Goal: Task Accomplishment & Management: Use online tool/utility

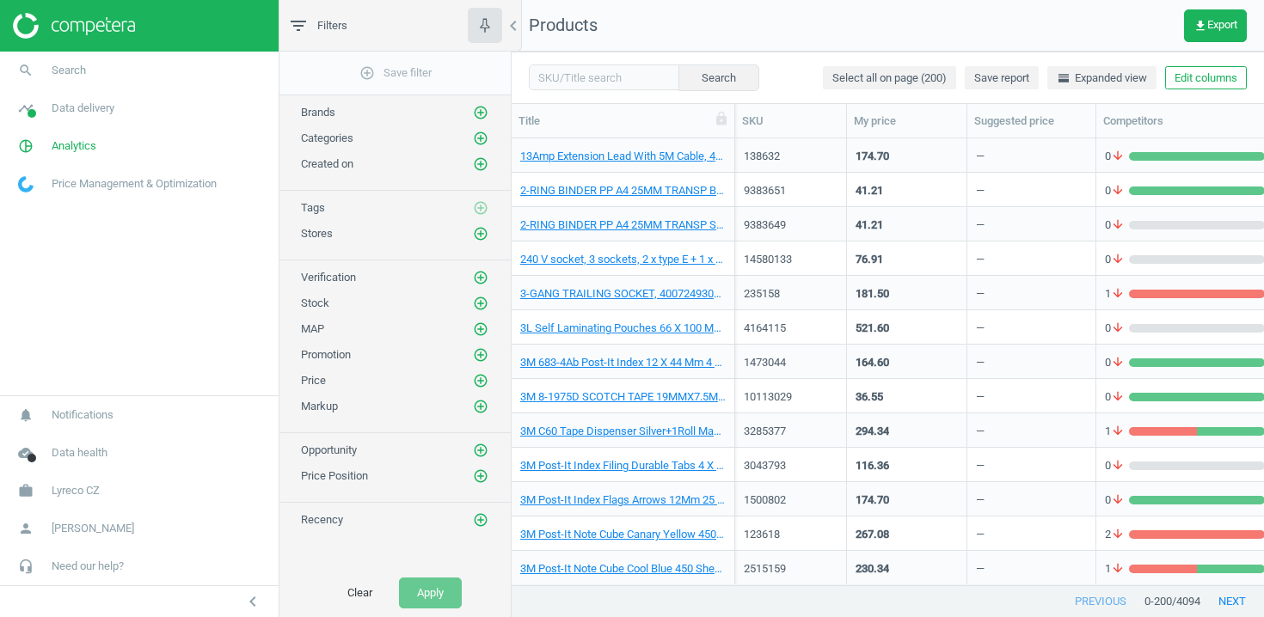
scroll to position [1, 1]
click at [1186, 69] on button "Edit columns" at bounding box center [1206, 78] width 82 height 24
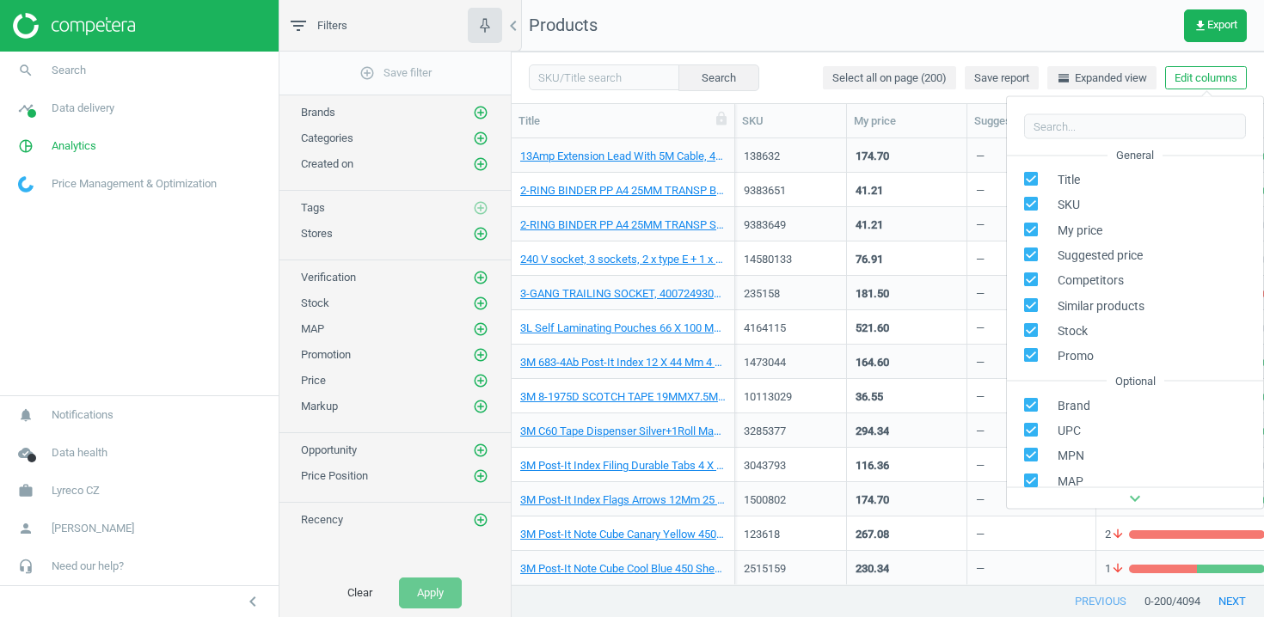
scroll to position [233, 0]
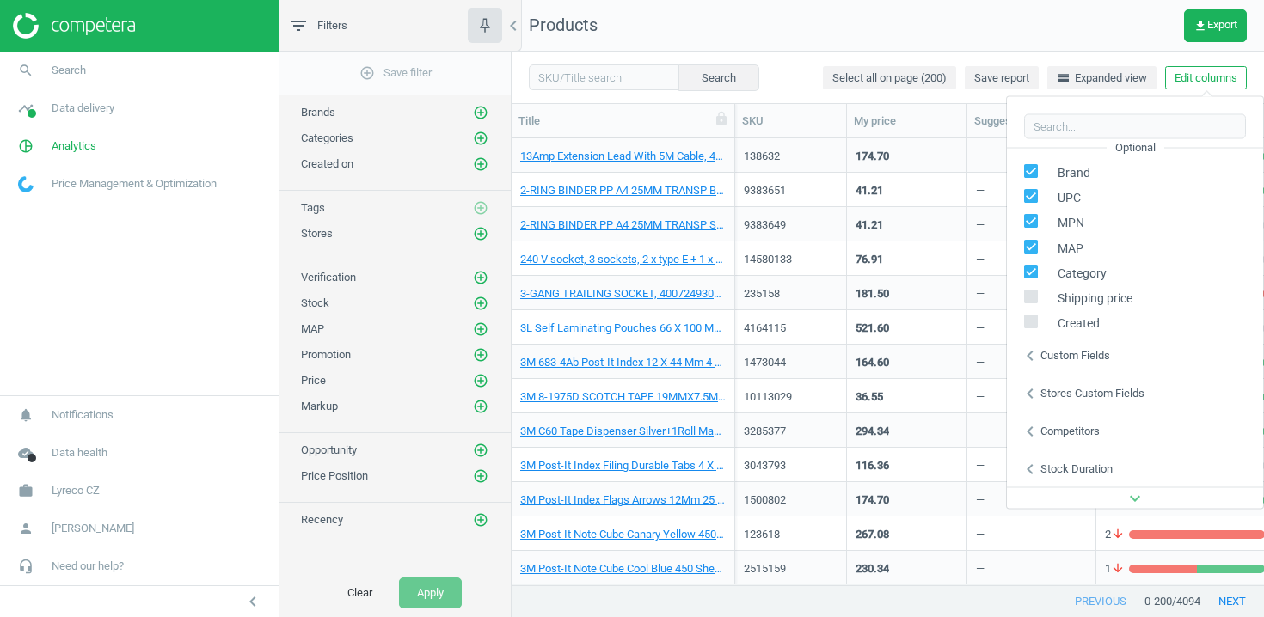
click at [1056, 393] on div "Stores custom fields" at bounding box center [1092, 392] width 104 height 15
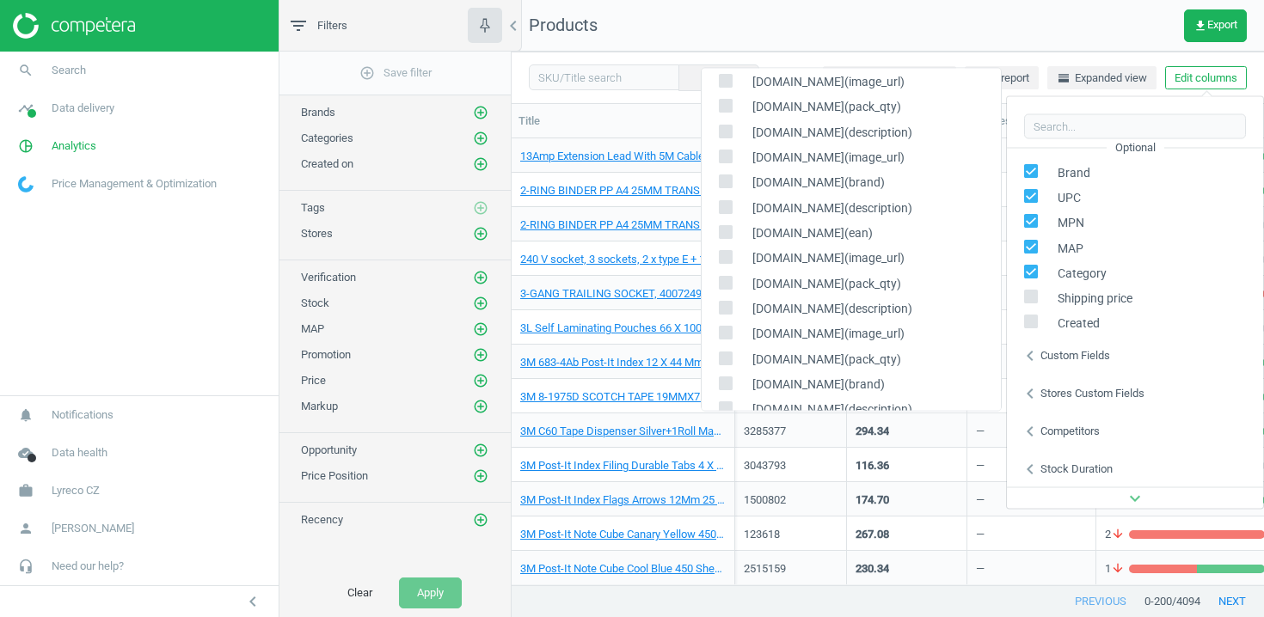
scroll to position [1371, 0]
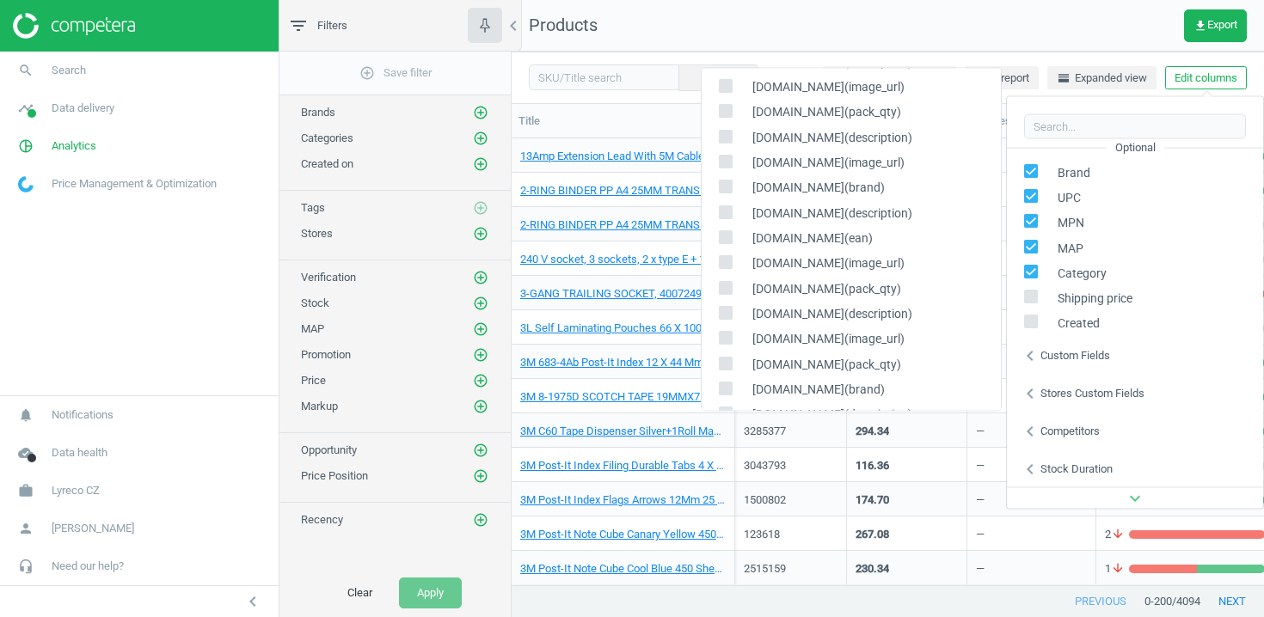
click at [727, 187] on input "checkbox" at bounding box center [725, 186] width 11 height 11
checkbox input "true"
click at [725, 212] on input "checkbox" at bounding box center [725, 212] width 11 height 11
checkbox input "true"
click at [725, 233] on input "checkbox" at bounding box center [725, 237] width 11 height 11
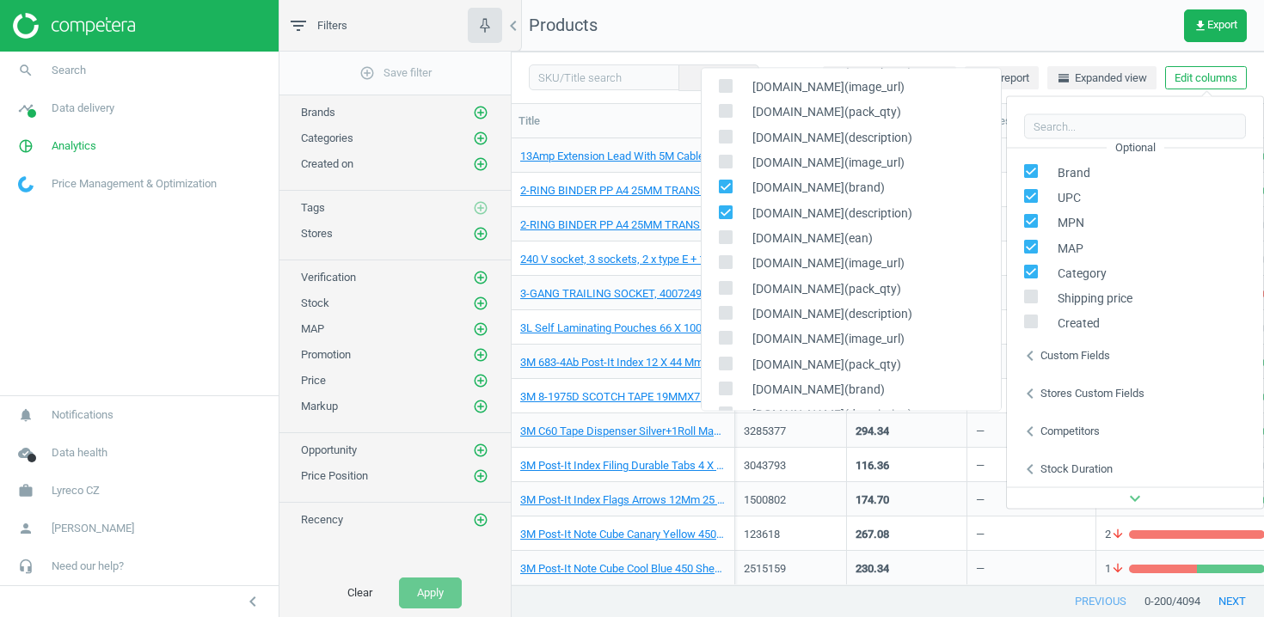
checkbox input "true"
click at [721, 267] on input "checkbox" at bounding box center [725, 262] width 11 height 11
checkbox input "true"
click at [721, 287] on input "checkbox" at bounding box center [725, 288] width 11 height 11
checkbox input "true"
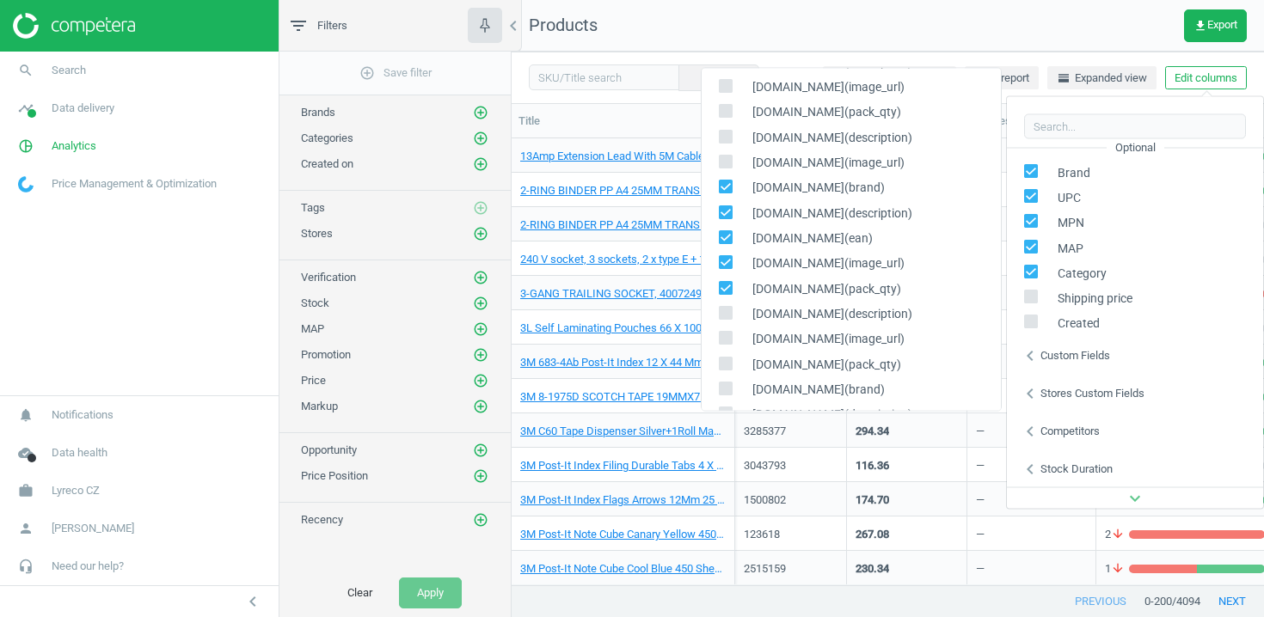
click at [926, 473] on div "116.36" at bounding box center [906, 465] width 102 height 30
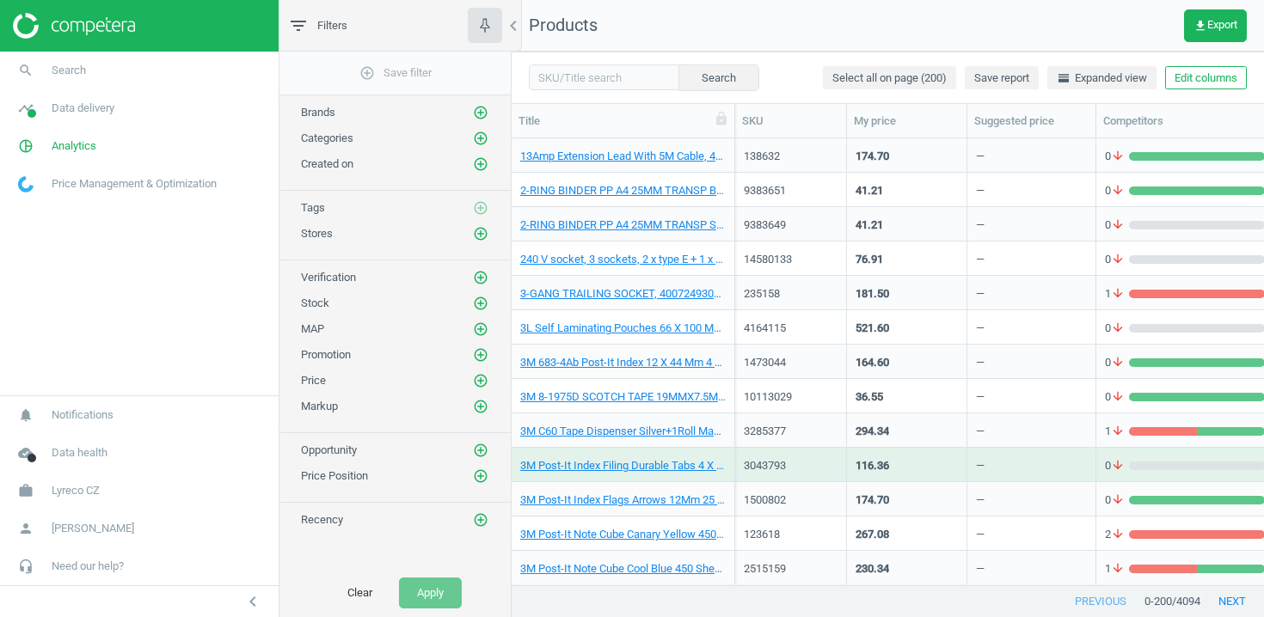
click at [470, 232] on div "Stores add_circle_outline" at bounding box center [395, 233] width 188 height 17
click at [477, 236] on icon "add_circle_outline" at bounding box center [480, 233] width 15 height 15
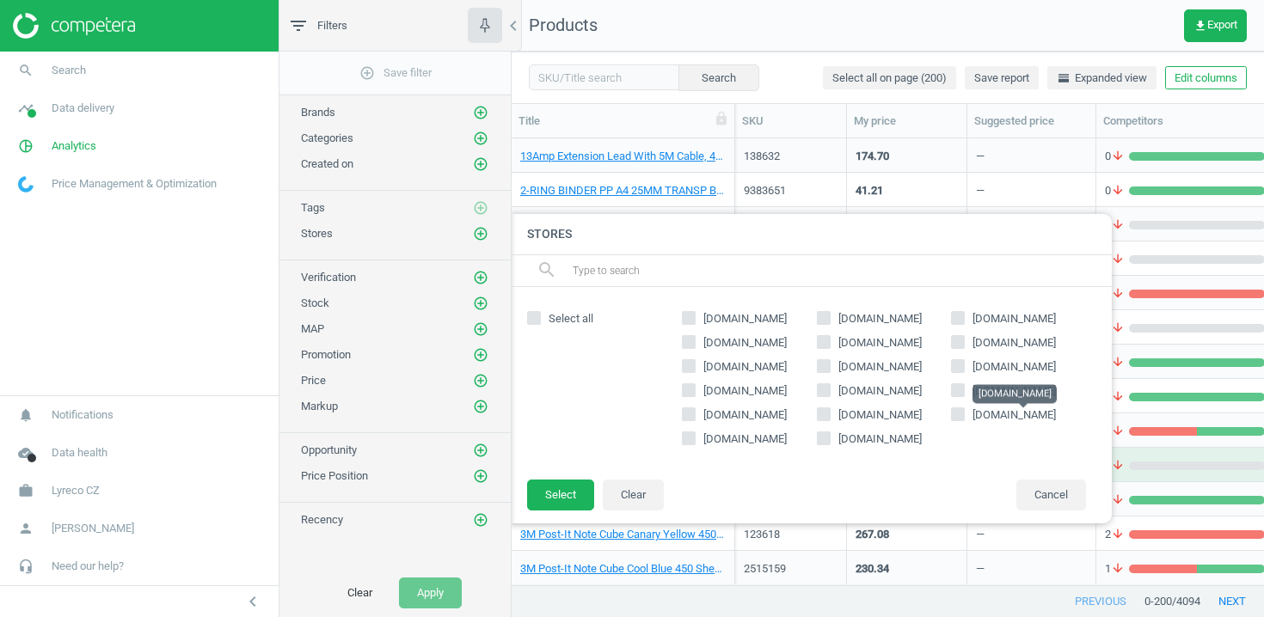
click at [979, 414] on span "holoubekprotect.cz" at bounding box center [1013, 414] width 83 height 13
click at [964, 414] on input "holoubekprotect.cz" at bounding box center [958, 413] width 11 height 11
checkbox input "true"
click at [555, 491] on button "Select" at bounding box center [560, 495] width 67 height 31
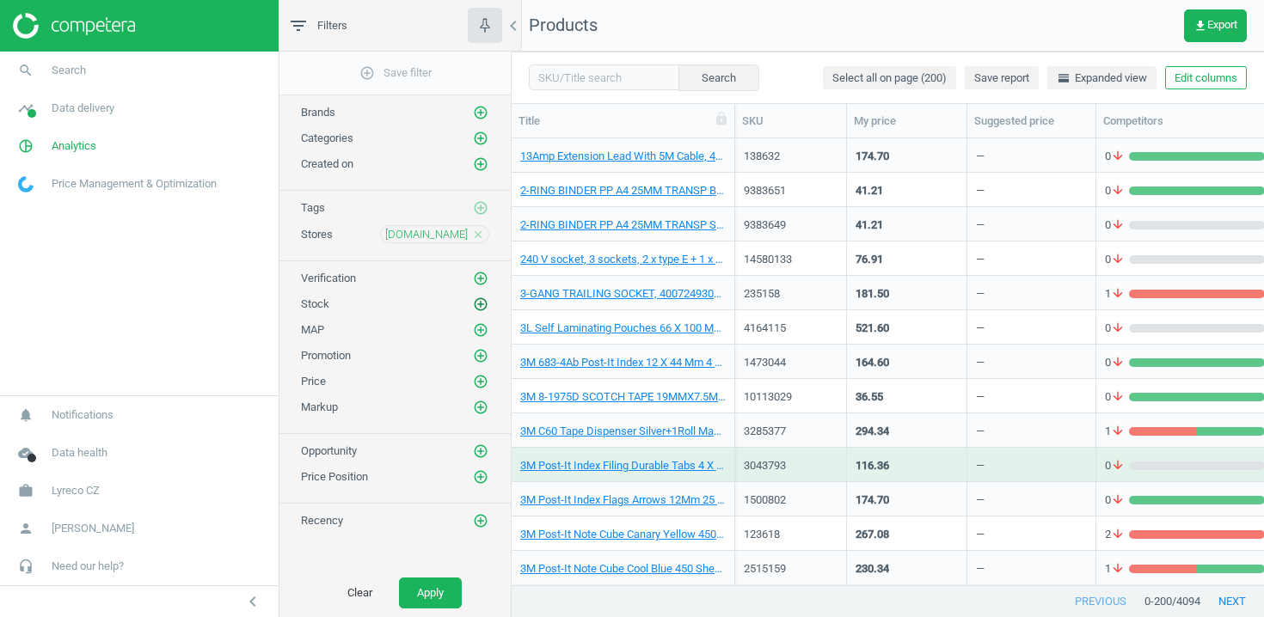
click at [485, 304] on icon "add_circle_outline" at bounding box center [480, 304] width 15 height 15
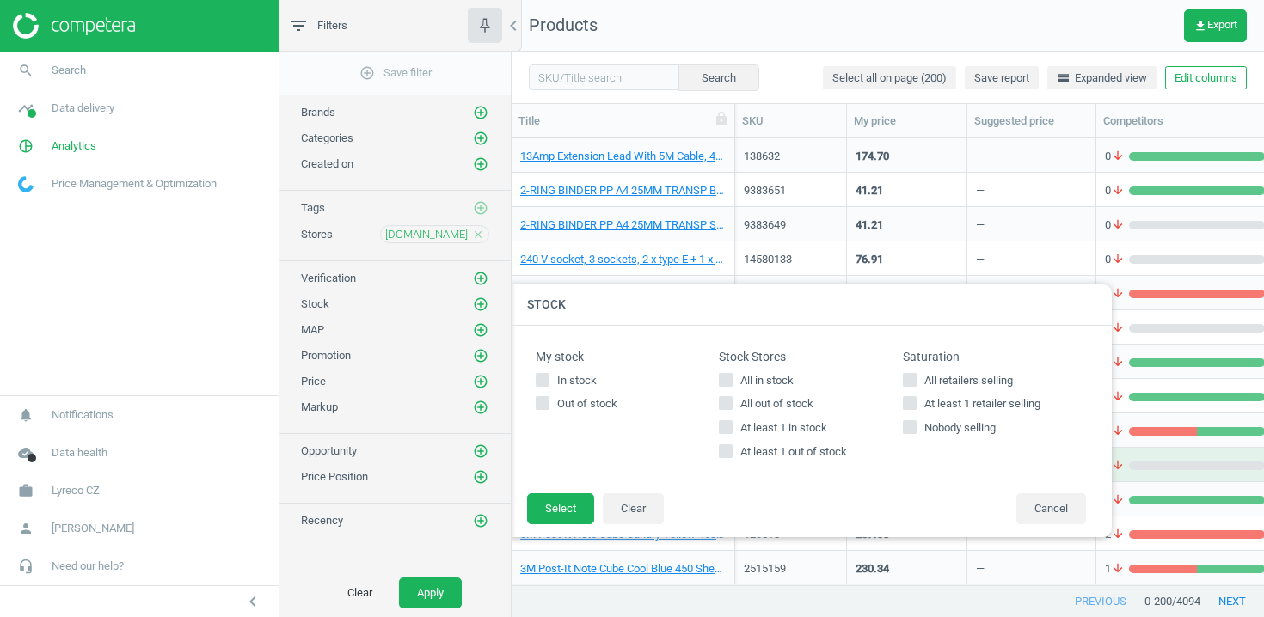
click at [722, 431] on input "At least 1 in stock" at bounding box center [726, 427] width 11 height 11
checkbox input "true"
click at [573, 506] on button "Select" at bounding box center [560, 509] width 67 height 31
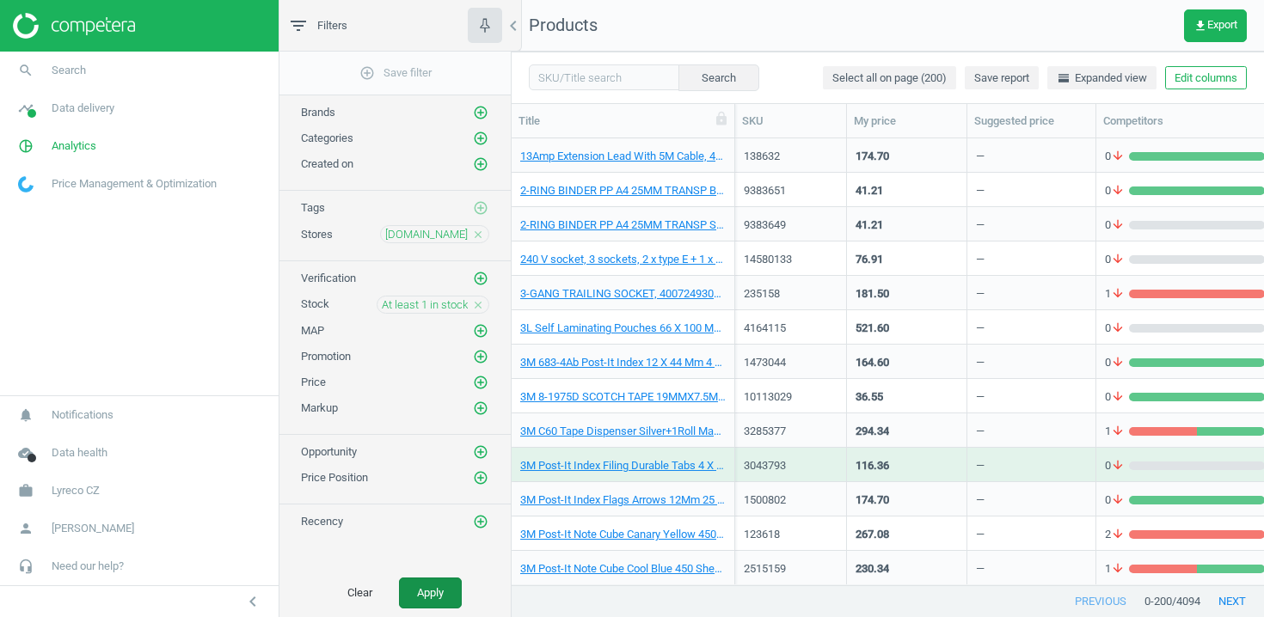
click at [436, 602] on button "Apply" at bounding box center [430, 593] width 63 height 31
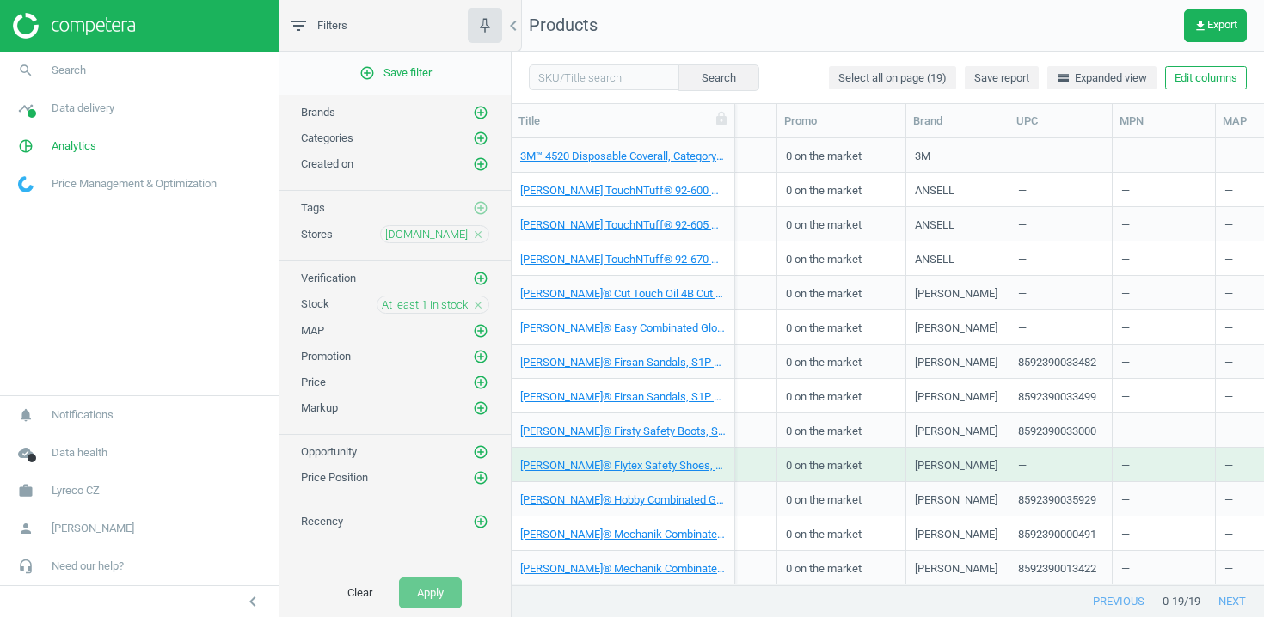
scroll to position [0, 813]
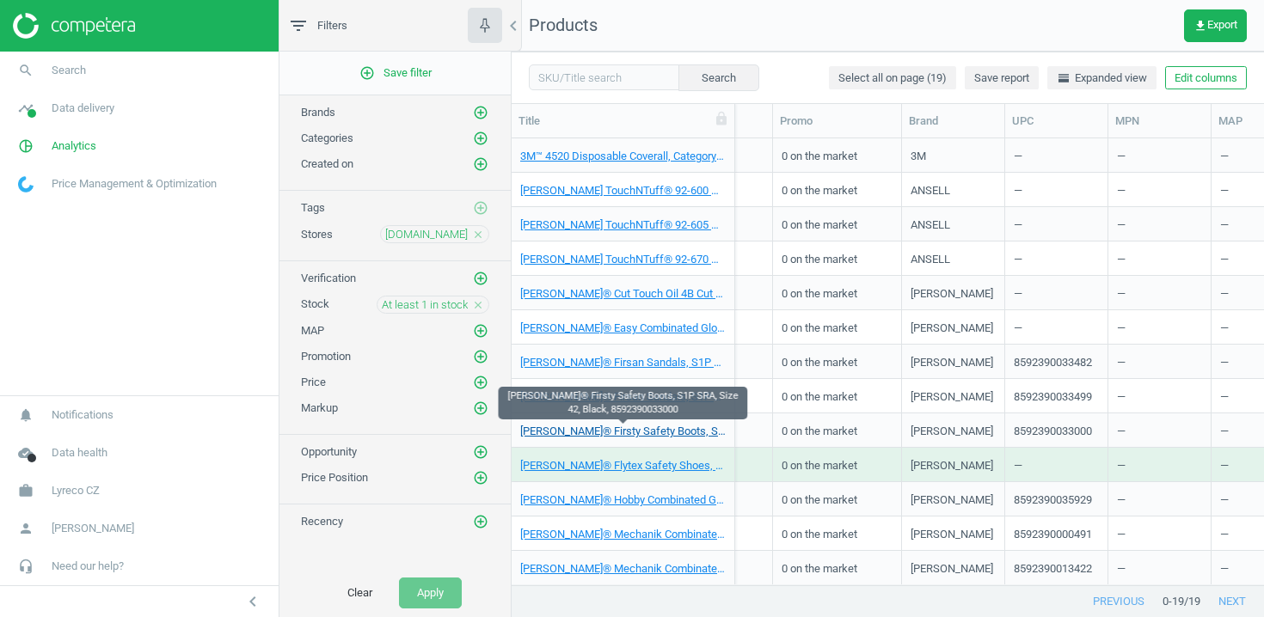
click at [606, 432] on link "Ardon® Firsty Safety Boots, S1P SRA, Size 42, Black, 8592390033000" at bounding box center [622, 431] width 205 height 15
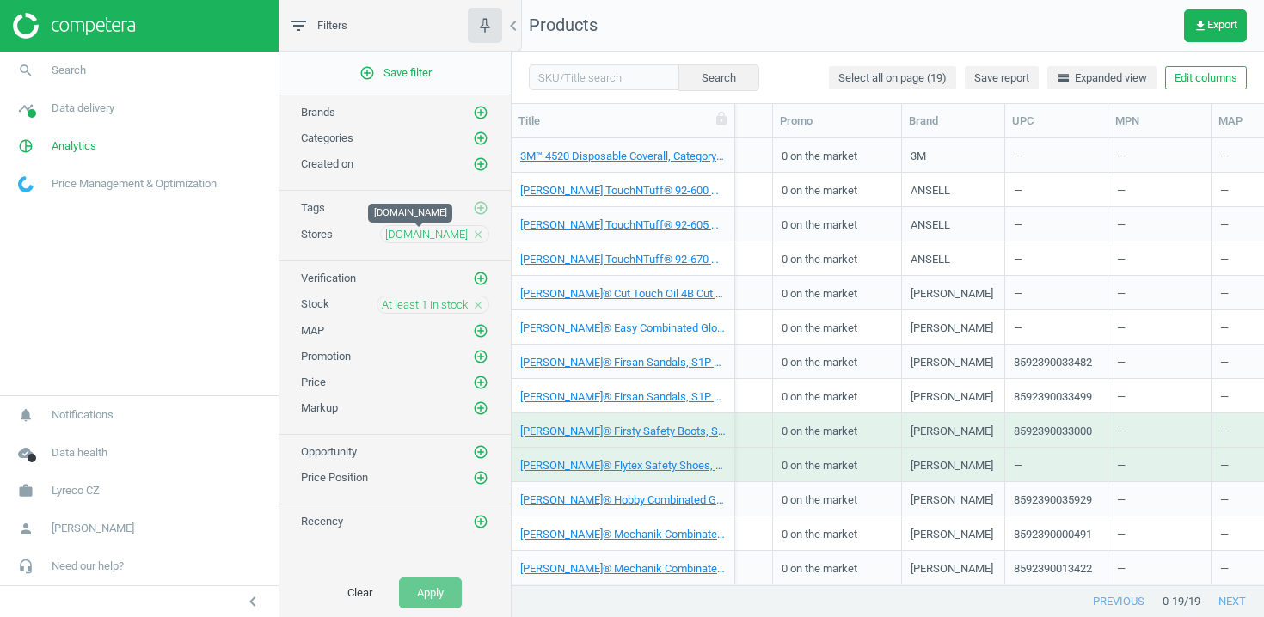
click at [433, 232] on span "holoubekprotect.cz" at bounding box center [426, 234] width 83 height 15
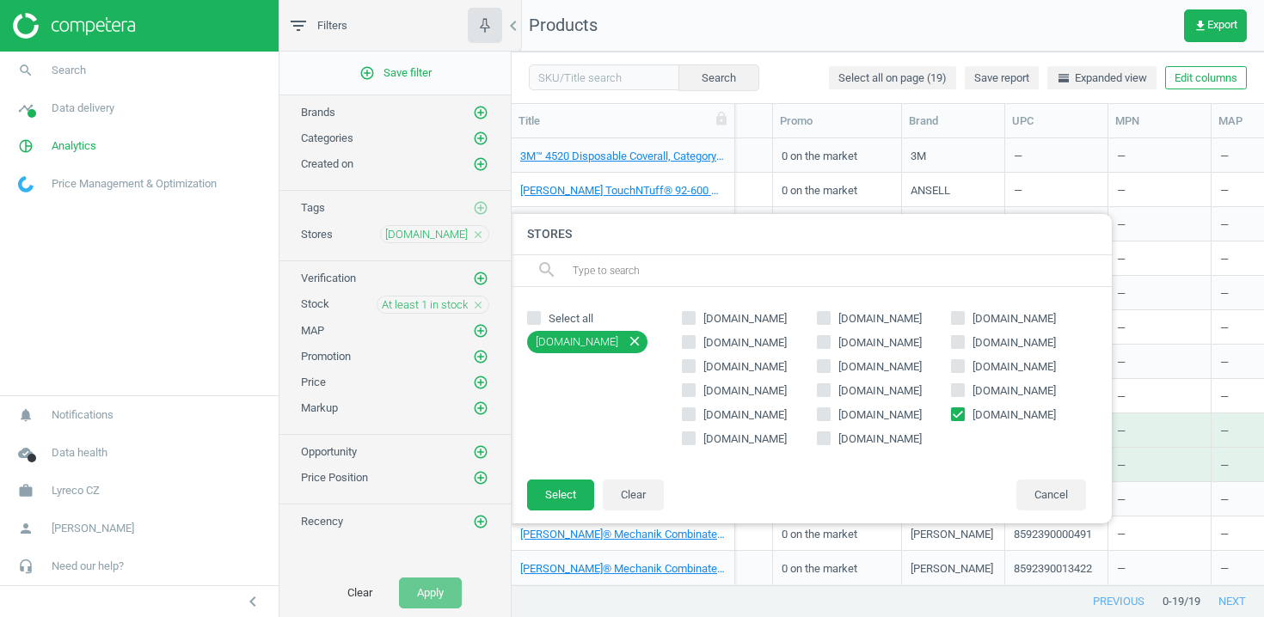
click at [962, 413] on input "holoubekprotect.cz" at bounding box center [958, 413] width 11 height 11
checkbox input "false"
click at [696, 440] on label "brudra.cz" at bounding box center [749, 439] width 135 height 15
click at [695, 440] on input "brudra.cz" at bounding box center [689, 437] width 11 height 11
checkbox input "true"
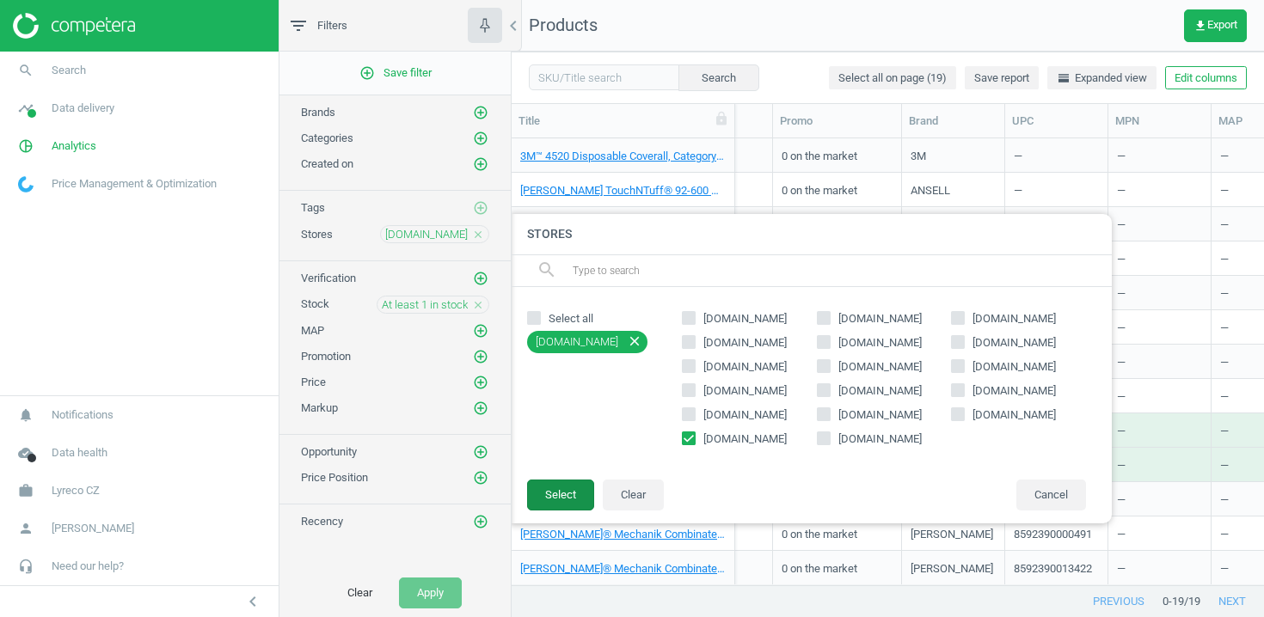
click at [567, 509] on button "Select" at bounding box center [560, 495] width 67 height 31
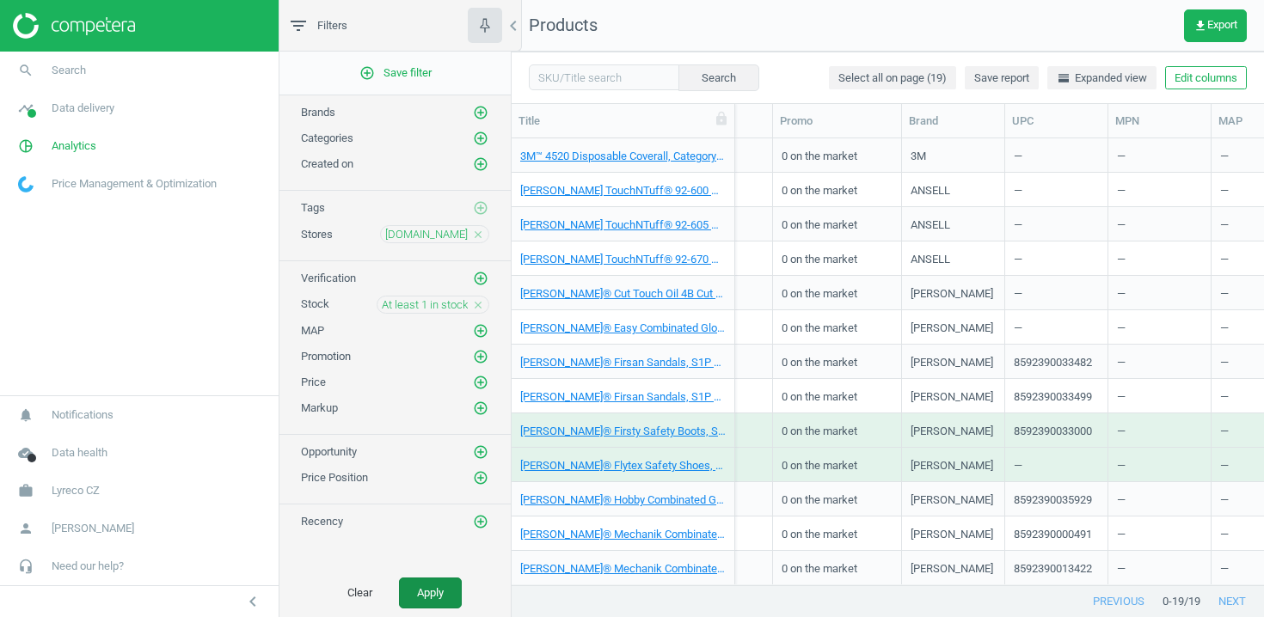
click at [420, 590] on button "Apply" at bounding box center [430, 593] width 63 height 31
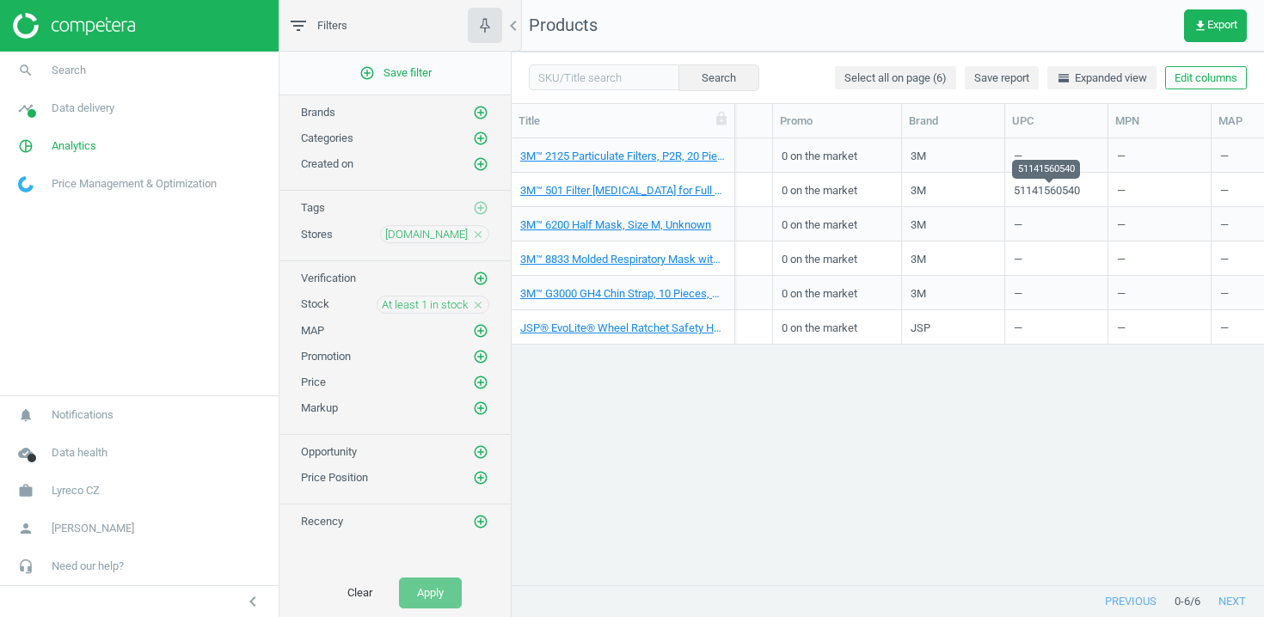
click at [1034, 197] on div "51141560540" at bounding box center [1047, 193] width 66 height 21
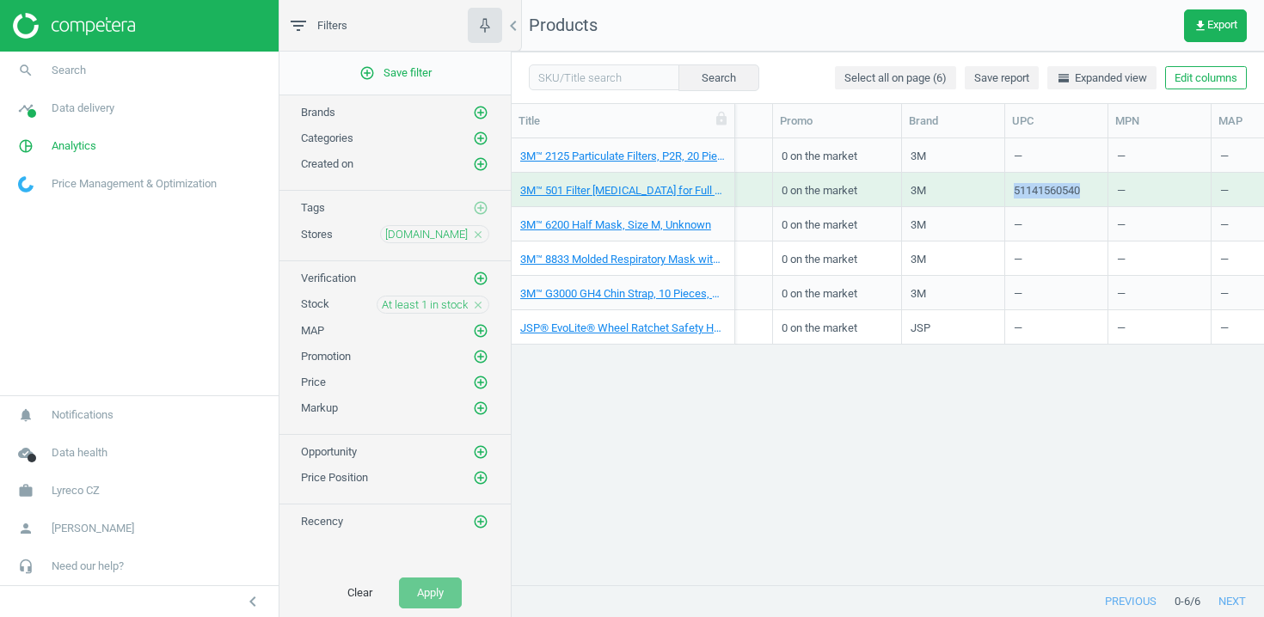
click at [1034, 197] on div "51141560540" at bounding box center [1047, 193] width 66 height 21
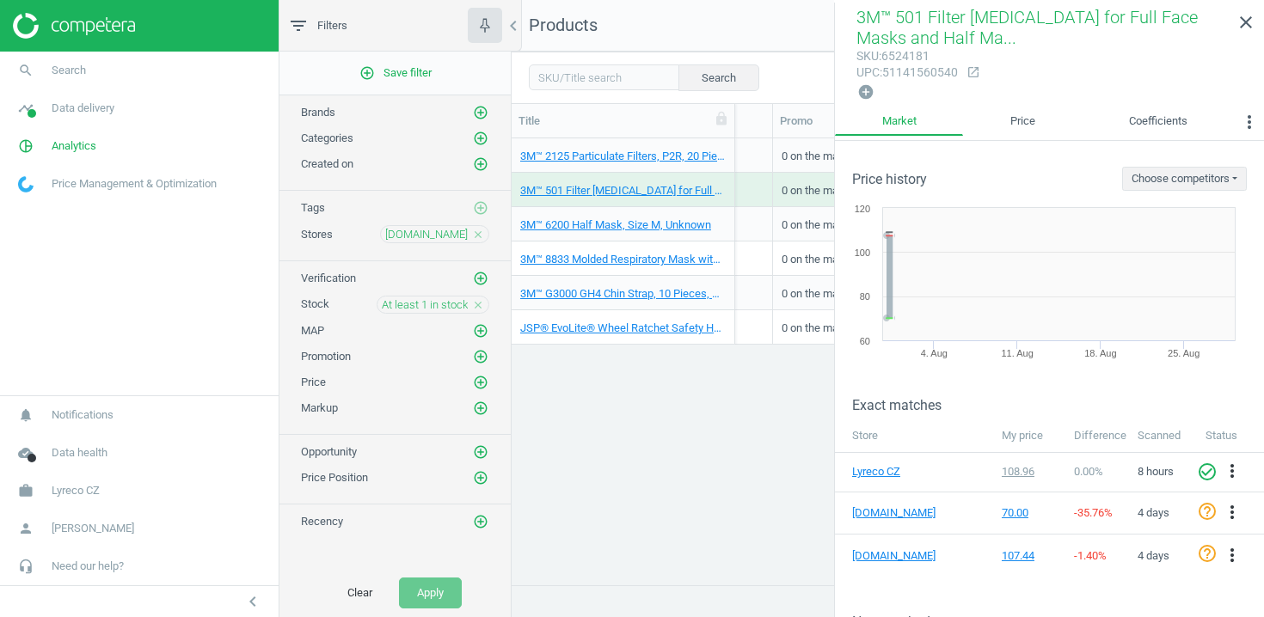
copy div "51141560540"
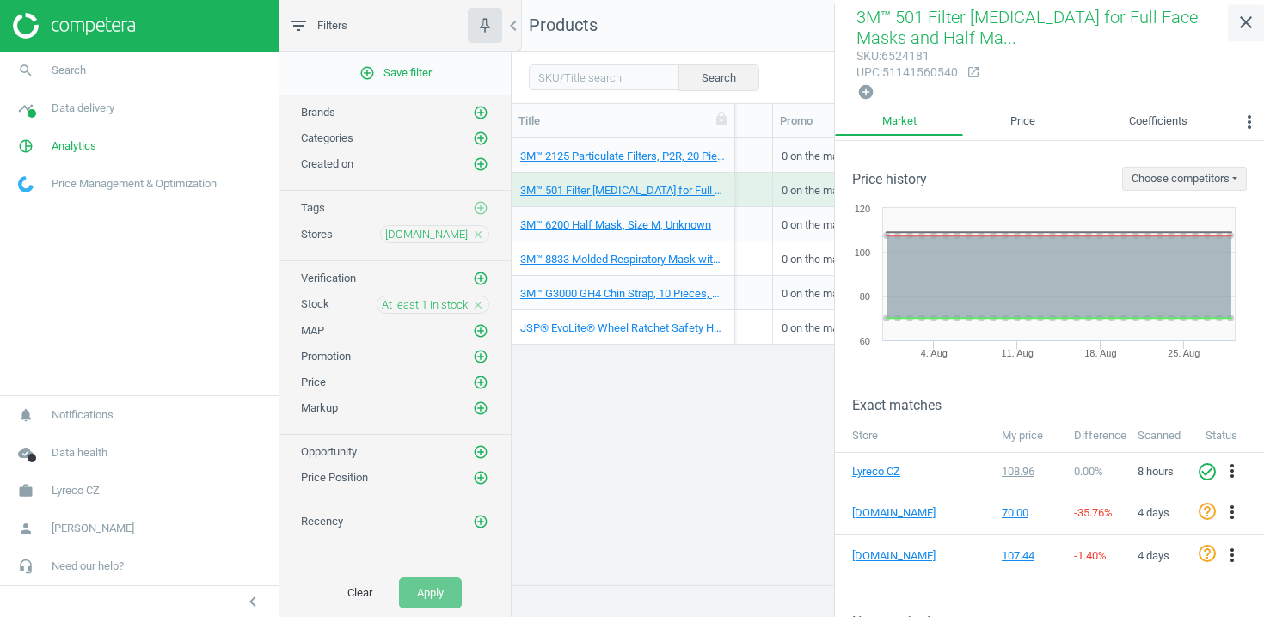
click at [1241, 28] on icon "close" at bounding box center [1246, 22] width 21 height 21
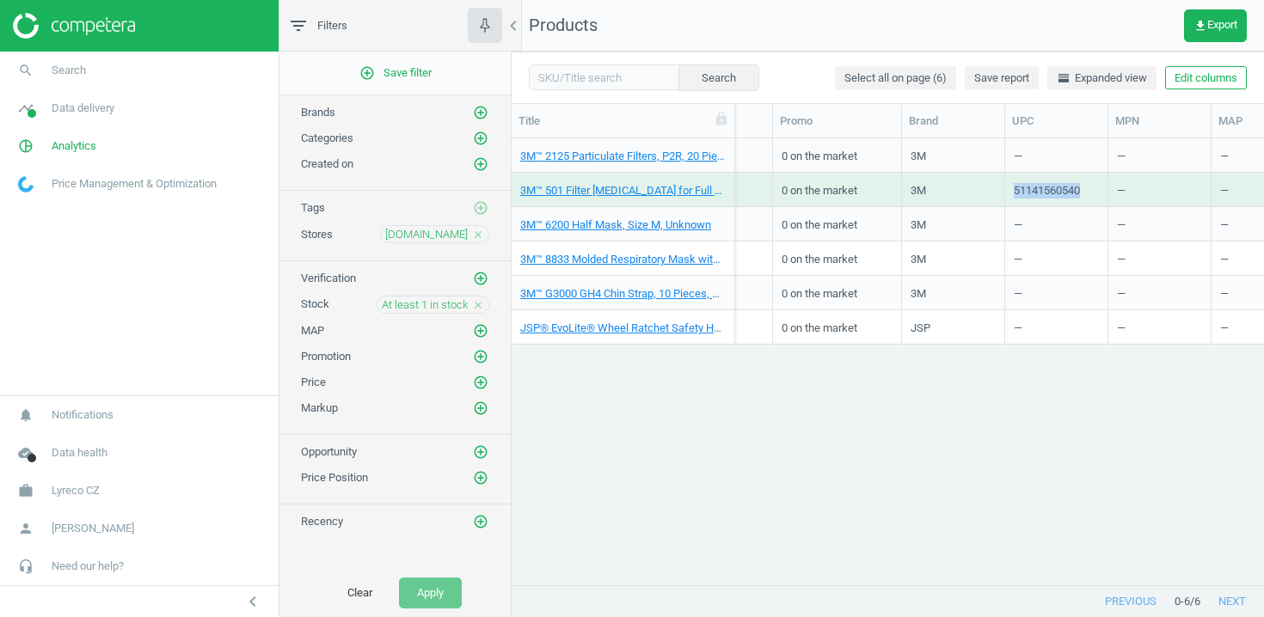
copy div "51141560540"
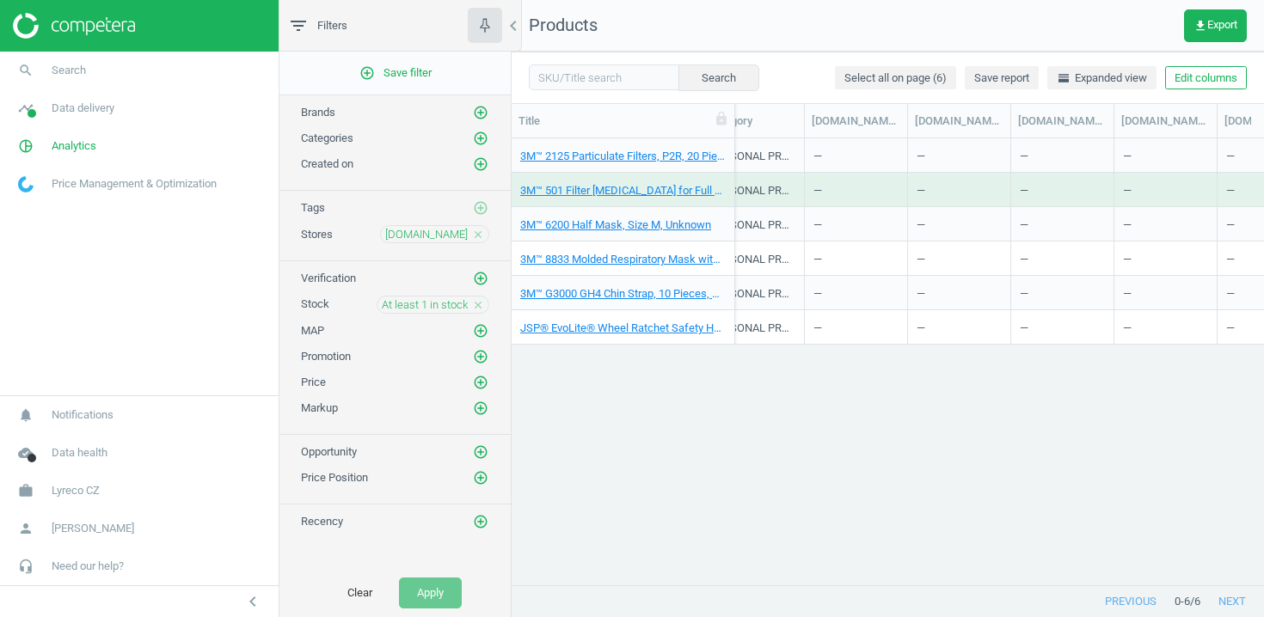
scroll to position [0, 1457]
click at [435, 238] on span "brudra.cz" at bounding box center [426, 234] width 83 height 15
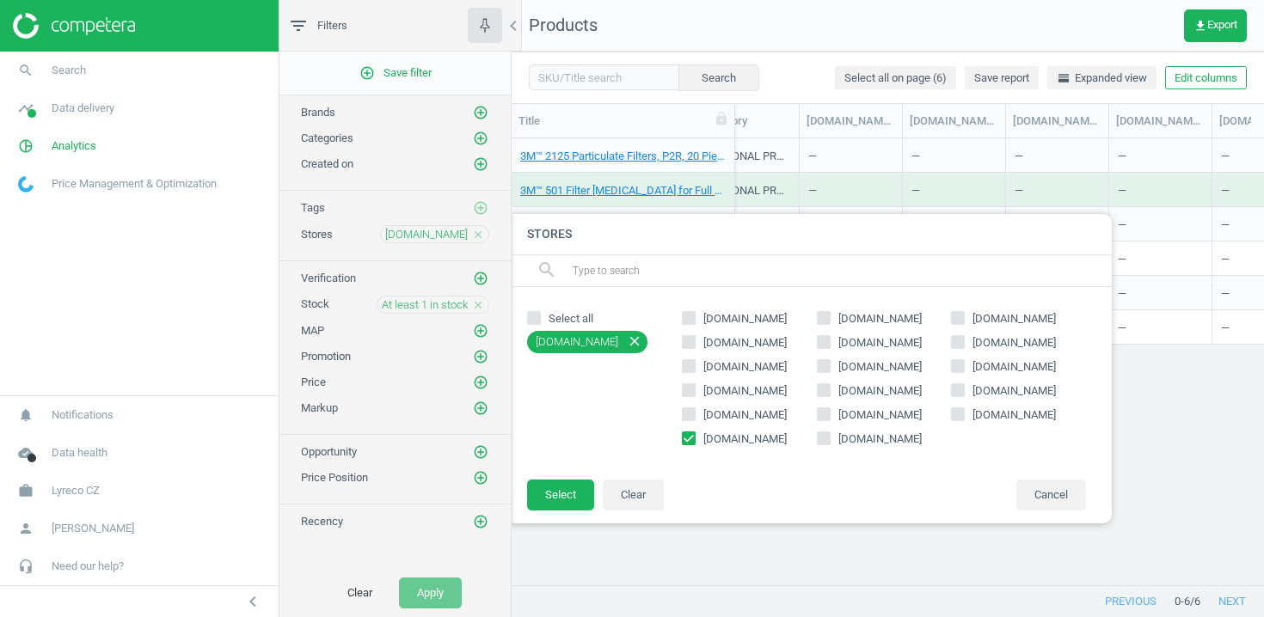
click at [475, 237] on icon "close" at bounding box center [478, 235] width 12 height 12
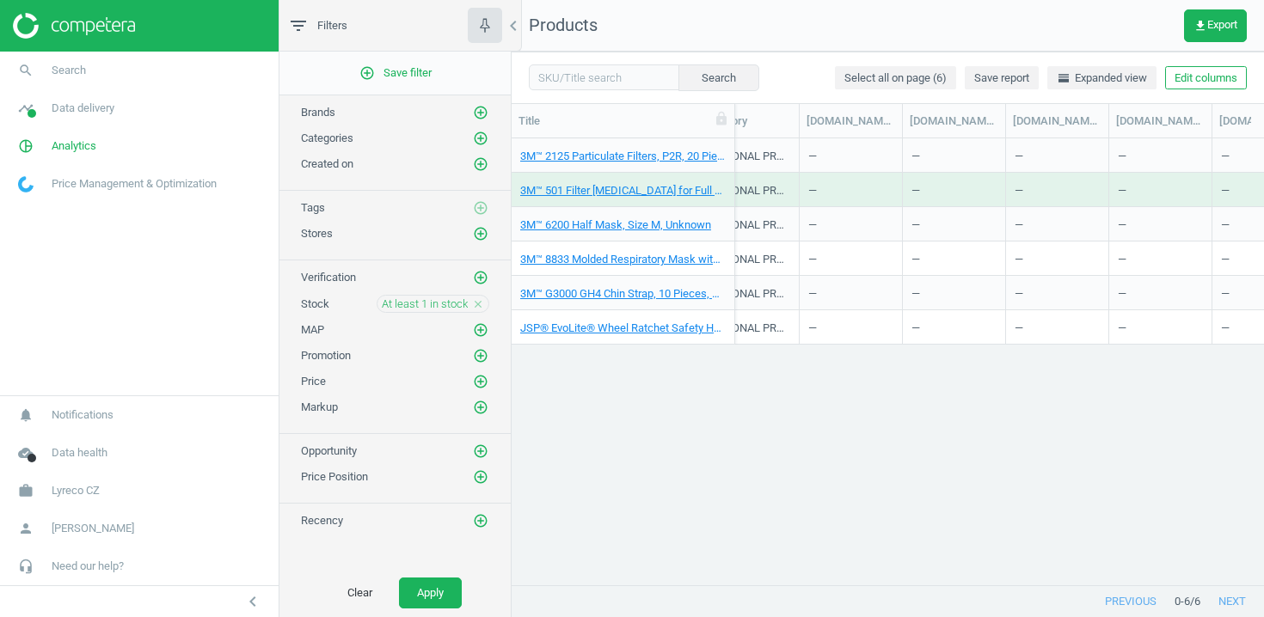
click at [490, 237] on div "Stores add_circle_outline" at bounding box center [394, 230] width 231 height 26
click at [488, 237] on icon "add_circle_outline" at bounding box center [480, 233] width 15 height 15
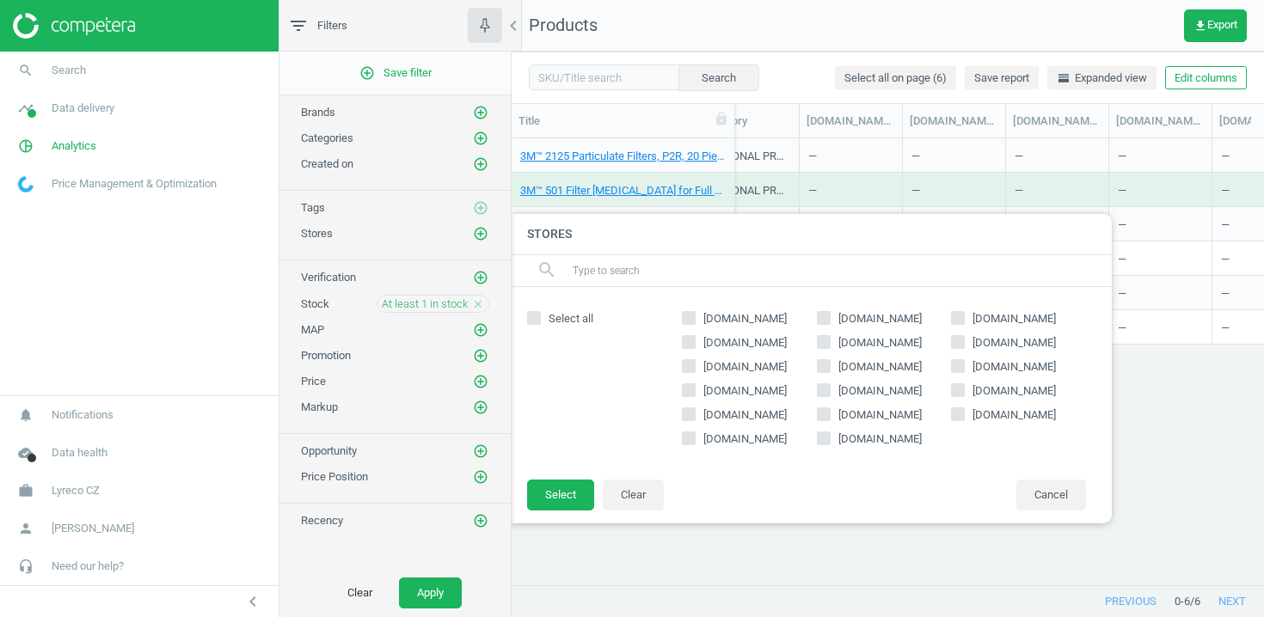
click at [825, 440] on input "rempocb.cz" at bounding box center [823, 437] width 11 height 11
checkbox input "true"
click at [525, 496] on footer "Select Clear Cancel" at bounding box center [811, 501] width 602 height 45
click at [543, 506] on button "Select" at bounding box center [560, 495] width 67 height 31
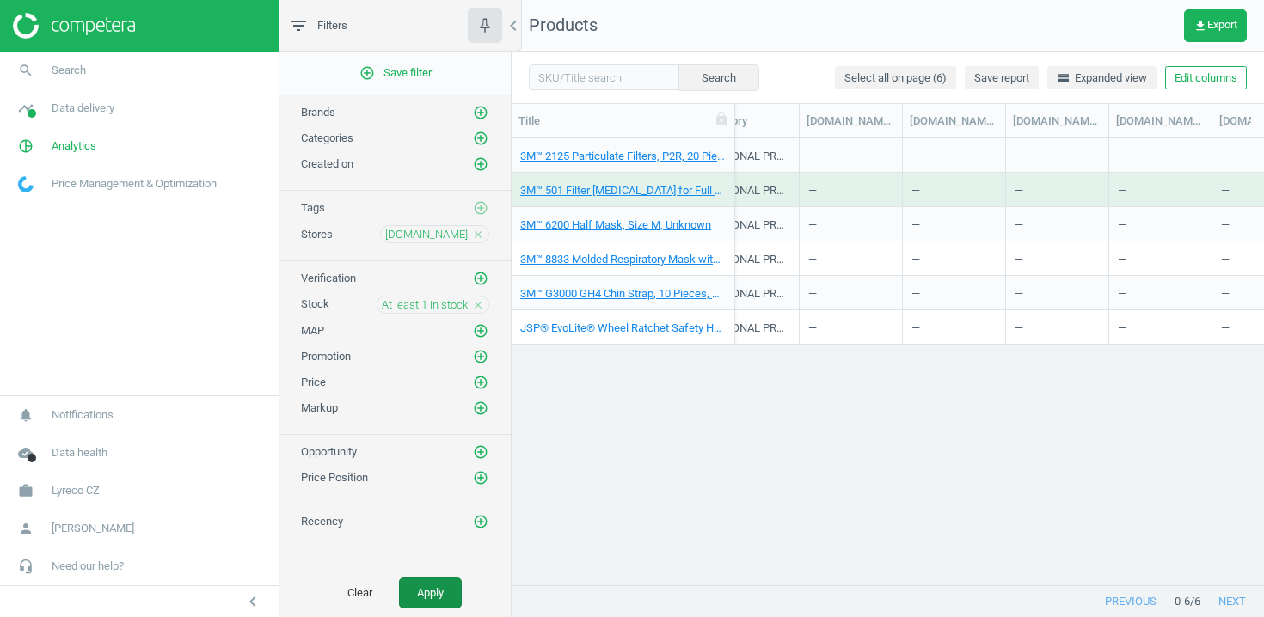
click at [457, 592] on button "Apply" at bounding box center [430, 593] width 63 height 31
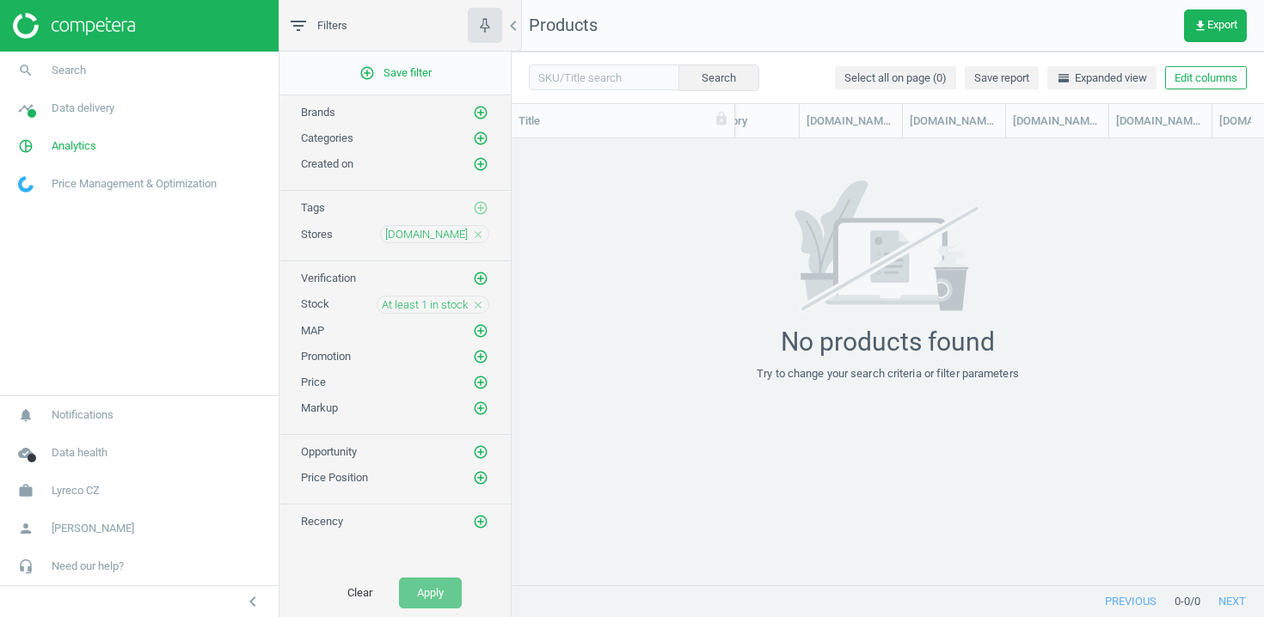
click at [479, 301] on icon "close" at bounding box center [478, 305] width 12 height 12
click at [479, 301] on icon "add_circle_outline" at bounding box center [480, 304] width 15 height 15
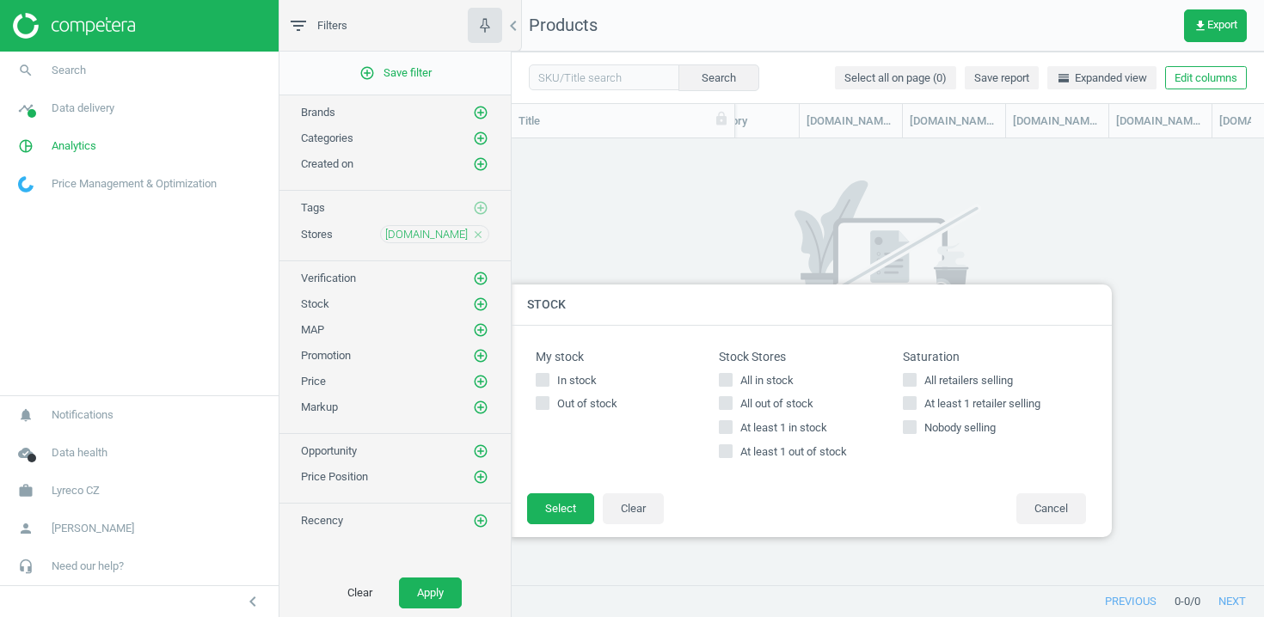
click at [912, 398] on input "At least 1 retailer selling" at bounding box center [909, 403] width 11 height 11
checkbox input "true"
click at [549, 526] on footer "Select Clear Cancel" at bounding box center [811, 515] width 602 height 45
click at [549, 518] on button "Select" at bounding box center [560, 509] width 67 height 31
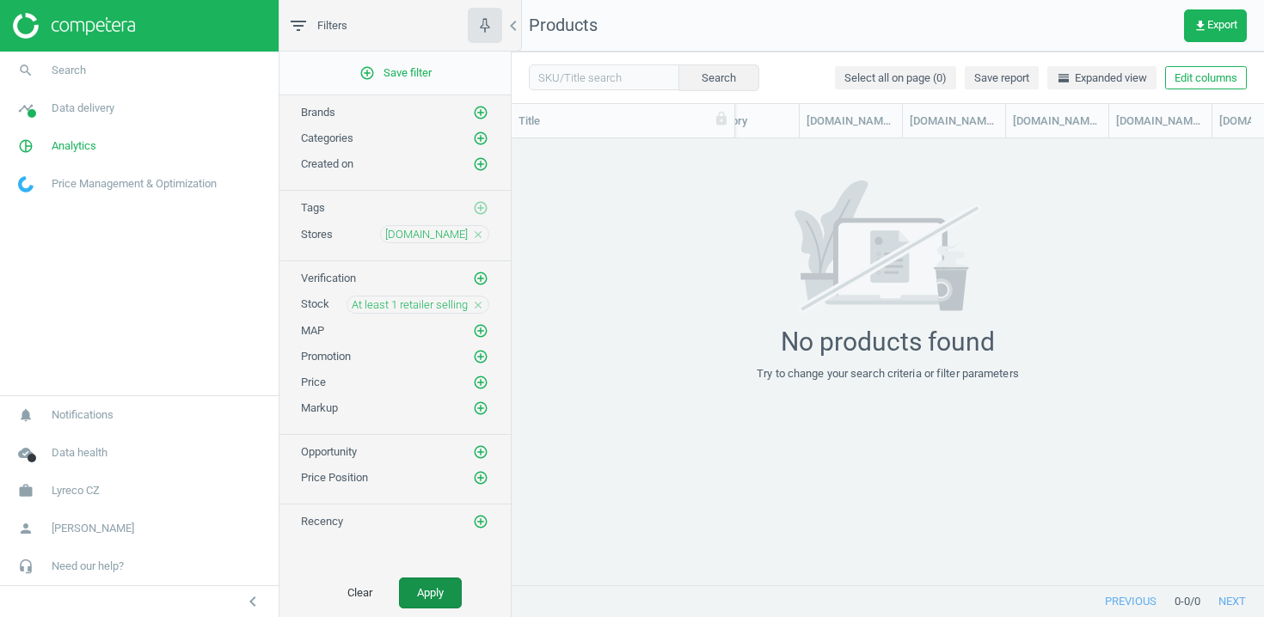
click at [458, 598] on button "Apply" at bounding box center [430, 593] width 63 height 31
click at [481, 297] on div "At least 1 retailer selling close" at bounding box center [417, 305] width 143 height 18
click at [481, 302] on icon "close" at bounding box center [478, 305] width 12 height 12
click at [479, 305] on icon "add_circle_outline" at bounding box center [480, 304] width 15 height 15
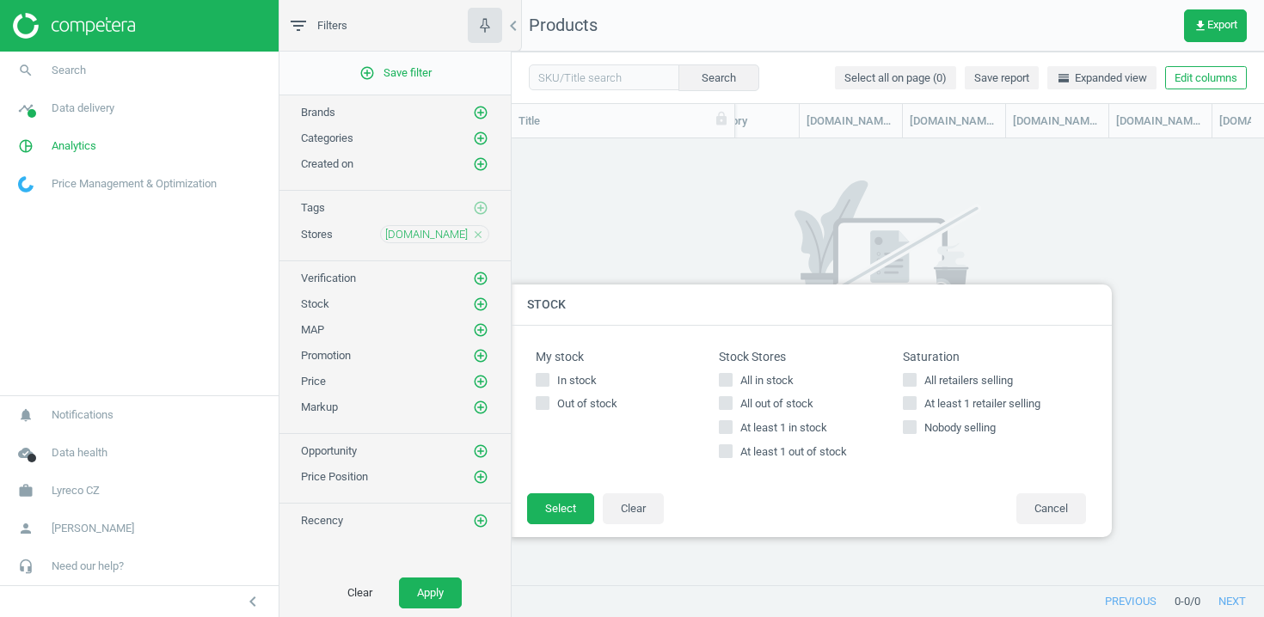
click at [726, 433] on icon at bounding box center [726, 427] width 14 height 14
click at [726, 433] on input "At least 1 in stock" at bounding box center [726, 427] width 11 height 11
checkbox input "true"
click at [726, 448] on input "At least 1 out of stock" at bounding box center [726, 451] width 11 height 11
checkbox input "true"
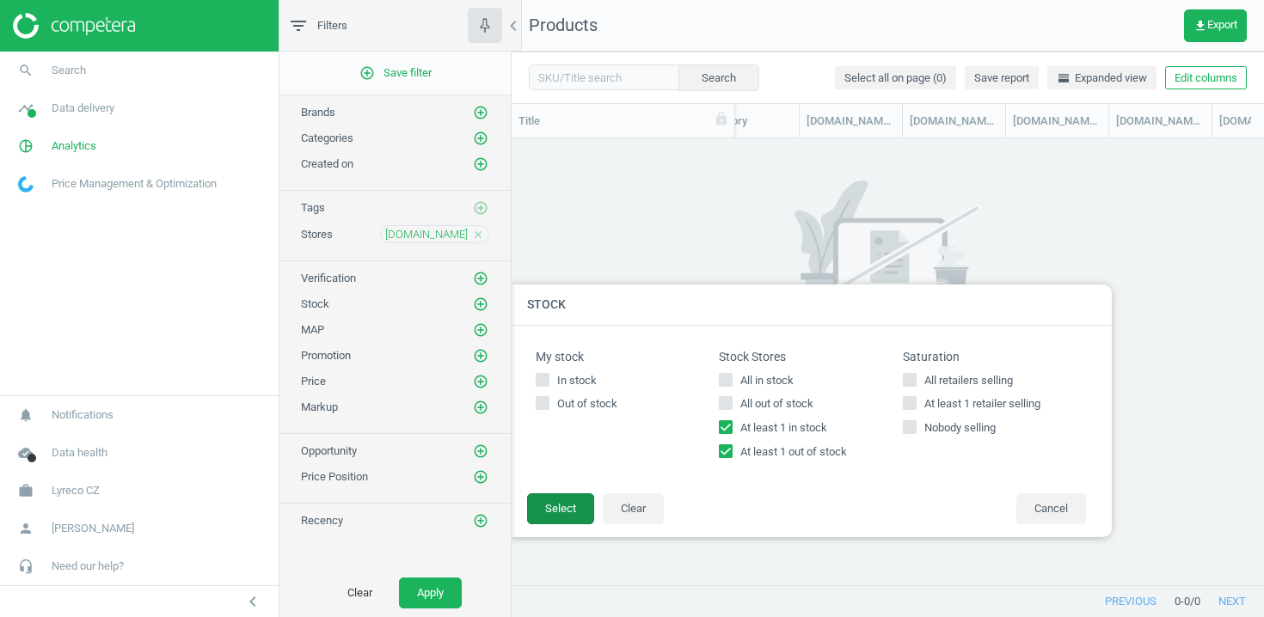
click at [559, 501] on button "Select" at bounding box center [560, 509] width 67 height 31
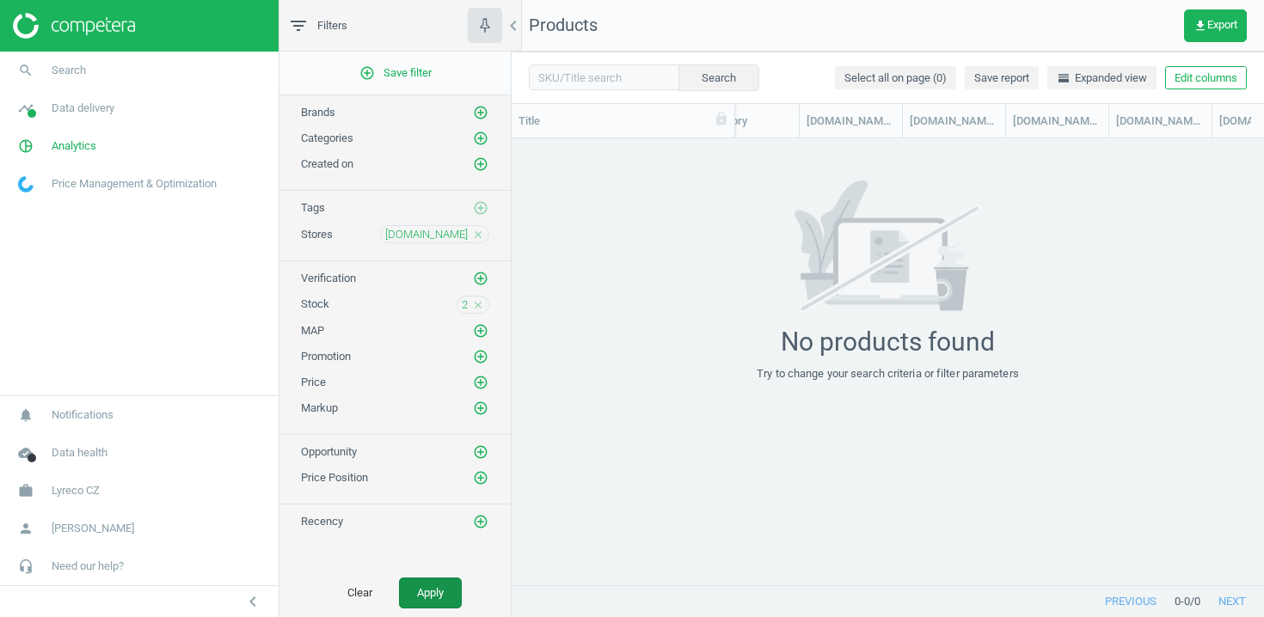
click at [432, 589] on button "Apply" at bounding box center [430, 593] width 63 height 31
click at [145, 107] on link "timeline Data delivery" at bounding box center [139, 108] width 279 height 38
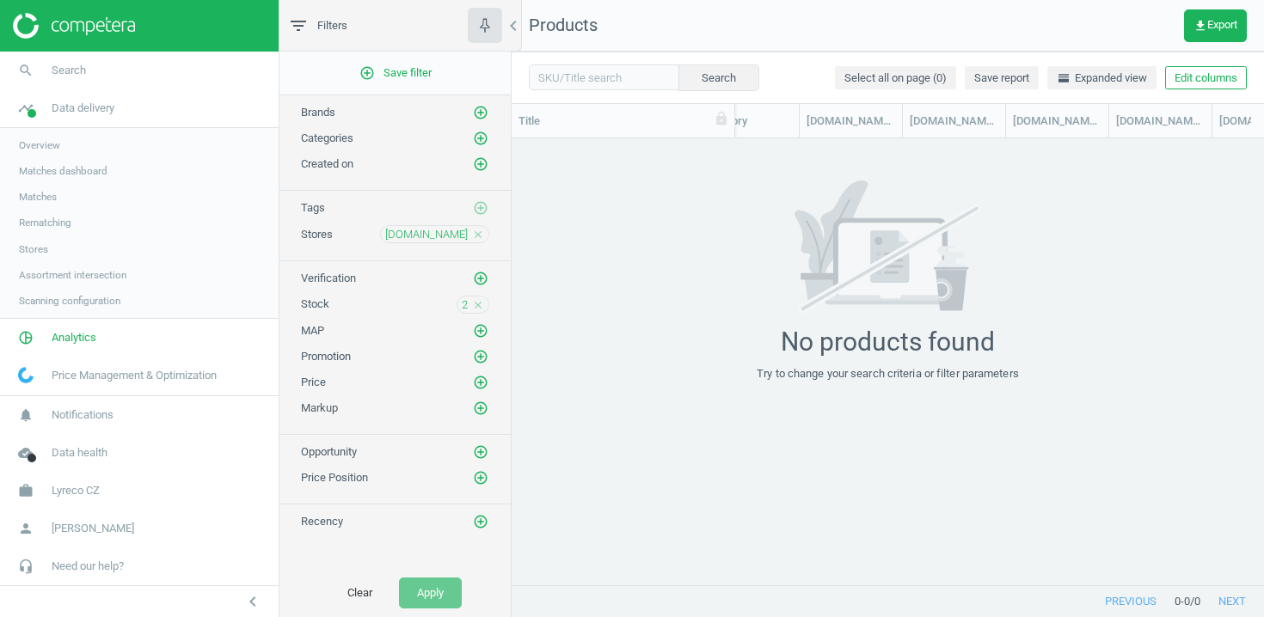
click at [40, 248] on span "Stores" at bounding box center [33, 249] width 29 height 14
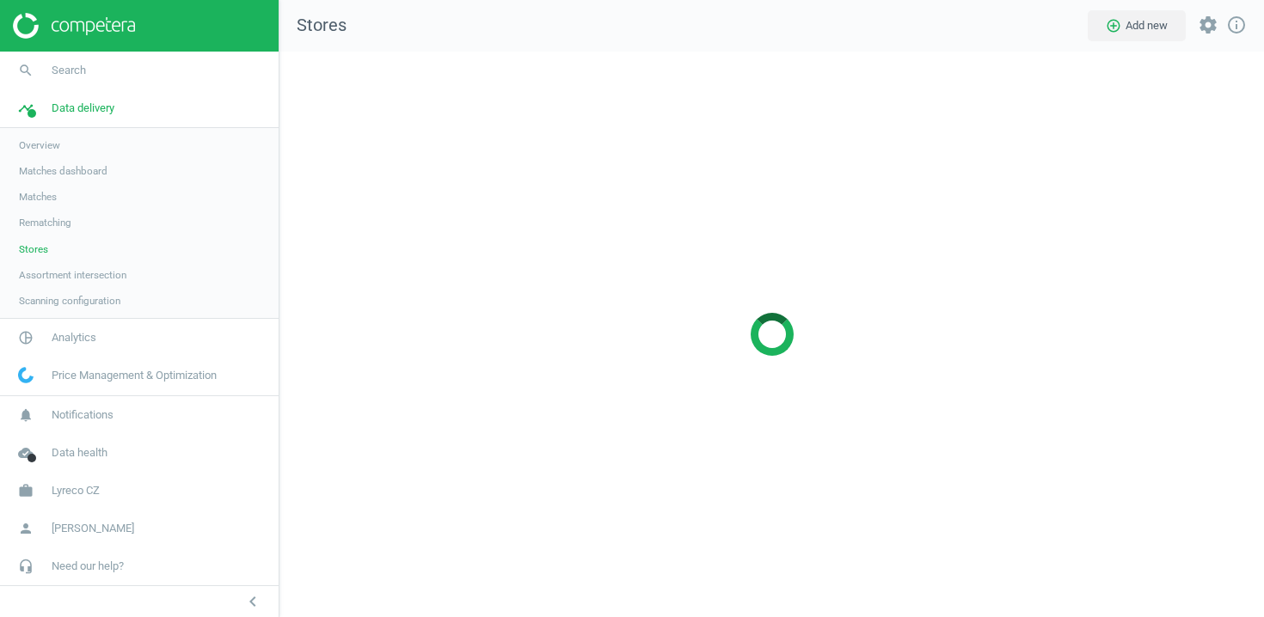
scroll to position [567, 985]
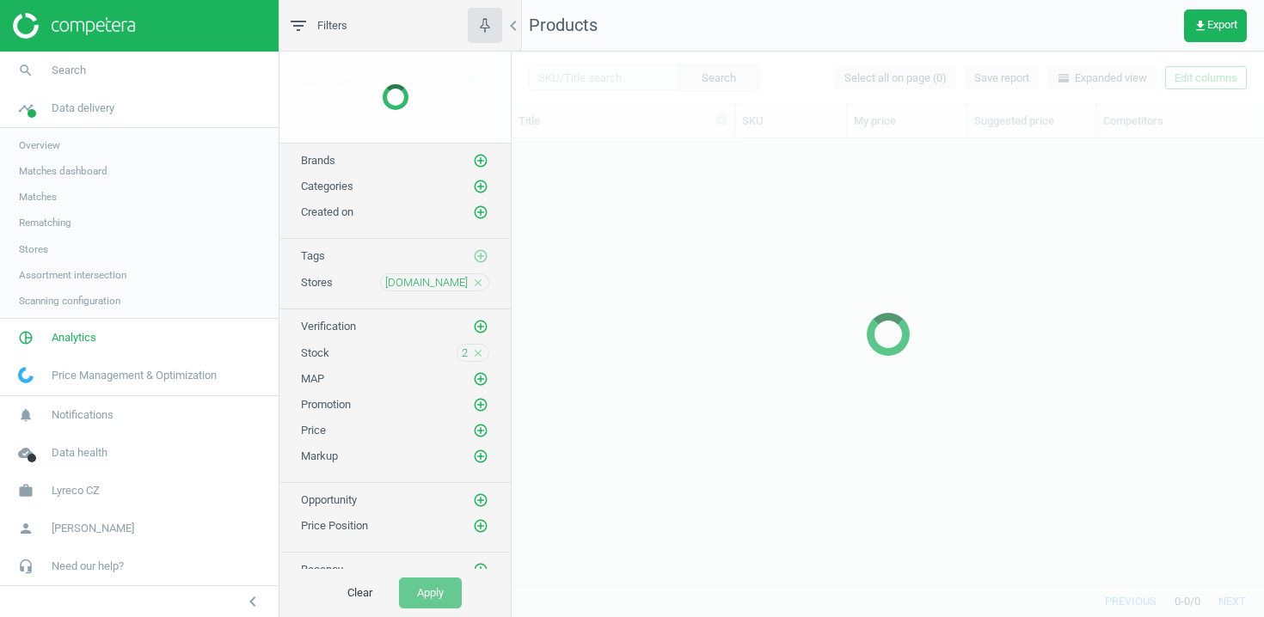
scroll to position [446, 752]
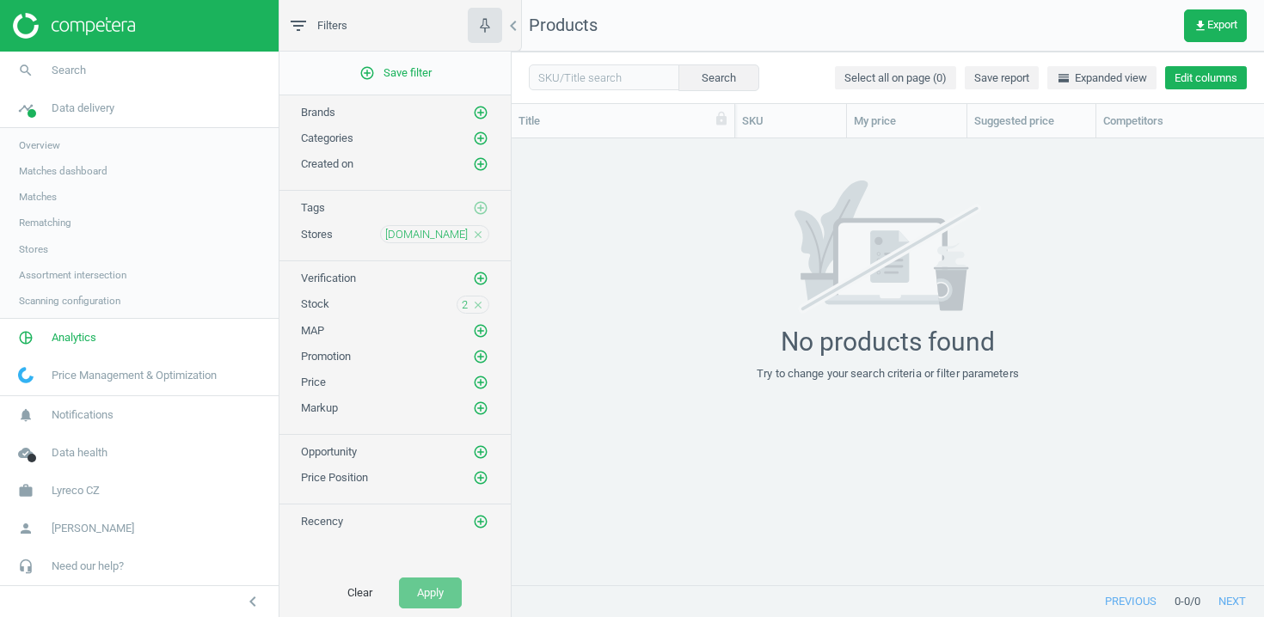
click at [1198, 70] on button "Edit columns" at bounding box center [1206, 78] width 82 height 24
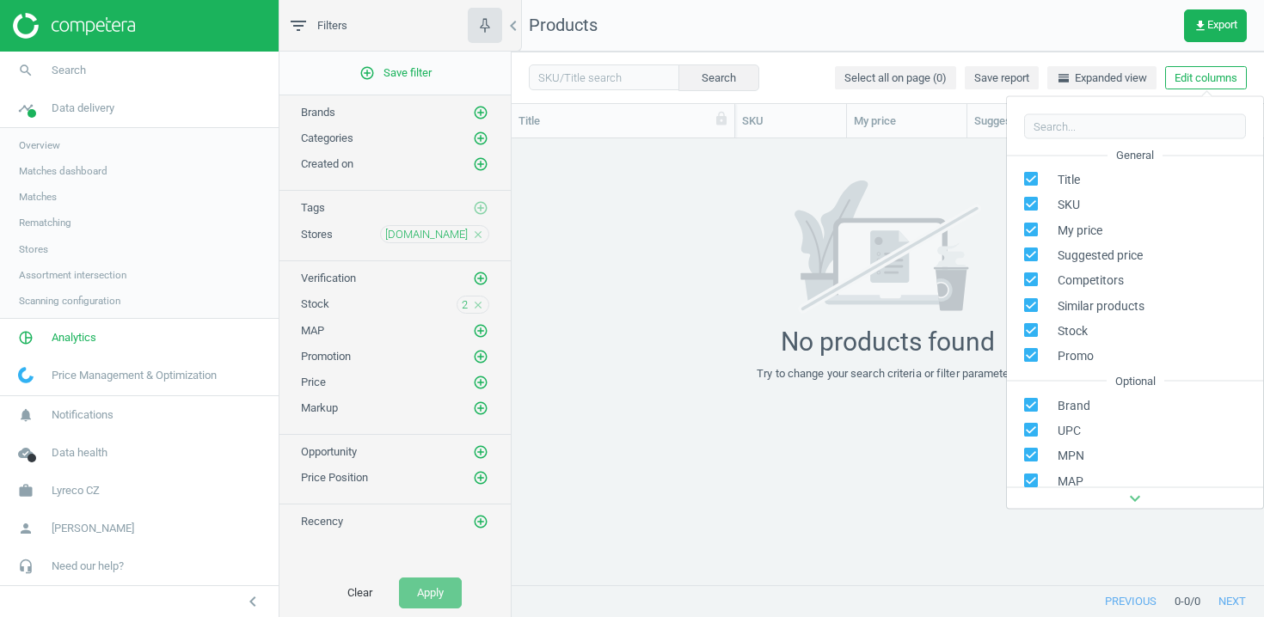
scroll to position [233, 0]
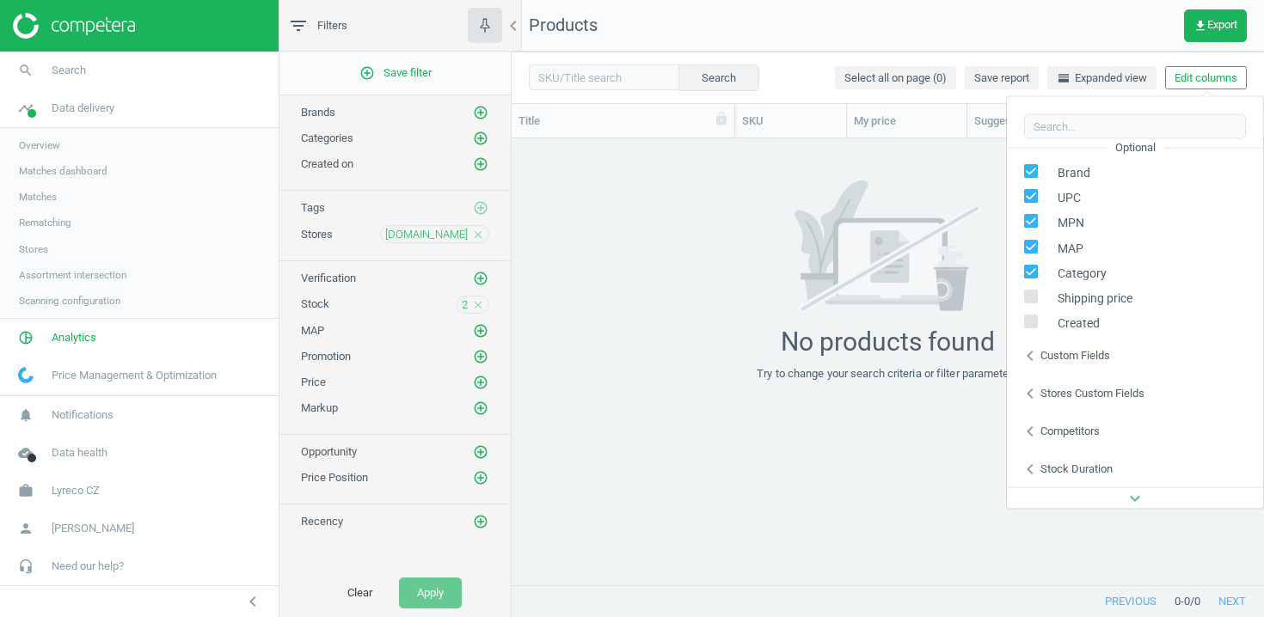
click at [1025, 396] on icon "chevron_left" at bounding box center [1030, 393] width 21 height 21
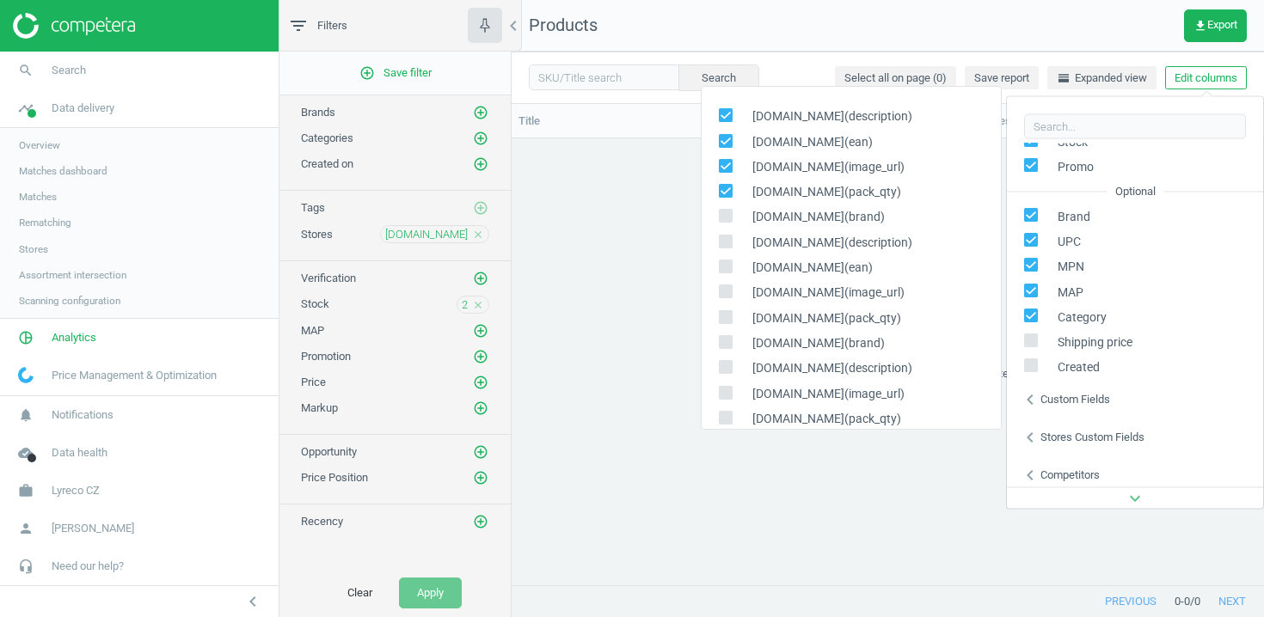
scroll to position [187, 0]
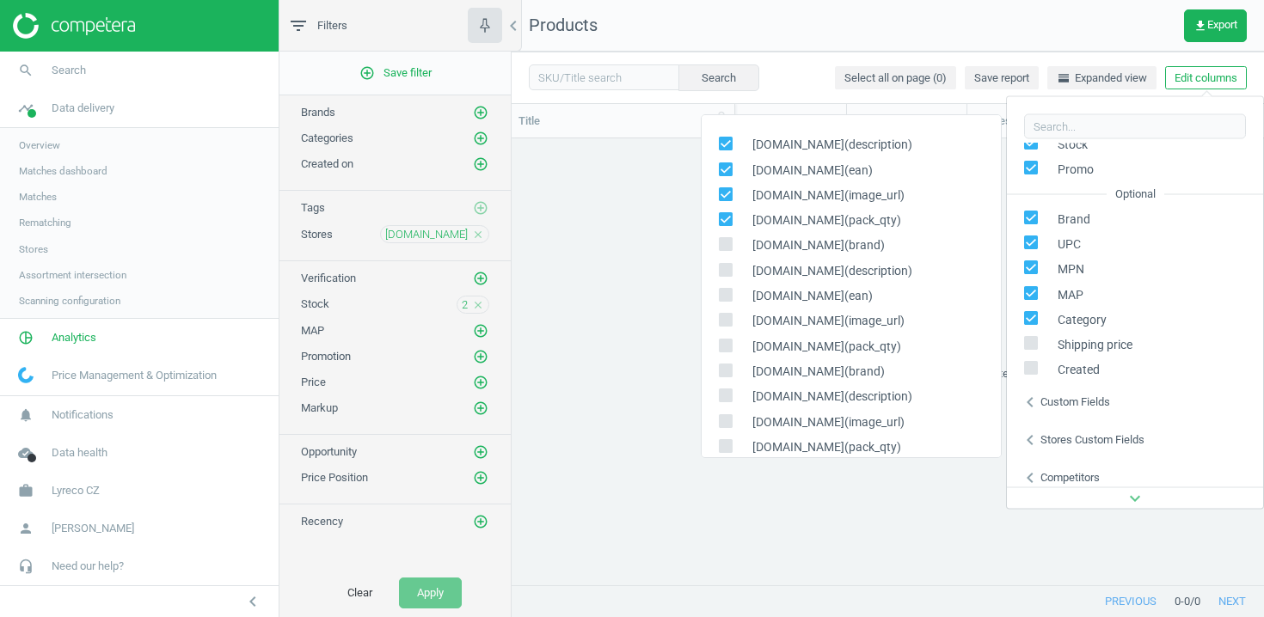
click at [727, 216] on input "checkbox" at bounding box center [725, 219] width 11 height 11
checkbox input "false"
click at [726, 185] on div "hygotrend.com(image_url)" at bounding box center [851, 195] width 299 height 25
click at [725, 169] on input "checkbox" at bounding box center [725, 168] width 11 height 11
checkbox input "false"
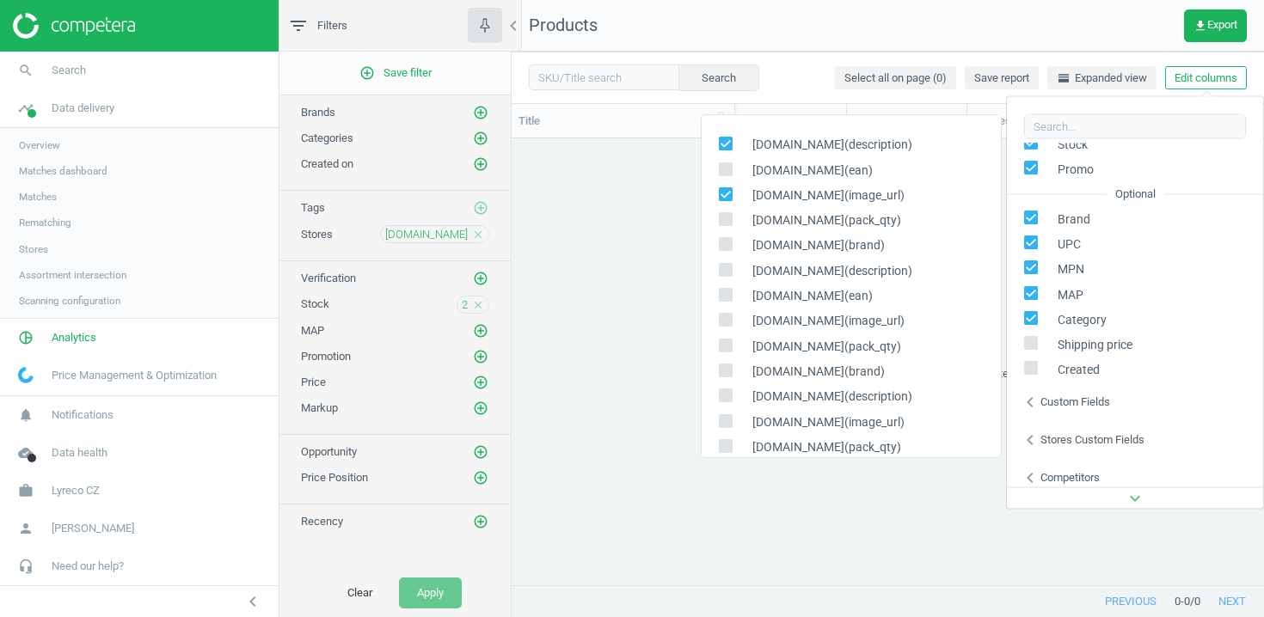
click at [725, 198] on input "checkbox" at bounding box center [725, 193] width 11 height 11
checkbox input "false"
click at [723, 138] on input "checkbox" at bounding box center [725, 143] width 11 height 11
checkbox input "false"
click at [723, 170] on input "checkbox" at bounding box center [725, 168] width 11 height 11
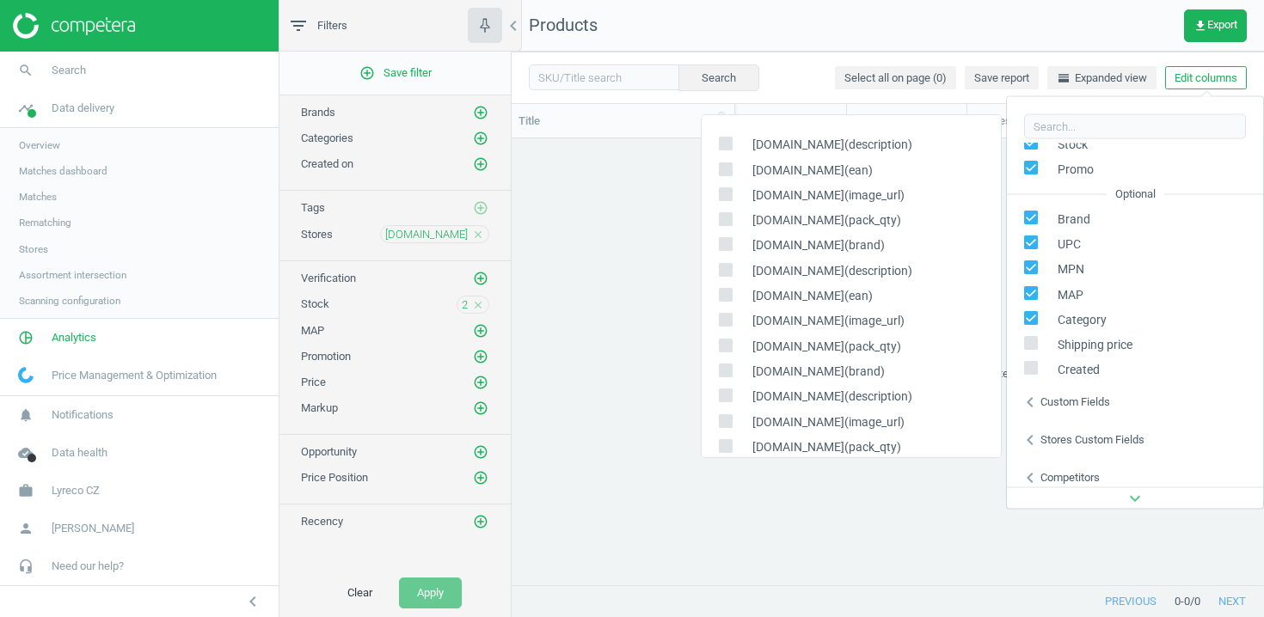
checkbox input "true"
click at [729, 294] on input "checkbox" at bounding box center [725, 295] width 11 height 11
checkbox input "true"
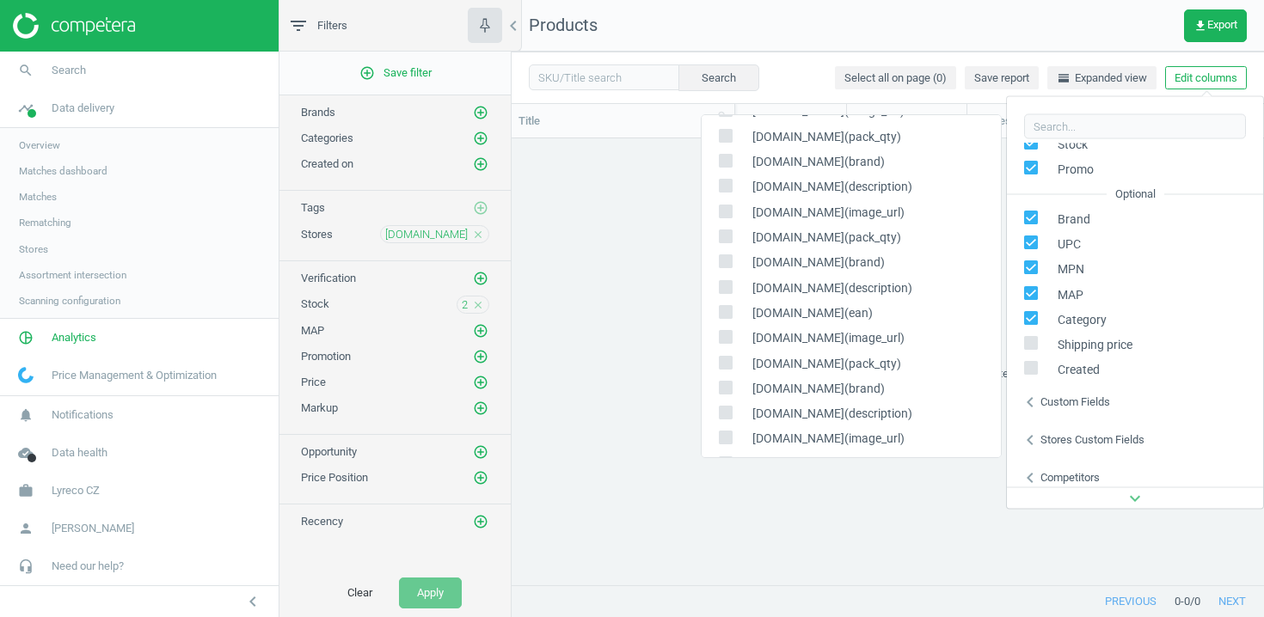
scroll to position [216, 0]
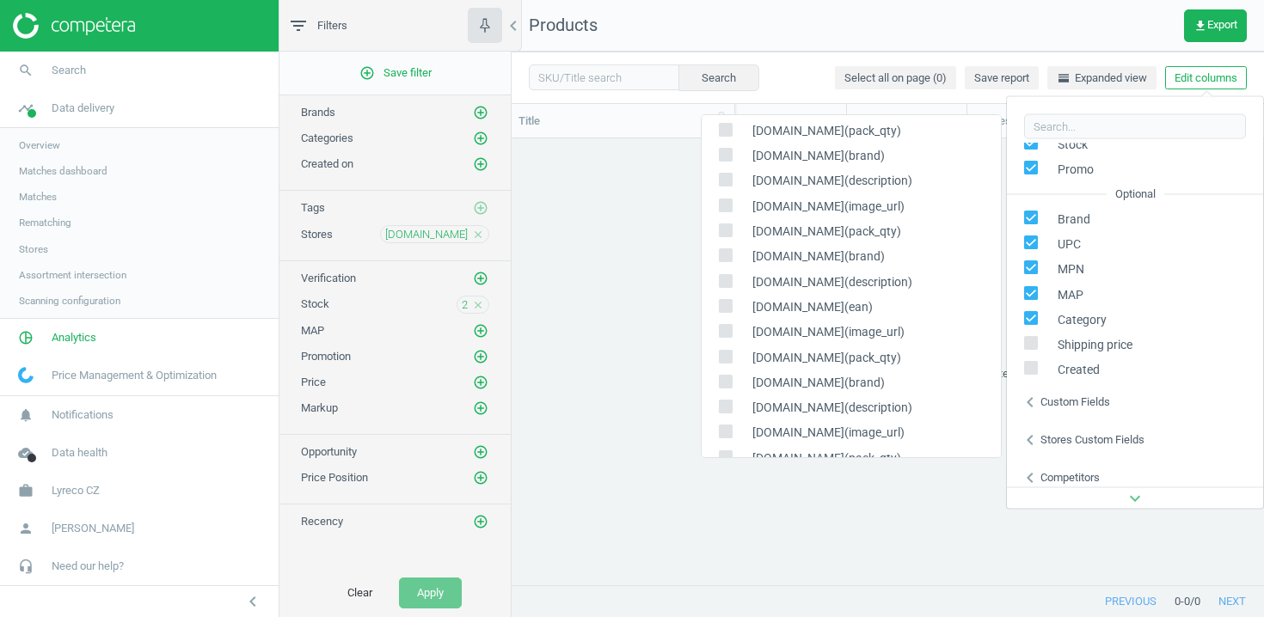
click at [727, 301] on input "checkbox" at bounding box center [725, 305] width 11 height 11
checkbox input "true"
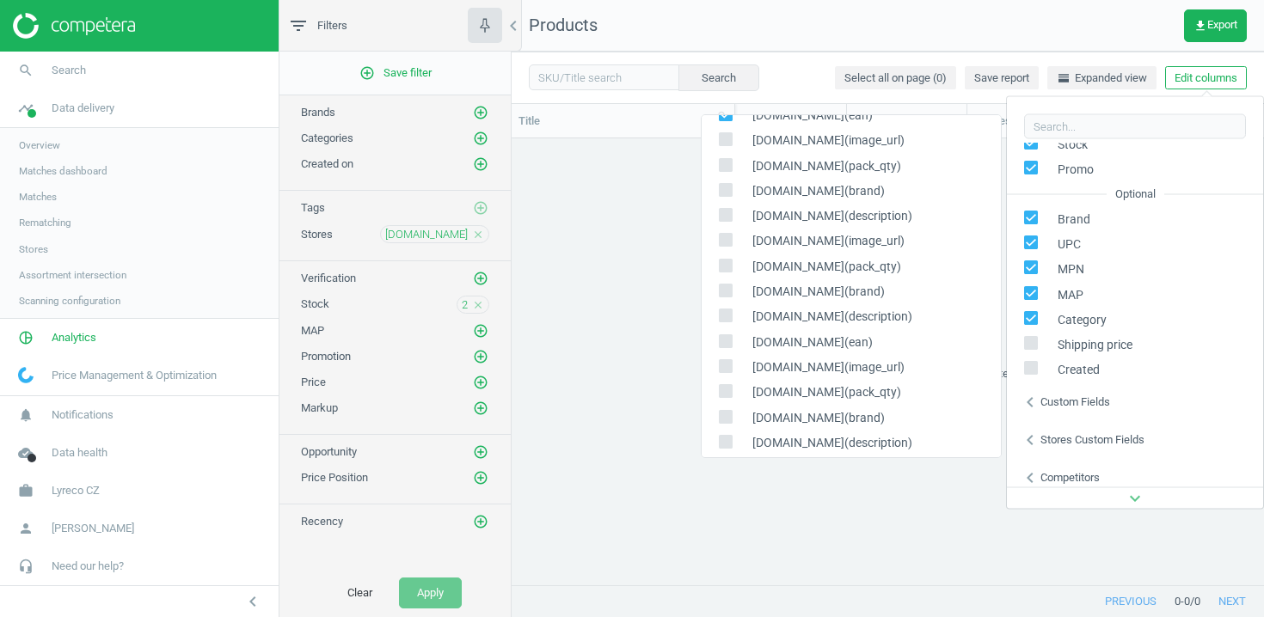
scroll to position [436, 0]
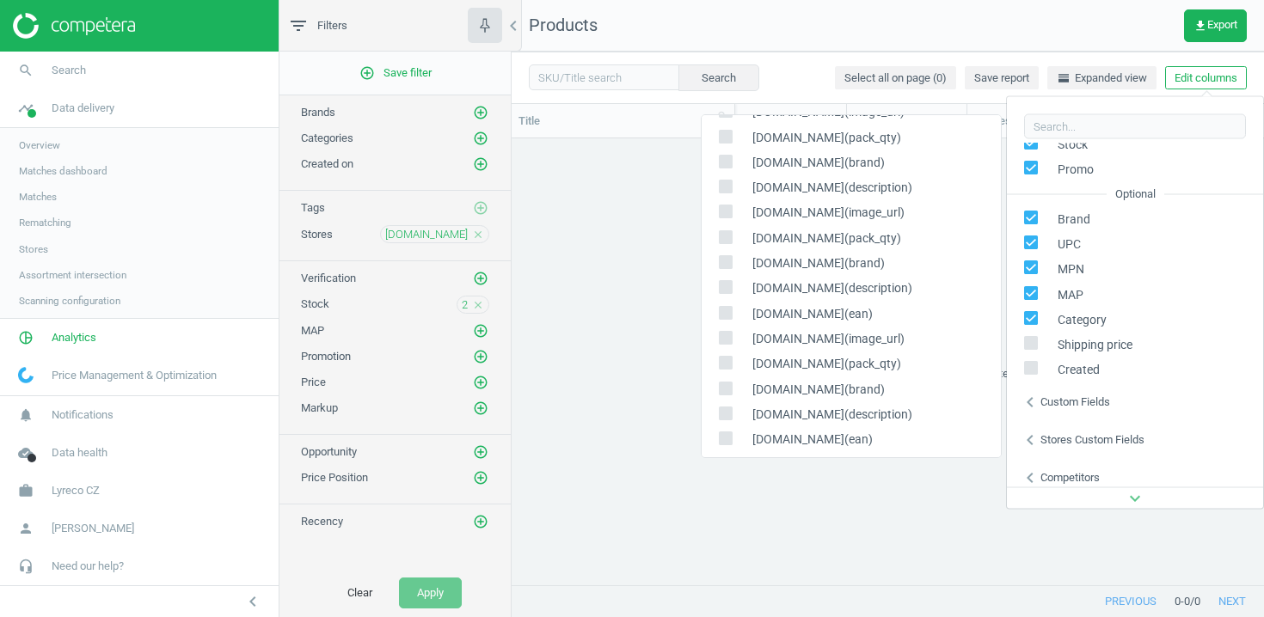
click at [725, 310] on input "checkbox" at bounding box center [725, 312] width 11 height 11
checkbox input "true"
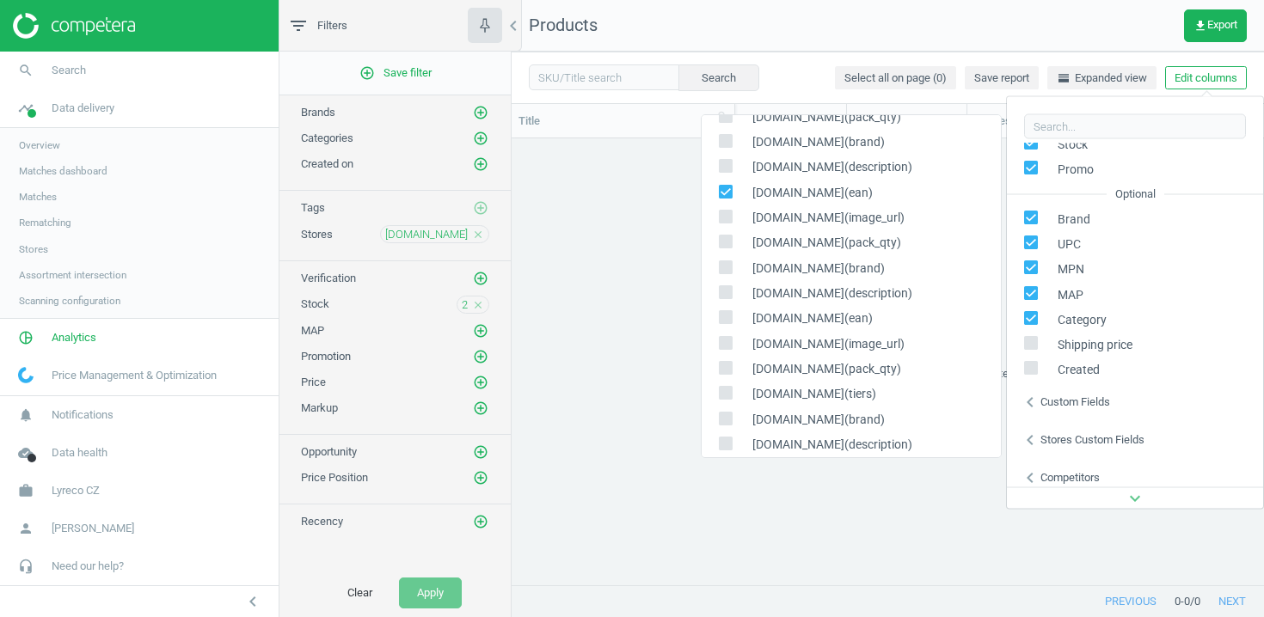
click at [722, 319] on input "checkbox" at bounding box center [725, 317] width 11 height 11
checkbox input "true"
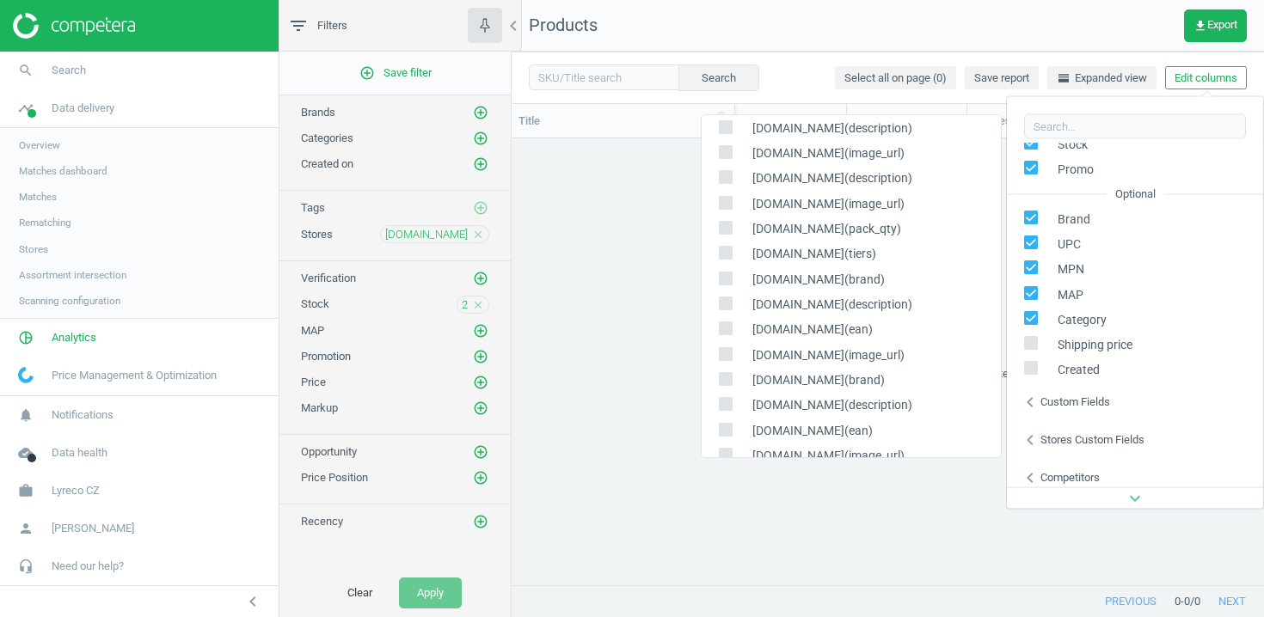
click at [721, 328] on input "checkbox" at bounding box center [725, 328] width 11 height 11
checkbox input "true"
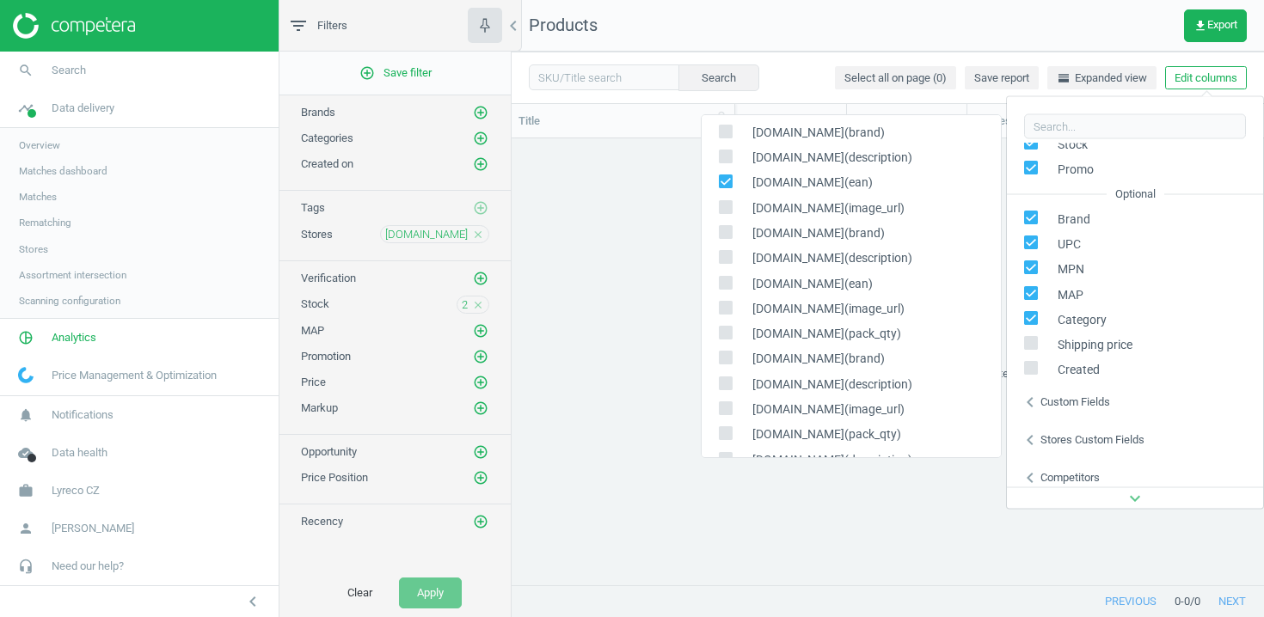
scroll to position [1110, 0]
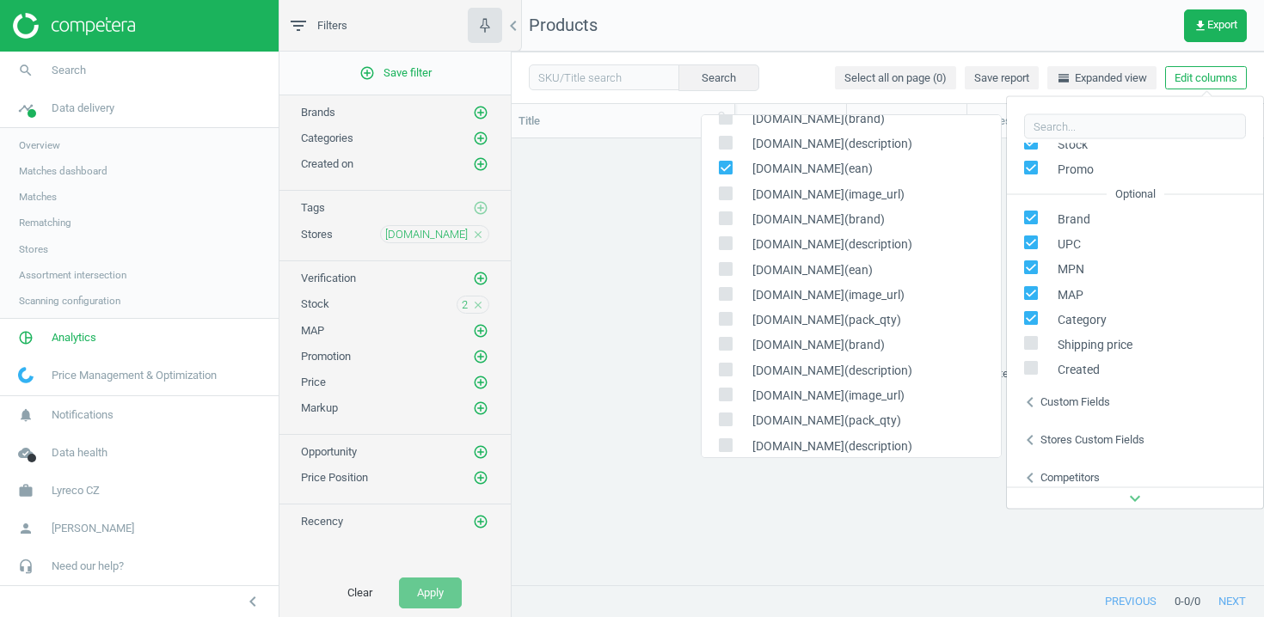
click at [730, 265] on input "checkbox" at bounding box center [725, 268] width 11 height 11
checkbox input "true"
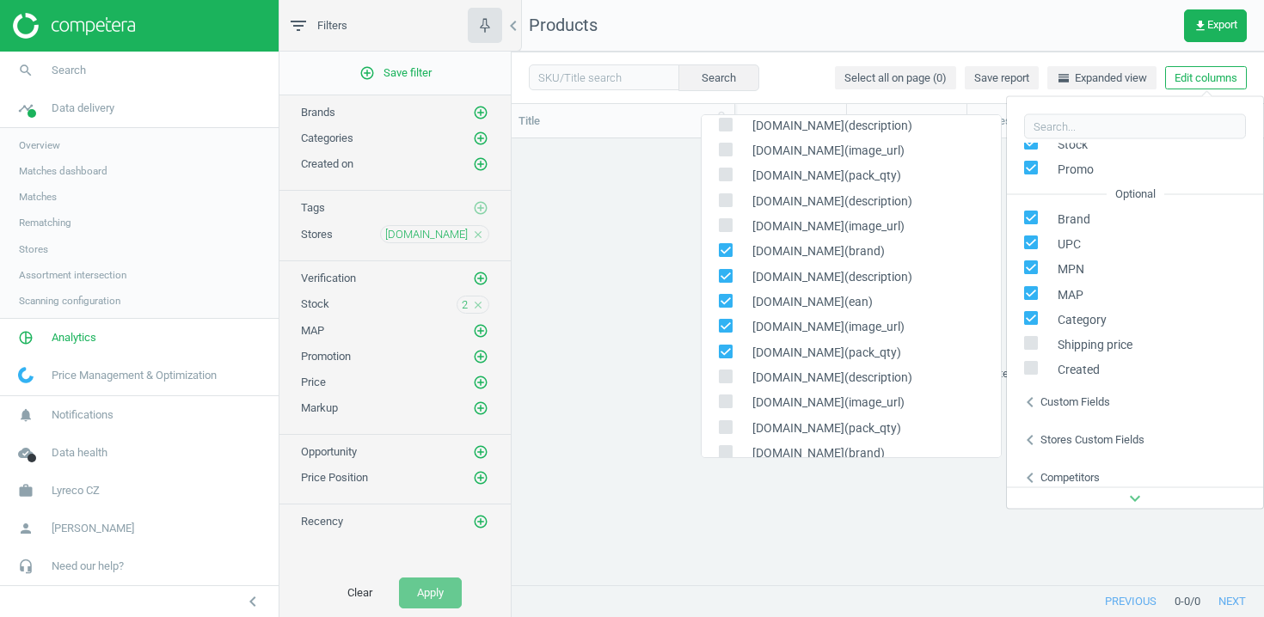
scroll to position [1362, 0]
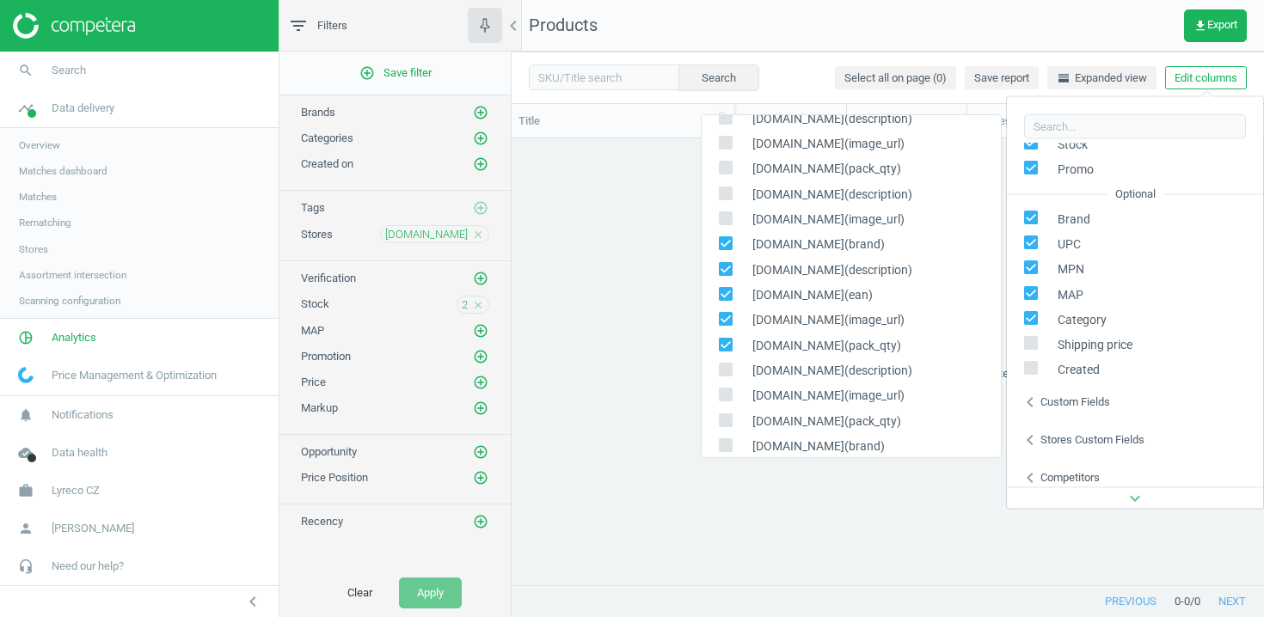
click at [727, 245] on input "checkbox" at bounding box center [725, 243] width 11 height 11
checkbox input "false"
click at [724, 271] on input "checkbox" at bounding box center [725, 268] width 11 height 11
checkbox input "false"
click at [724, 320] on input "checkbox" at bounding box center [725, 319] width 11 height 11
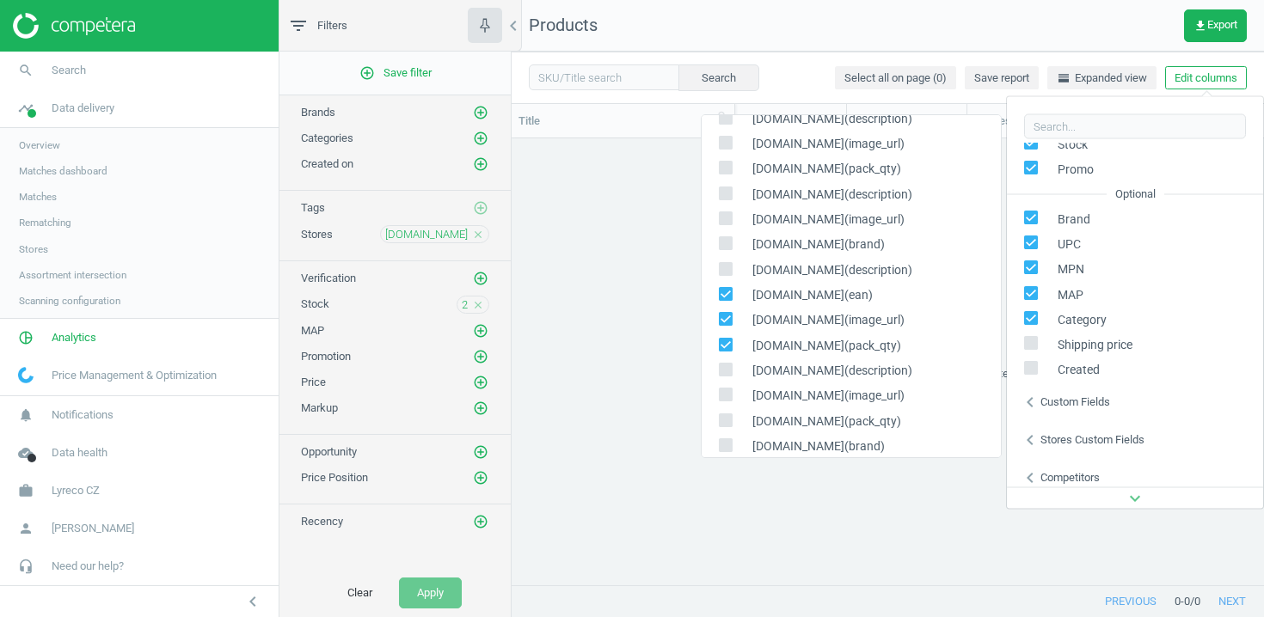
checkbox input "false"
click at [724, 346] on input "checkbox" at bounding box center [725, 344] width 11 height 11
checkbox input "false"
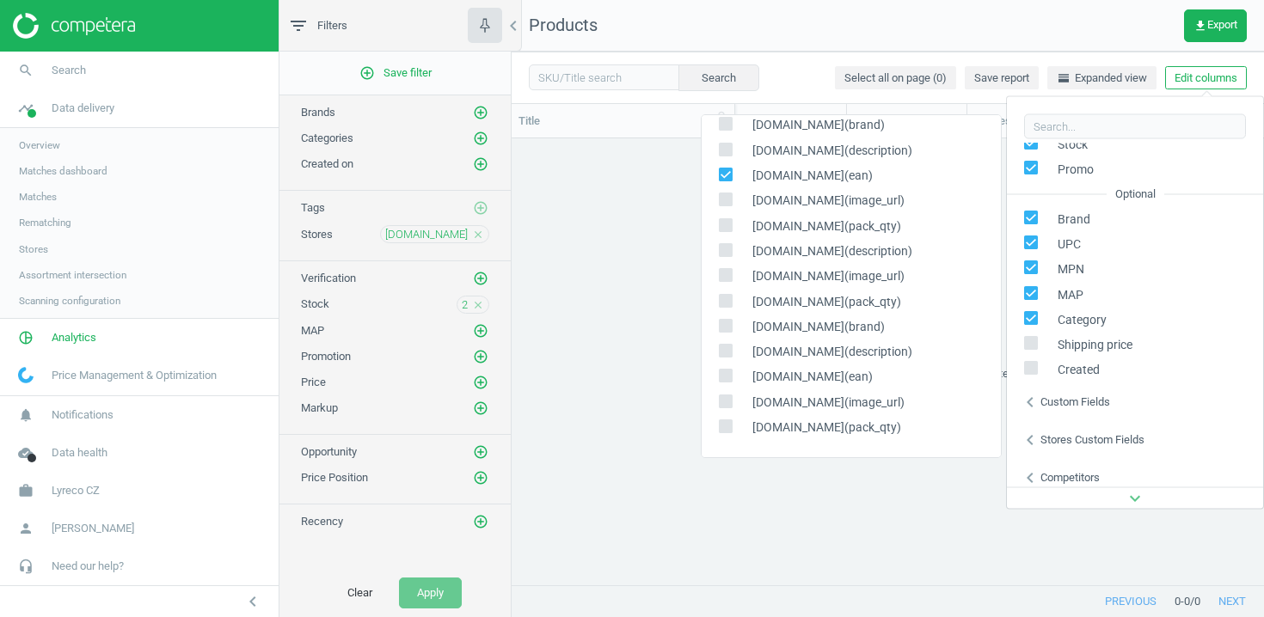
click at [724, 376] on input "checkbox" at bounding box center [725, 376] width 11 height 11
checkbox input "true"
click at [661, 494] on div "grid" at bounding box center [888, 361] width 752 height 446
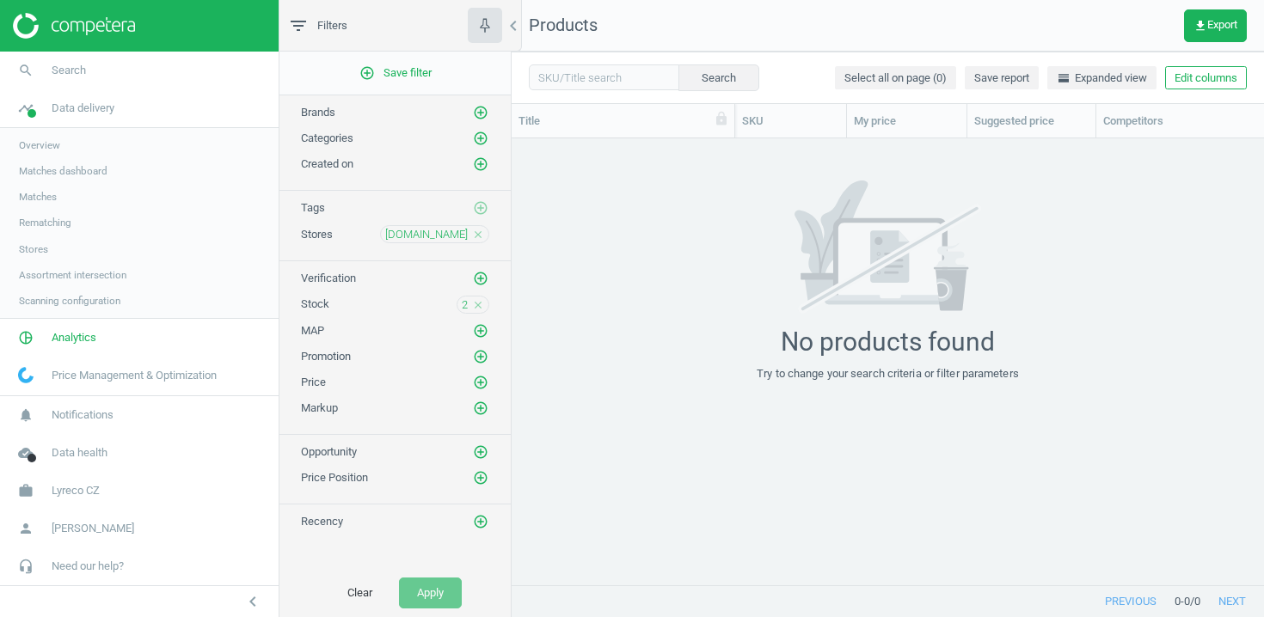
click at [475, 235] on icon "close" at bounding box center [478, 235] width 12 height 12
click at [472, 303] on icon "close" at bounding box center [478, 304] width 12 height 12
click at [476, 307] on icon "add_circle_outline" at bounding box center [480, 303] width 15 height 15
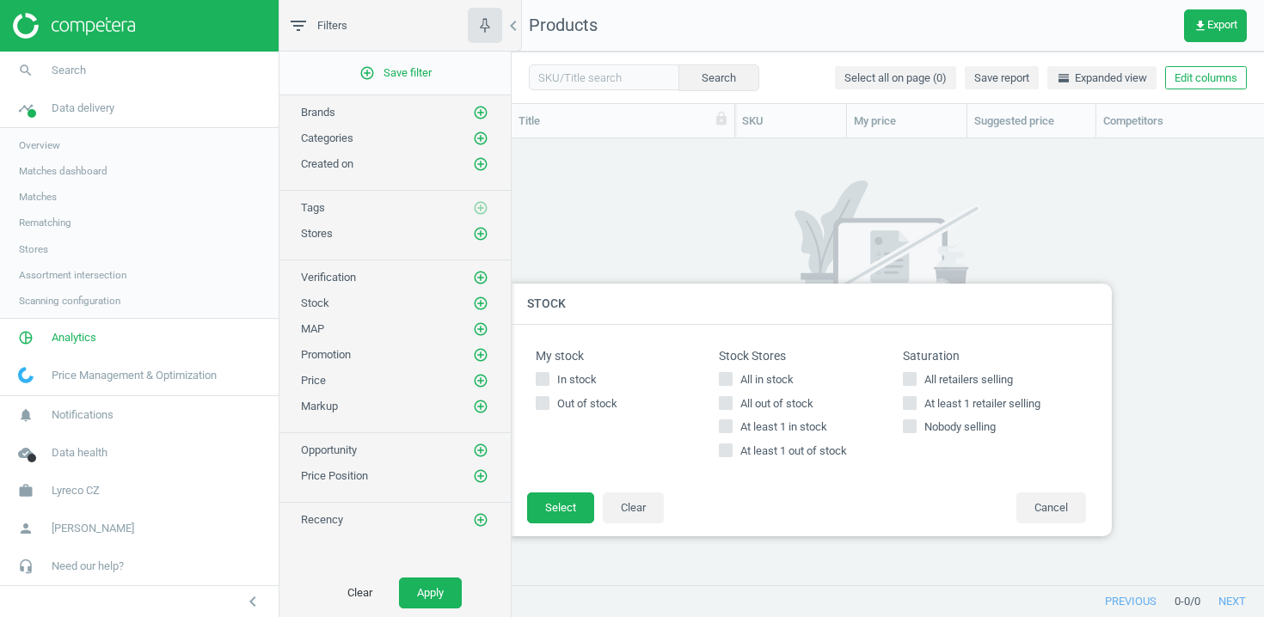
click at [760, 382] on span "All in stock" at bounding box center [767, 379] width 60 height 15
click at [732, 382] on input "All in stock" at bounding box center [726, 378] width 11 height 11
checkbox input "true"
click at [573, 508] on button "Select" at bounding box center [560, 508] width 67 height 31
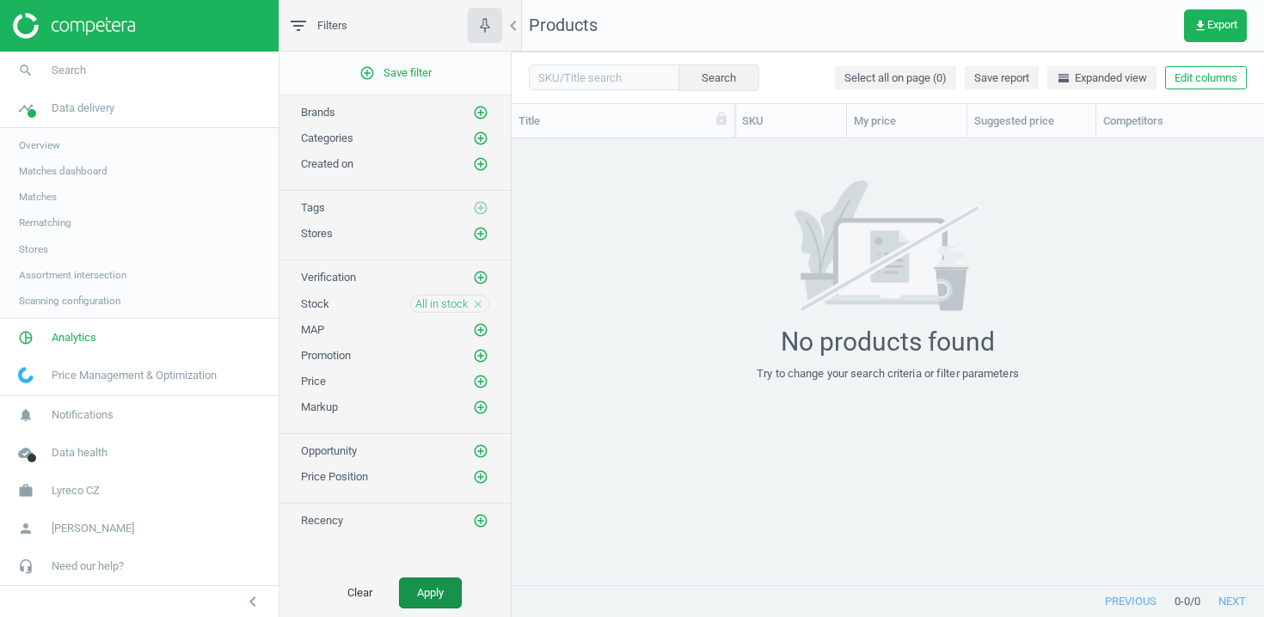
click at [445, 586] on button "Apply" at bounding box center [430, 593] width 63 height 31
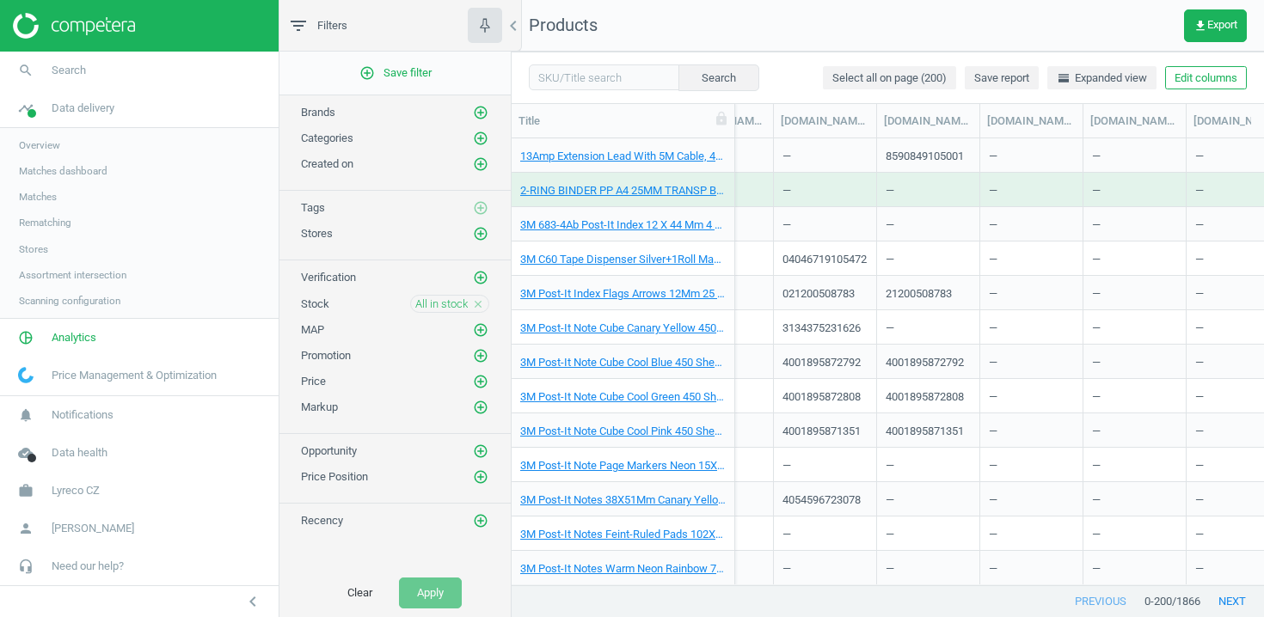
scroll to position [0, 1793]
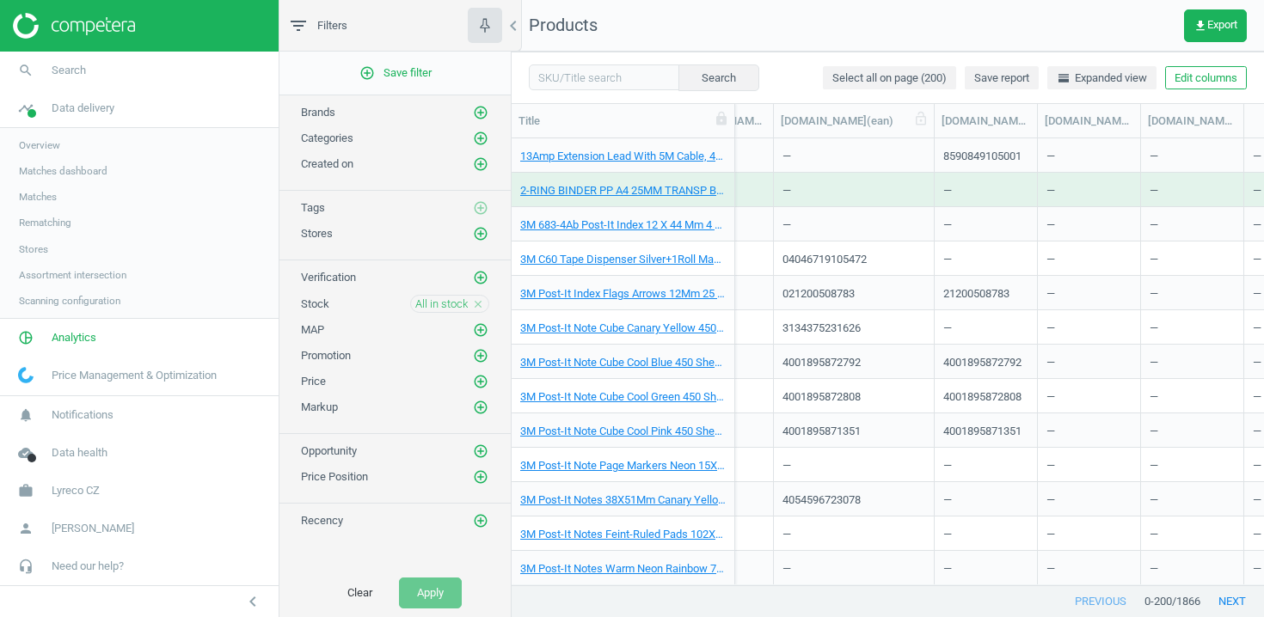
drag, startPoint x: 880, startPoint y: 124, endPoint x: 937, endPoint y: 124, distance: 57.6
click at [937, 124] on div at bounding box center [933, 121] width 17 height 34
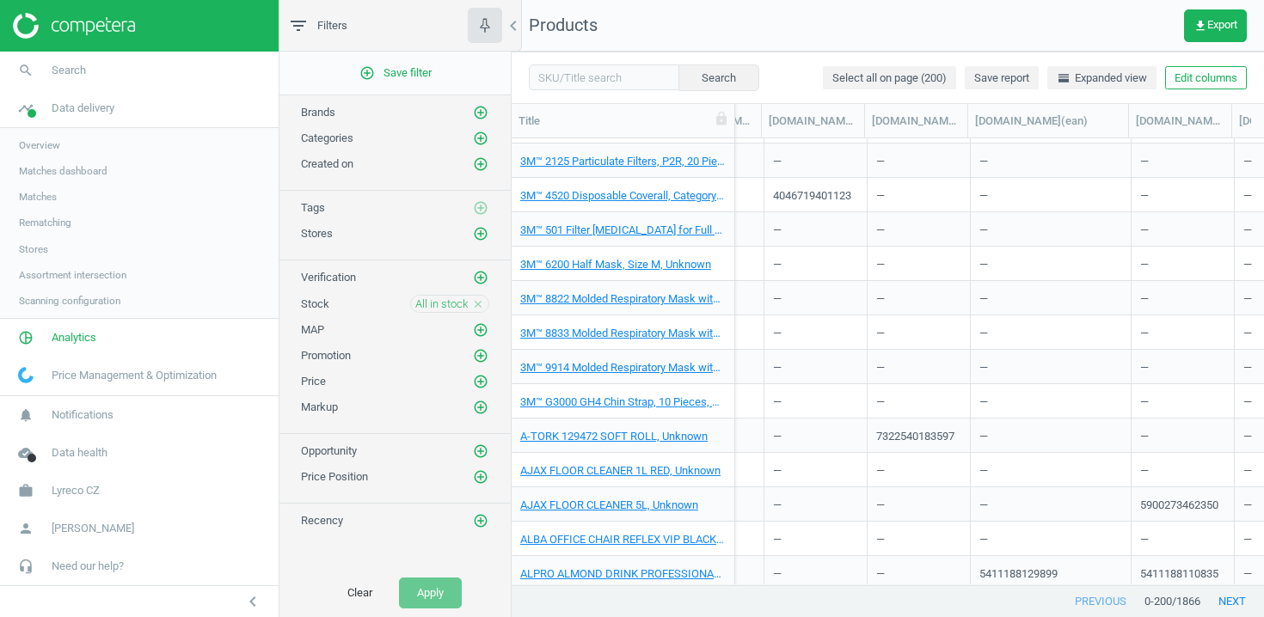
scroll to position [0, 1593]
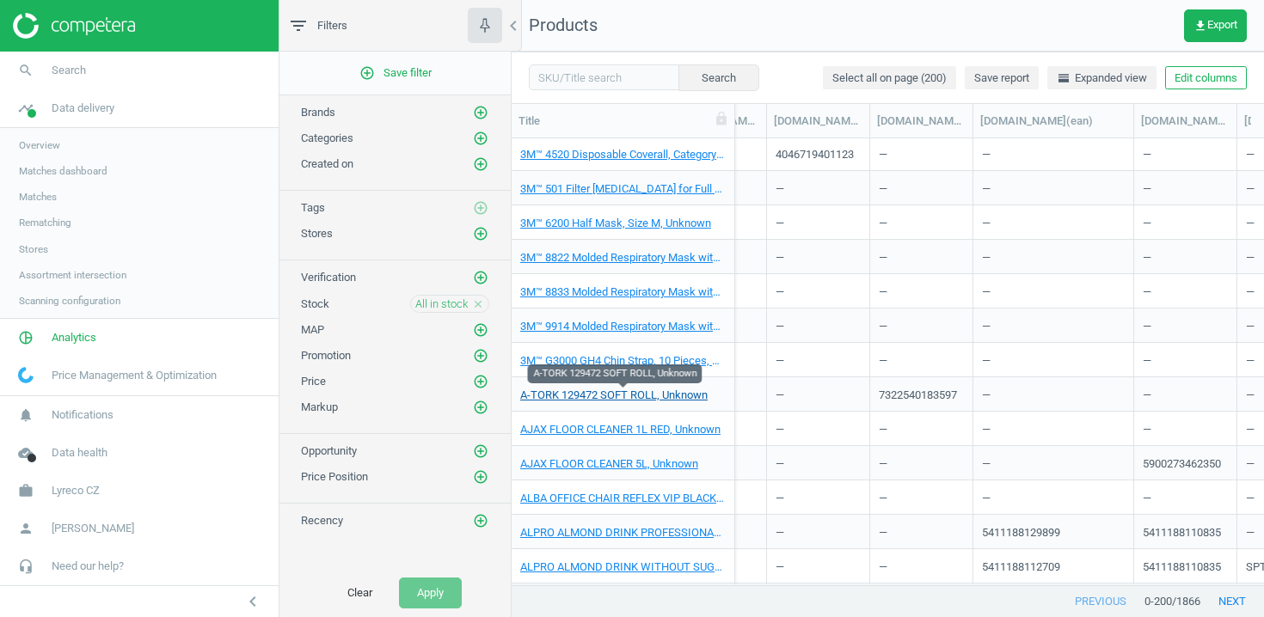
click at [668, 392] on link "A-TORK 129472 SOFT ROLL, Unknown" at bounding box center [613, 395] width 187 height 15
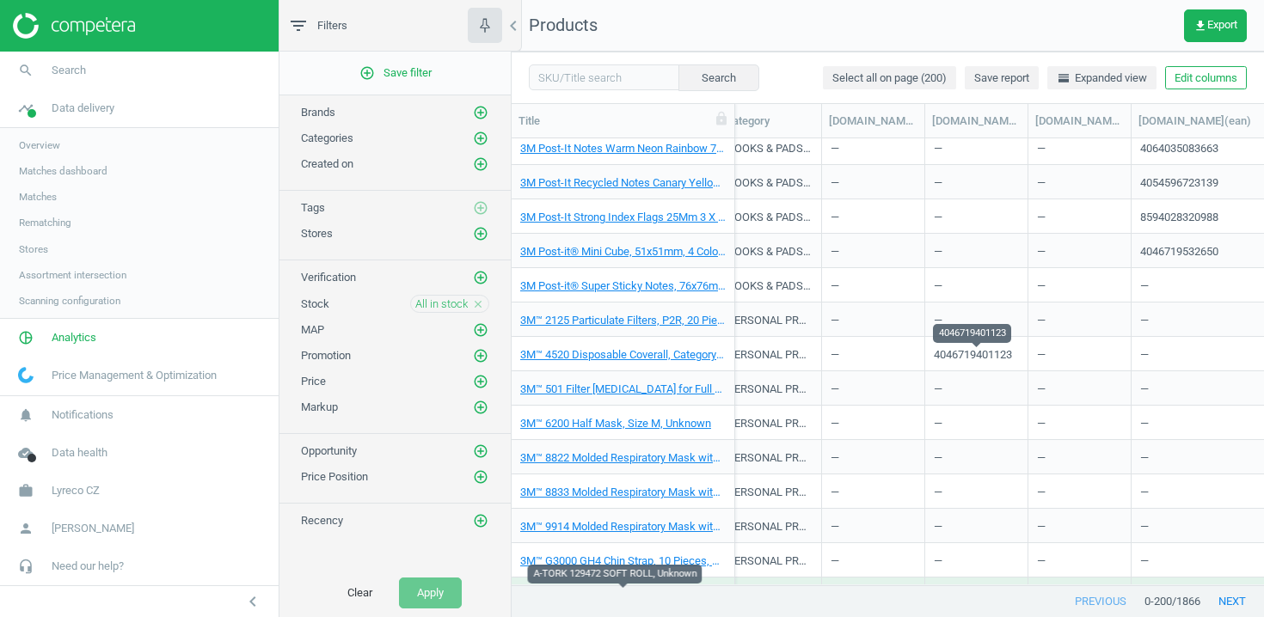
scroll to position [0, 0]
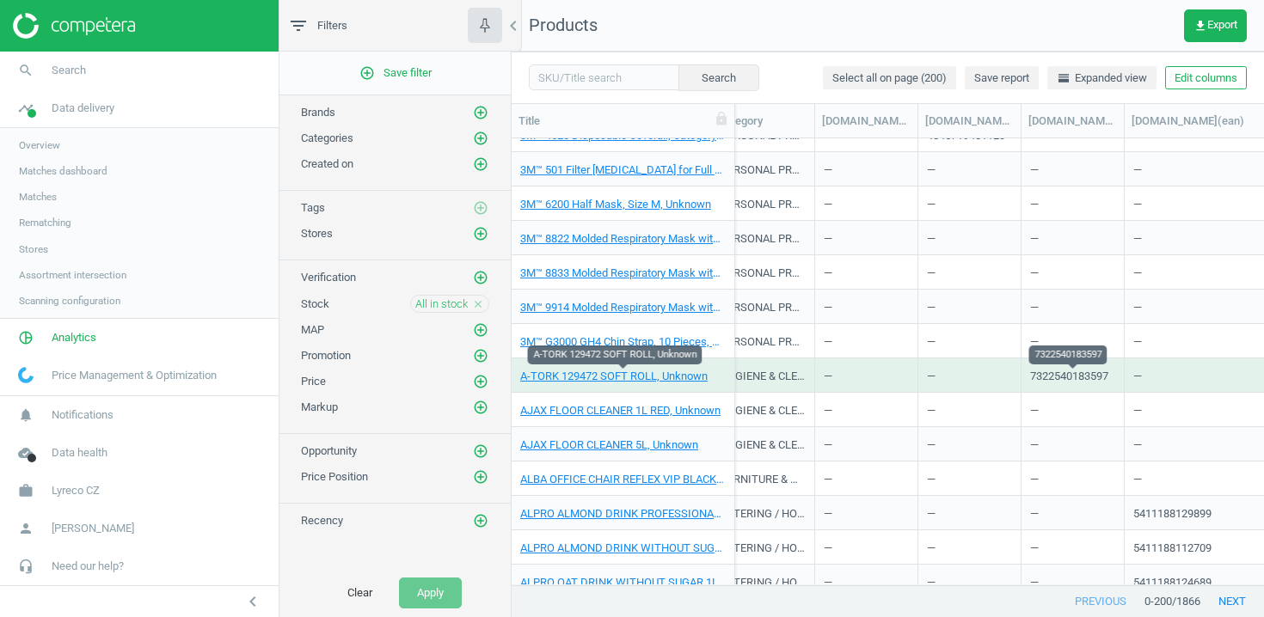
click at [1070, 376] on div "7322540183597" at bounding box center [1069, 379] width 78 height 21
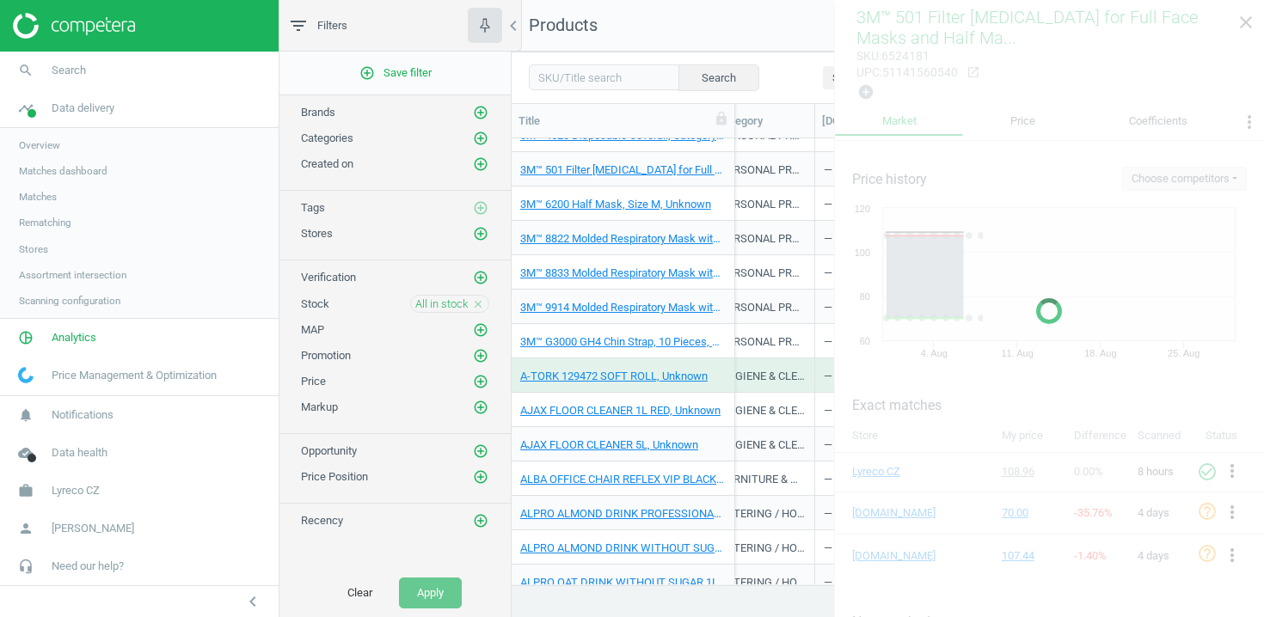
copy div "7322540183597"
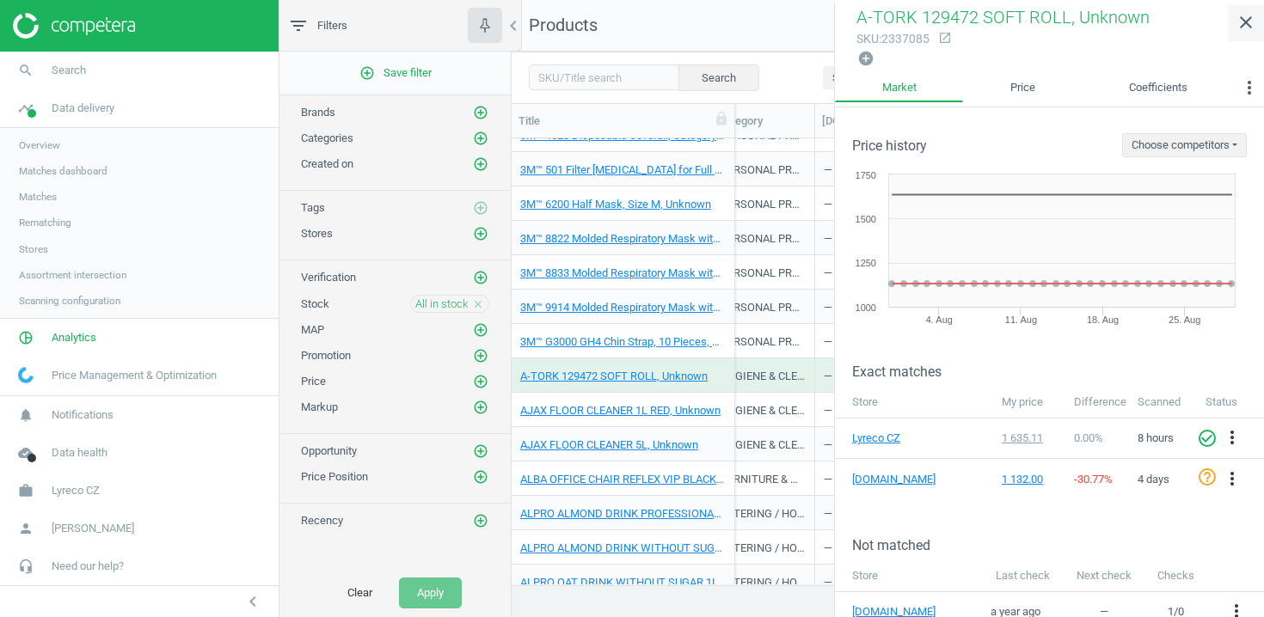
click at [1242, 18] on icon "close" at bounding box center [1246, 22] width 21 height 21
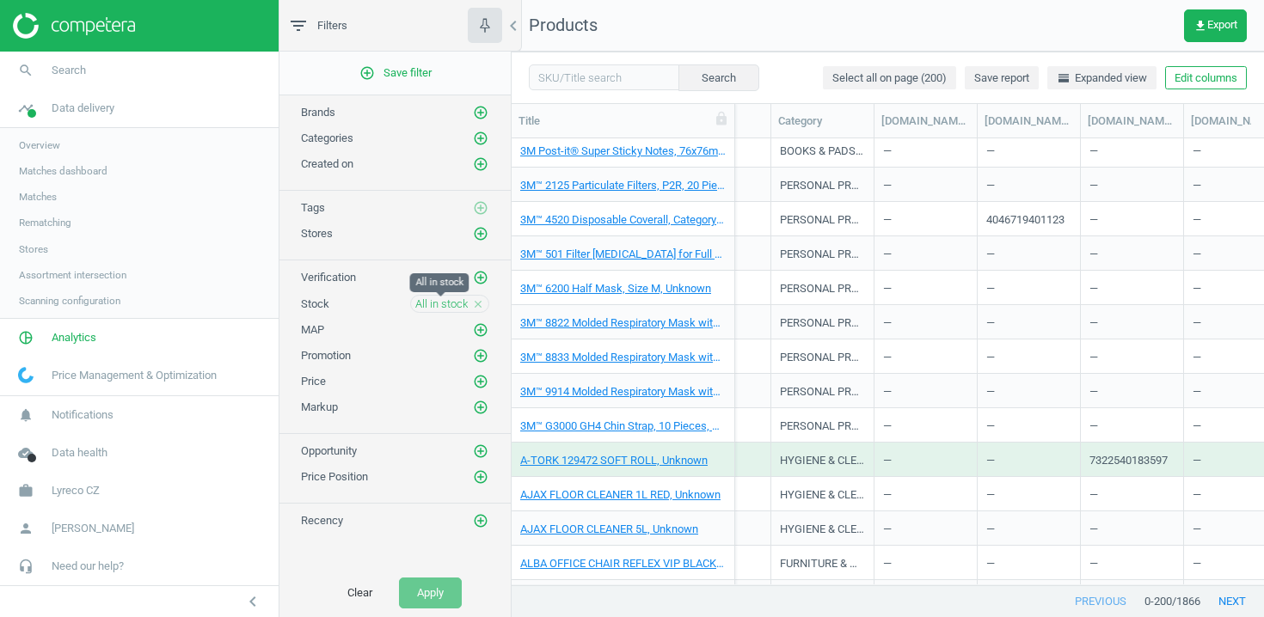
click at [430, 304] on span "All in stock" at bounding box center [441, 304] width 52 height 15
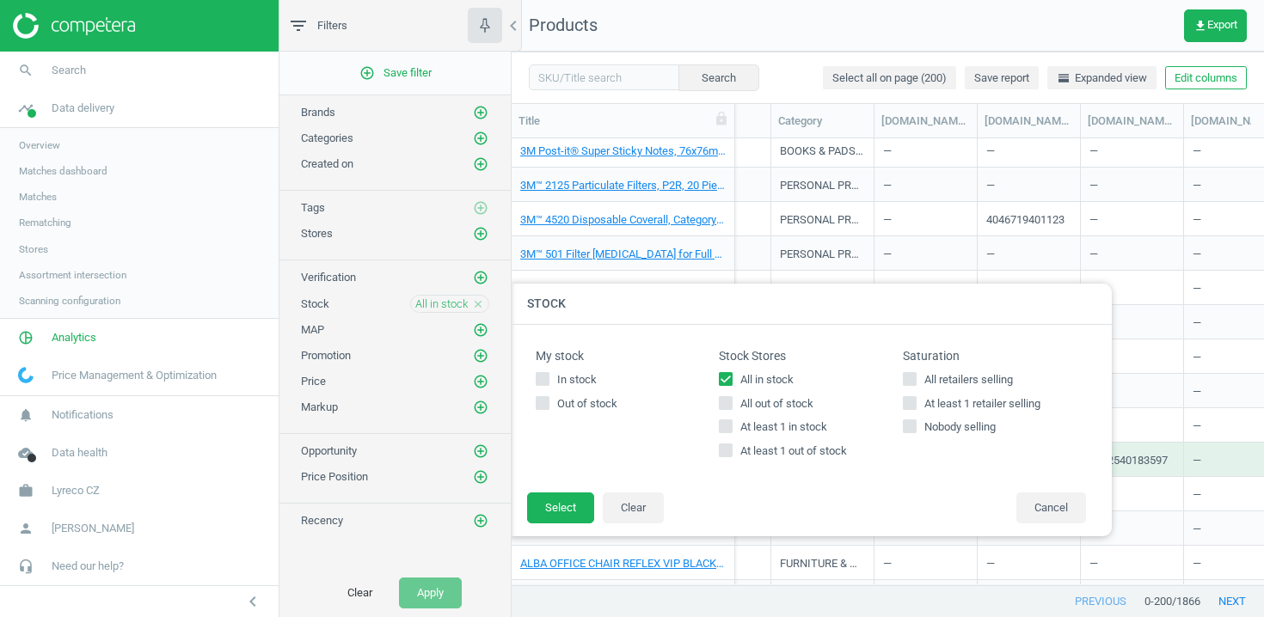
click at [718, 377] on label "In stock" at bounding box center [627, 379] width 183 height 15
click at [549, 377] on input "In stock" at bounding box center [542, 378] width 11 height 11
click at [536, 377] on icon at bounding box center [543, 379] width 14 height 14
click at [537, 377] on input "In stock" at bounding box center [542, 378] width 11 height 11
checkbox input "false"
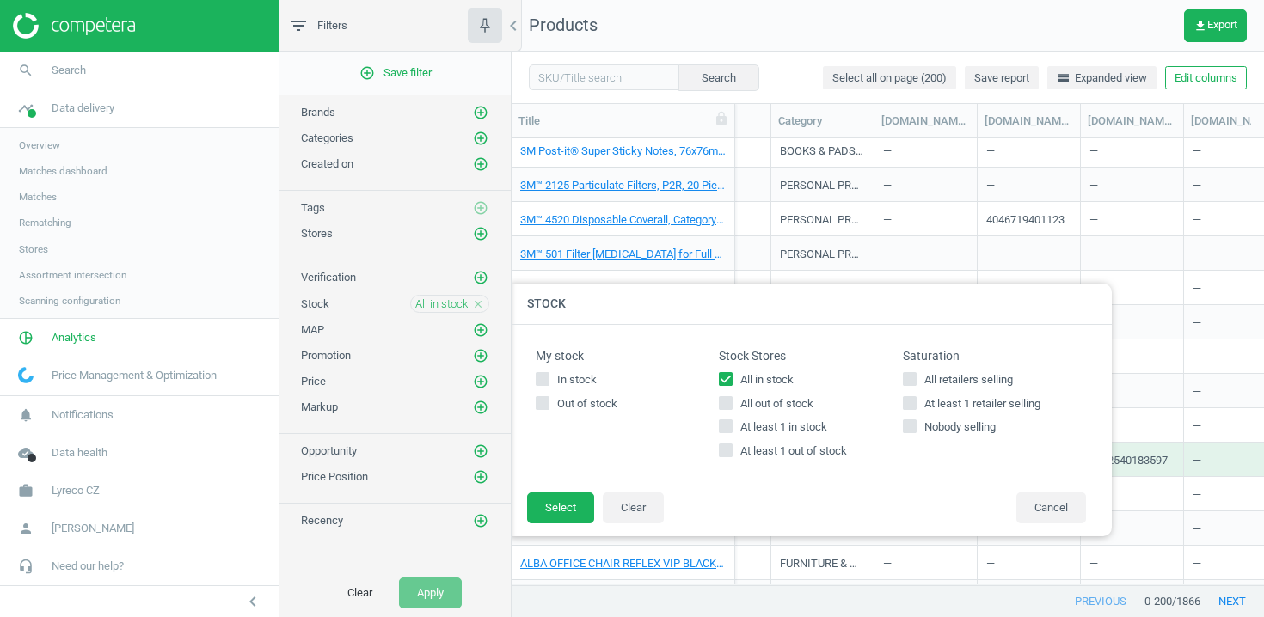
click at [727, 377] on input "All in stock" at bounding box center [726, 378] width 11 height 11
checkbox input "false"
click at [911, 379] on input "All retailers selling" at bounding box center [909, 378] width 11 height 11
checkbox input "true"
click at [574, 511] on button "Select" at bounding box center [560, 508] width 67 height 31
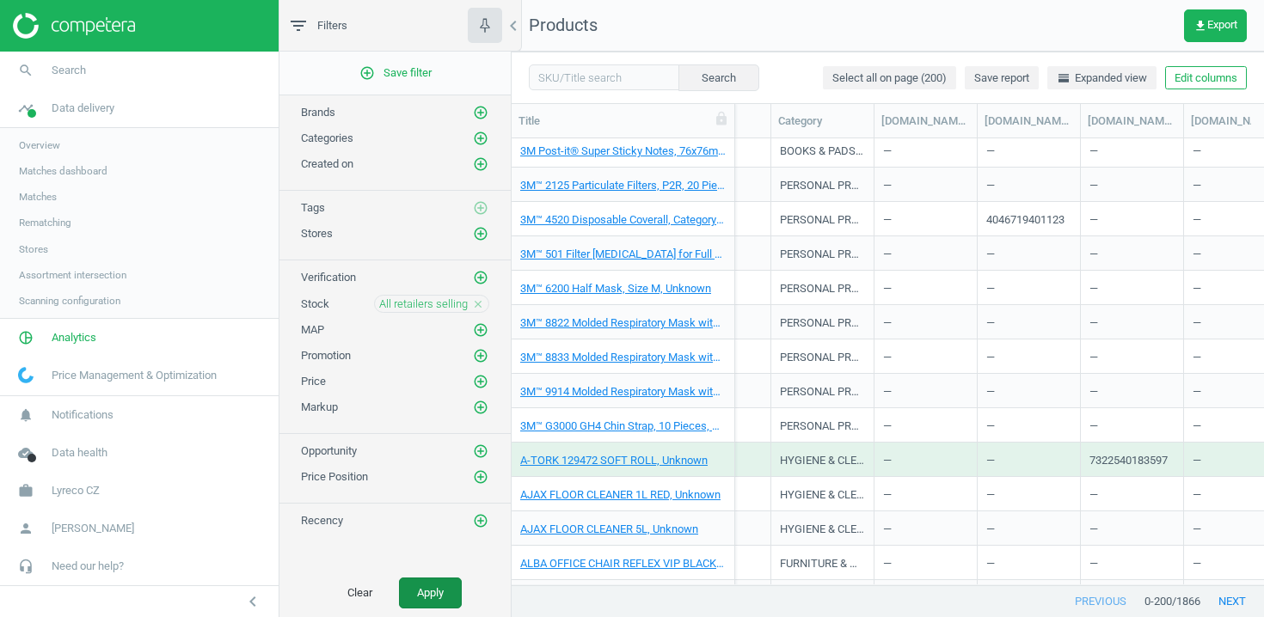
click at [428, 596] on button "Apply" at bounding box center [430, 593] width 63 height 31
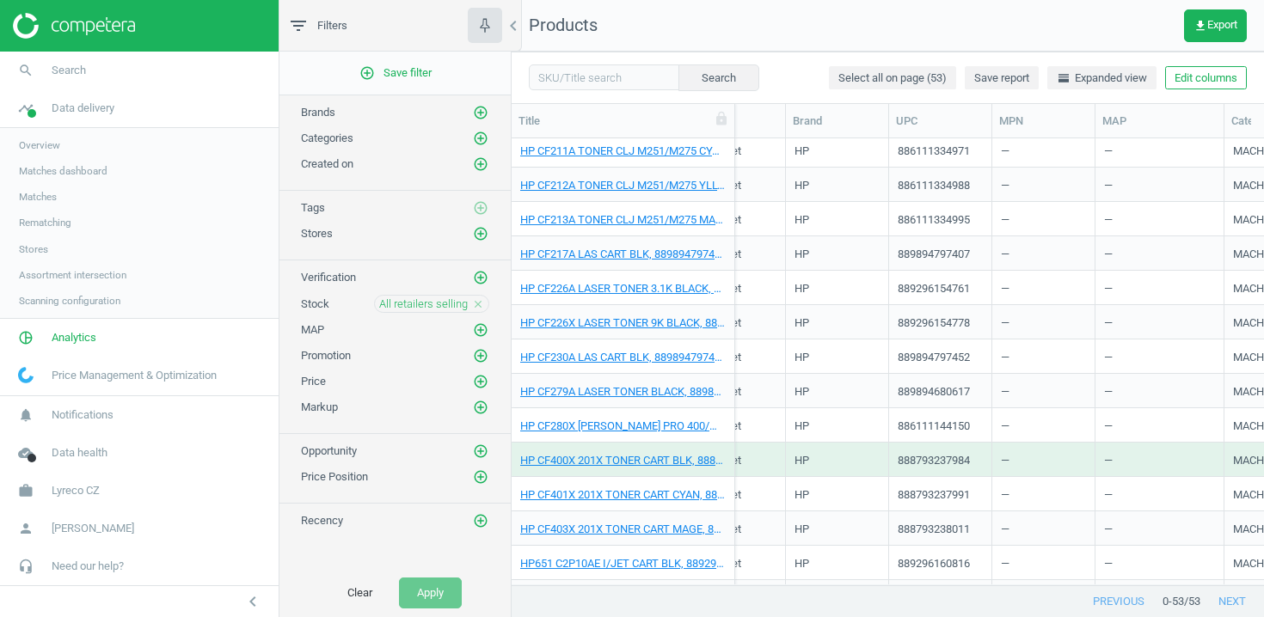
scroll to position [0, 925]
click at [1222, 83] on button "Edit columns" at bounding box center [1206, 78] width 82 height 24
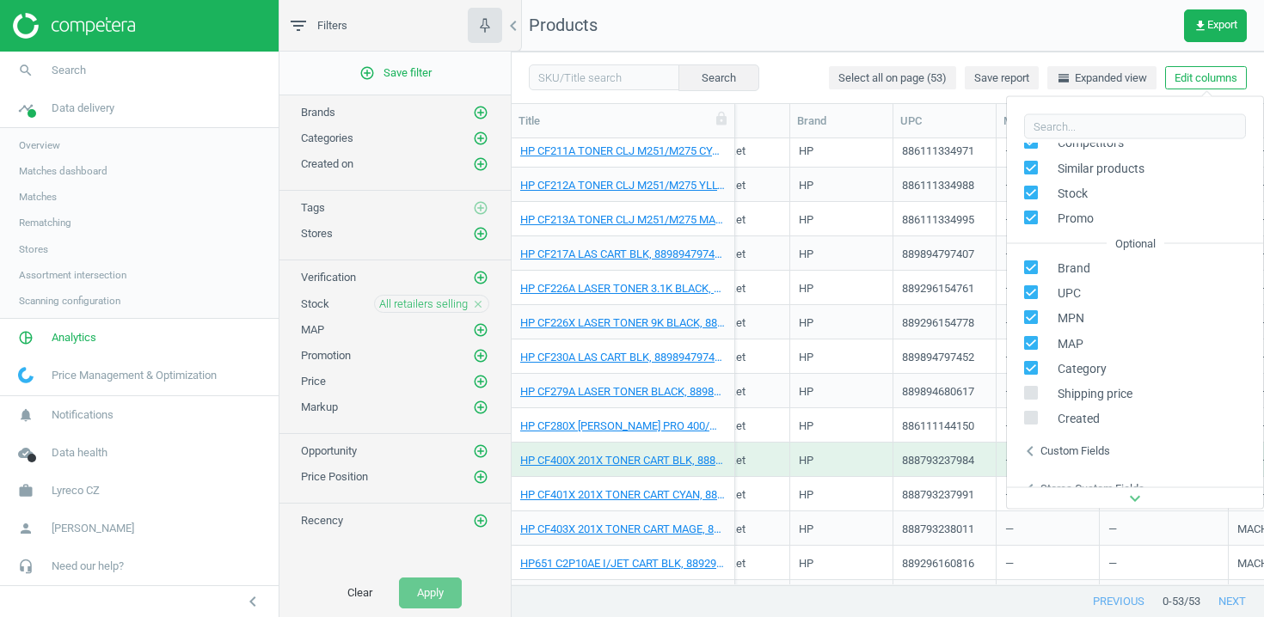
scroll to position [233, 0]
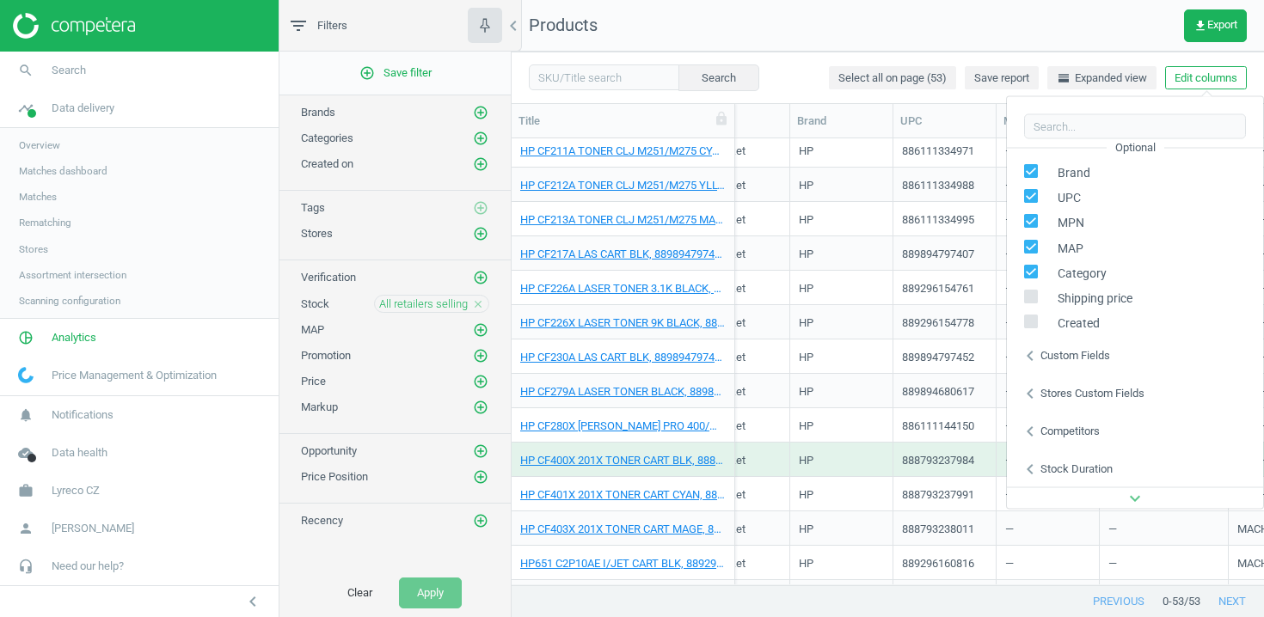
click at [1070, 385] on div "Stores custom fields" at bounding box center [1092, 392] width 104 height 15
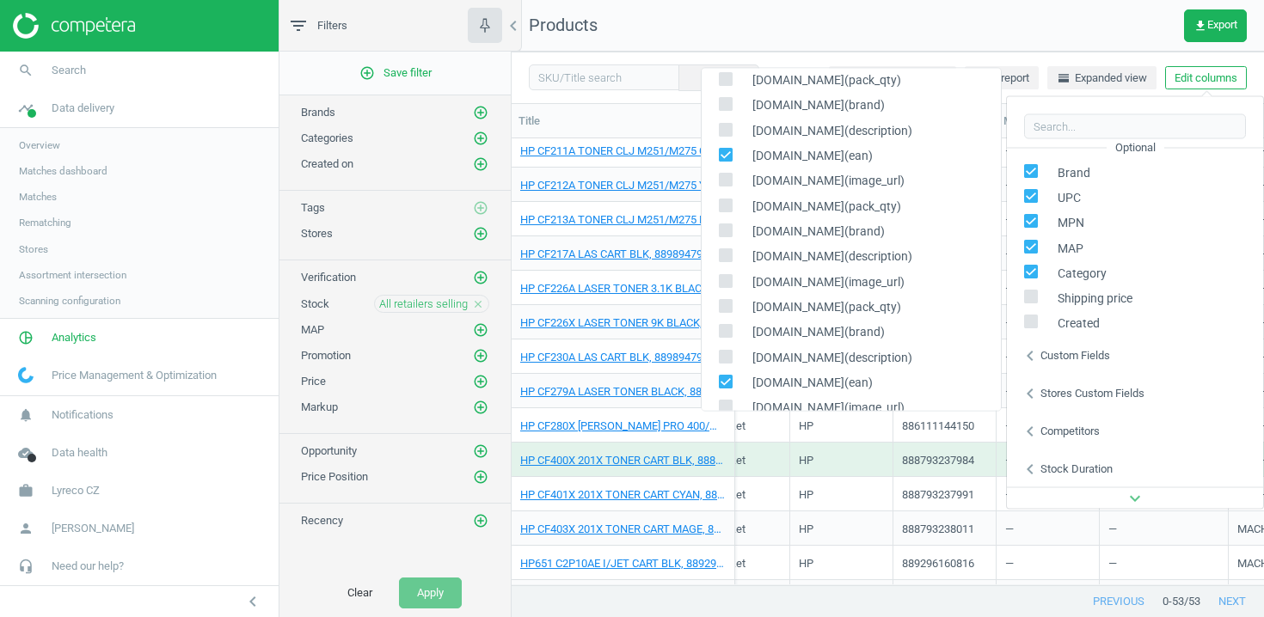
scroll to position [98, 0]
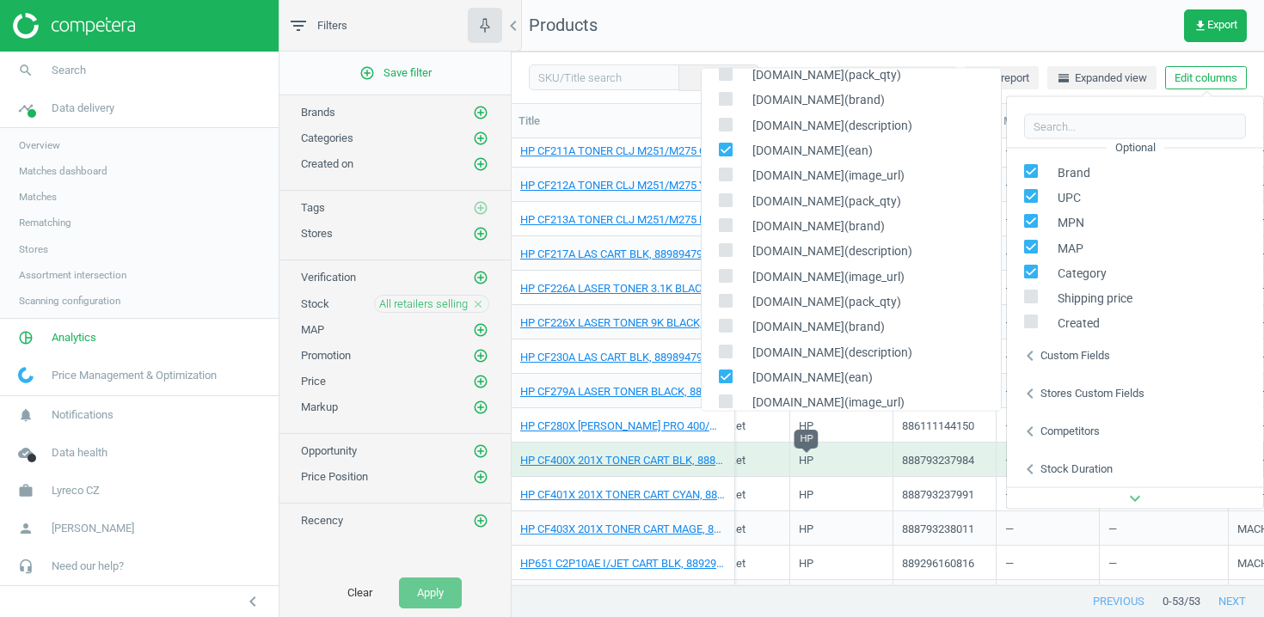
click at [806, 461] on div "HP" at bounding box center [806, 463] width 15 height 21
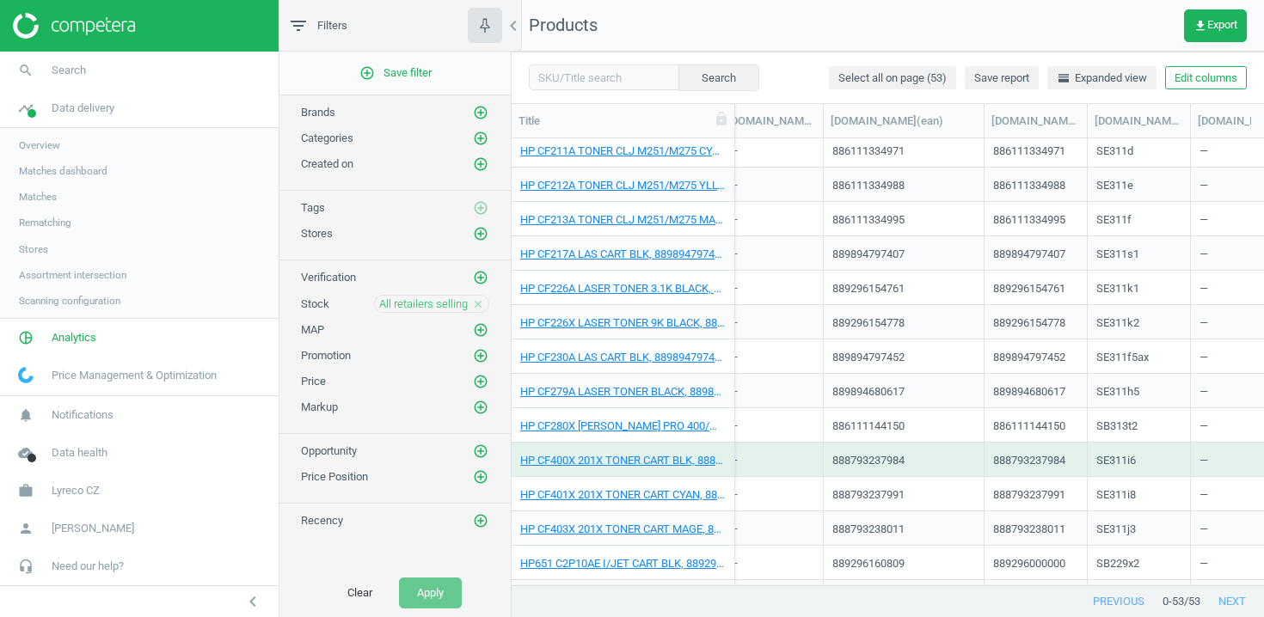
scroll to position [0, 1743]
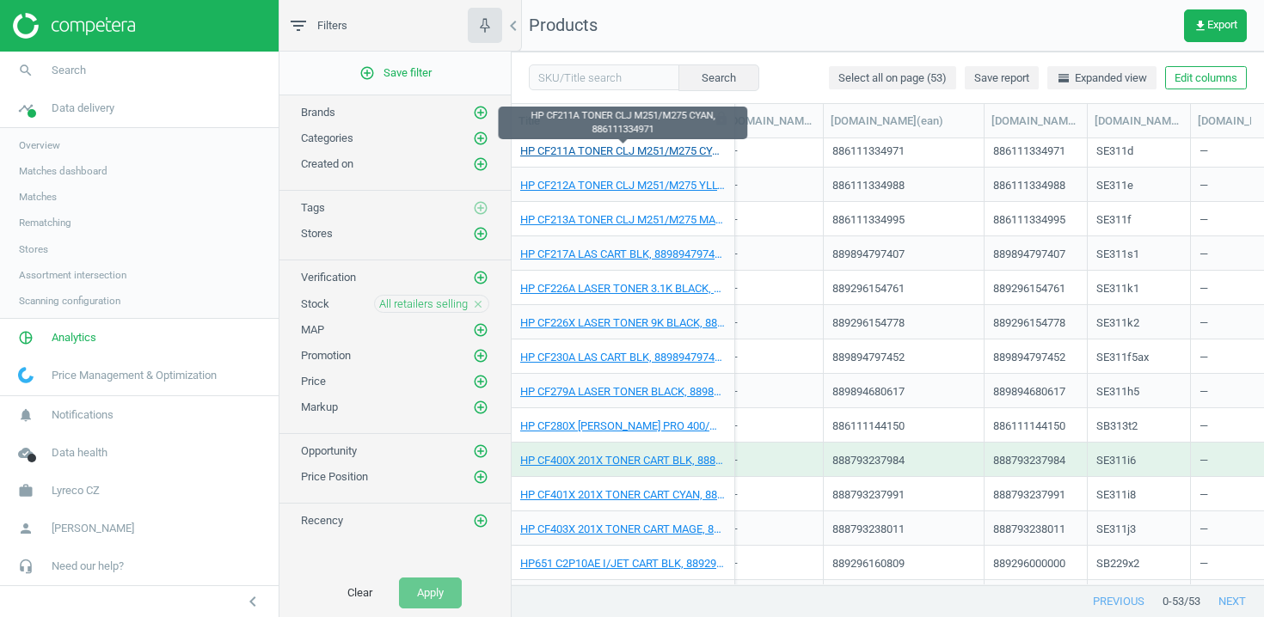
click at [671, 150] on link "HP CF211A TONER CLJ M251/M275 CYAN, 886111334971" at bounding box center [622, 151] width 205 height 15
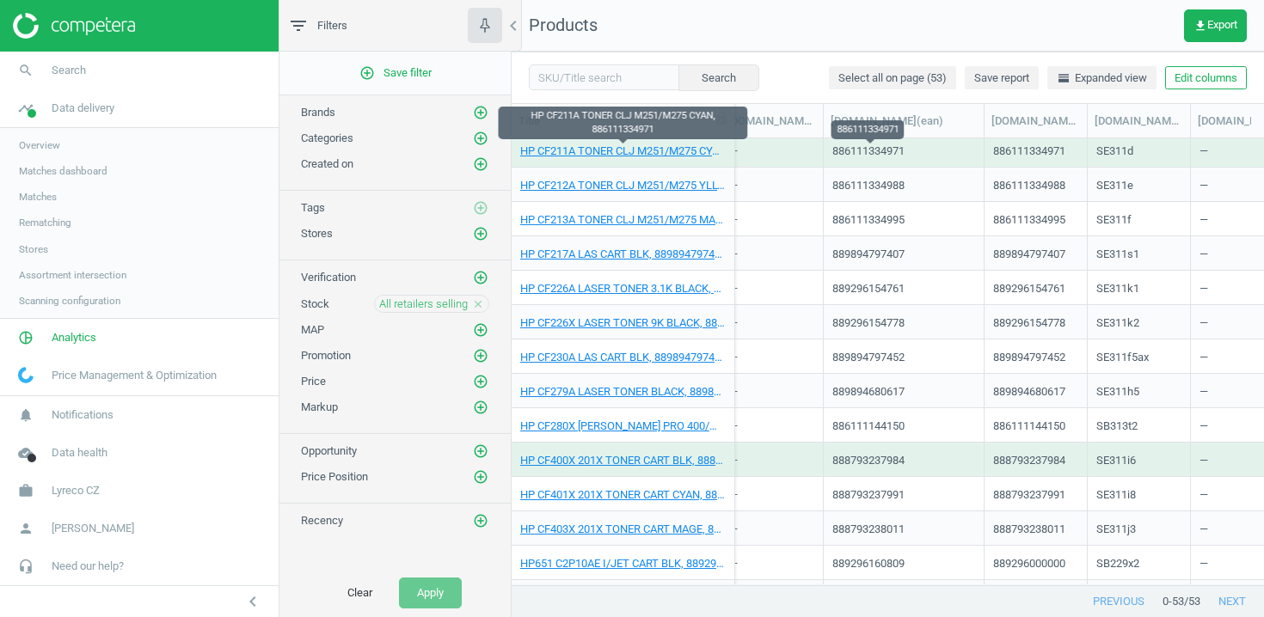
click at [866, 147] on div "886111334971" at bounding box center [868, 154] width 72 height 21
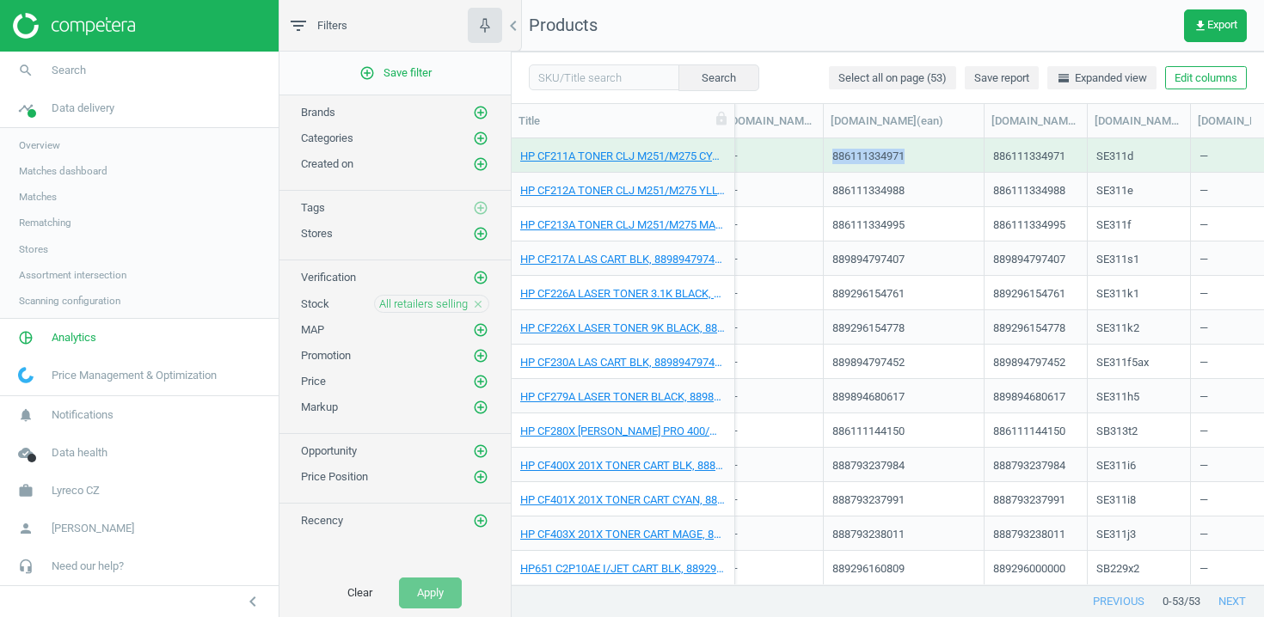
click at [866, 147] on div "886111334971" at bounding box center [903, 155] width 143 height 30
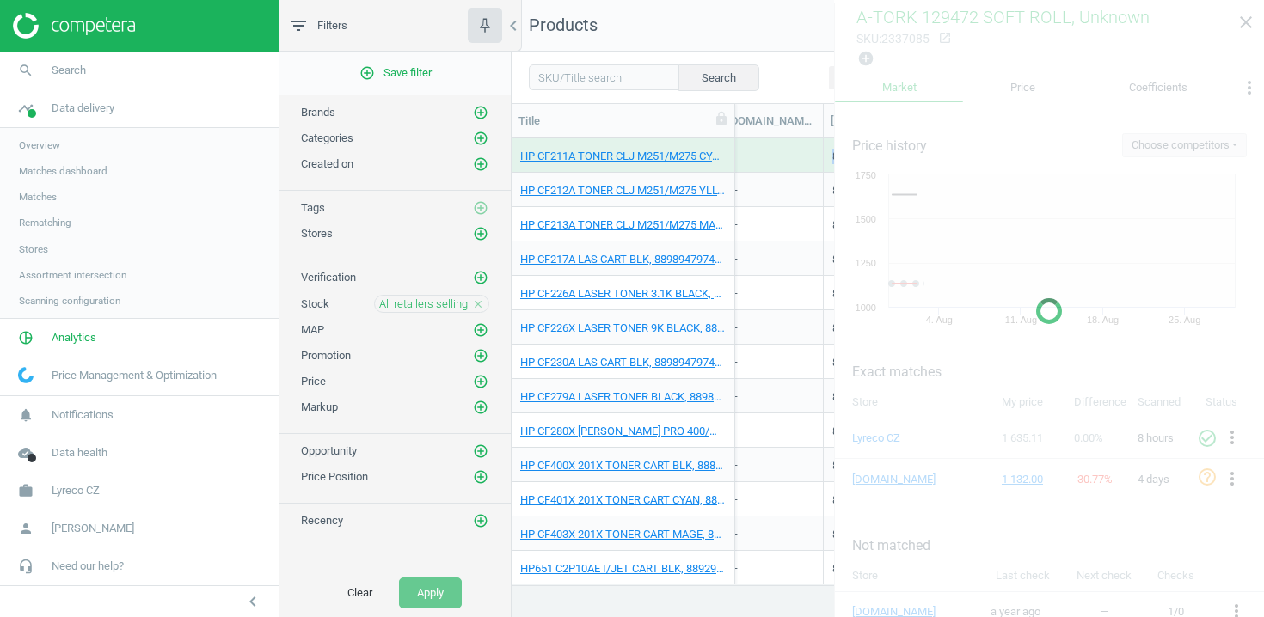
copy div "886111334971"
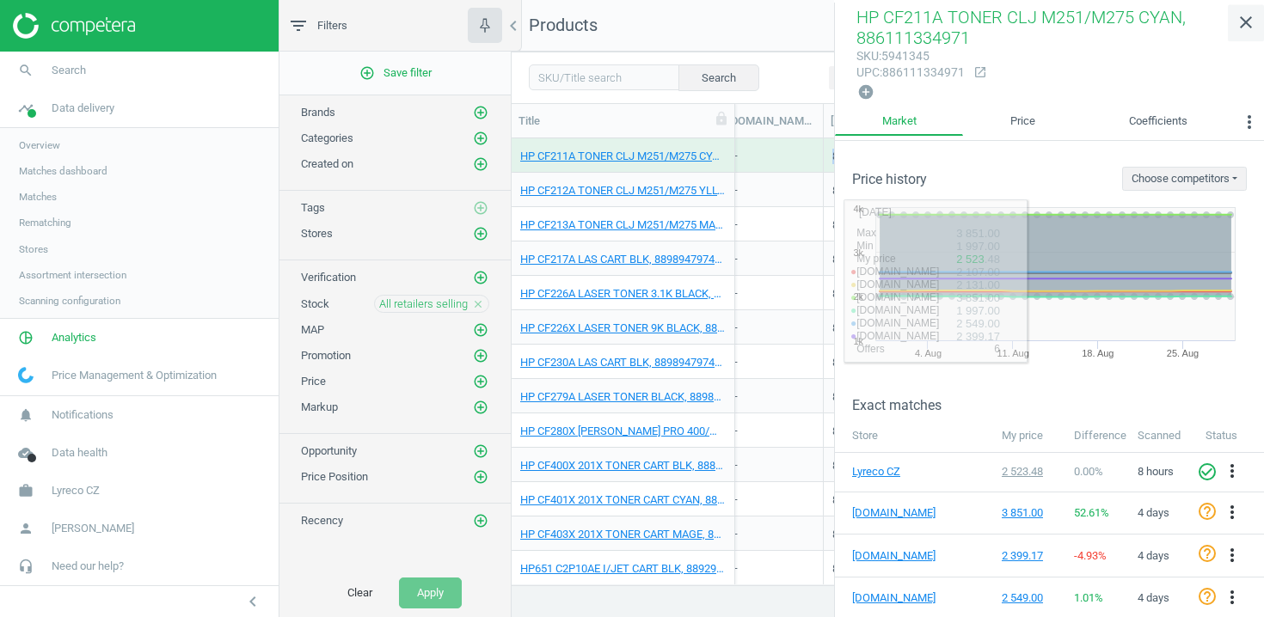
click at [1248, 17] on icon "close" at bounding box center [1246, 22] width 21 height 21
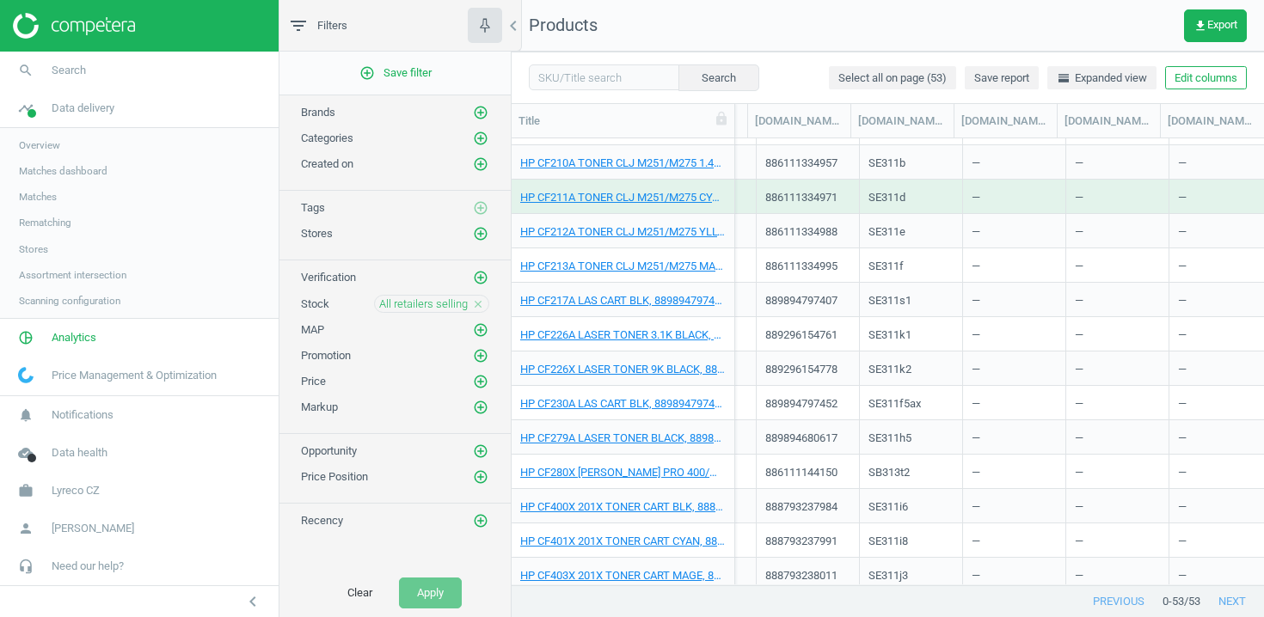
scroll to position [0, 1984]
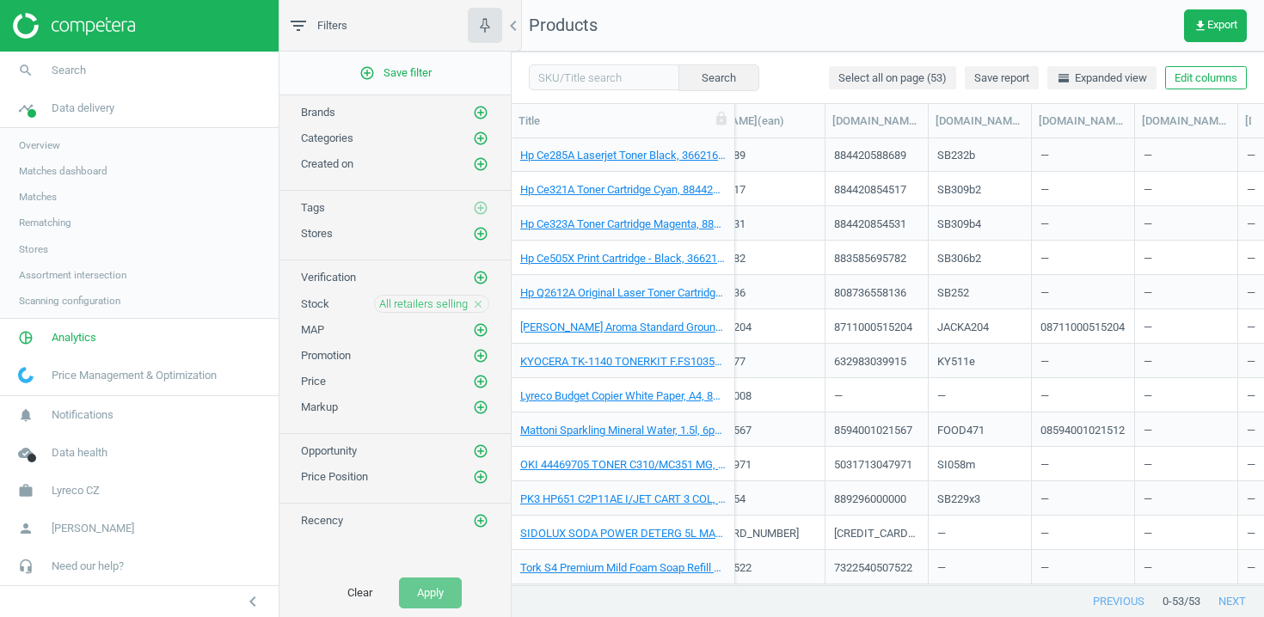
click at [488, 301] on div "All retailers selling close" at bounding box center [431, 304] width 115 height 18
click at [480, 301] on icon "close" at bounding box center [478, 304] width 12 height 12
click at [480, 301] on icon "add_circle_outline" at bounding box center [480, 303] width 15 height 15
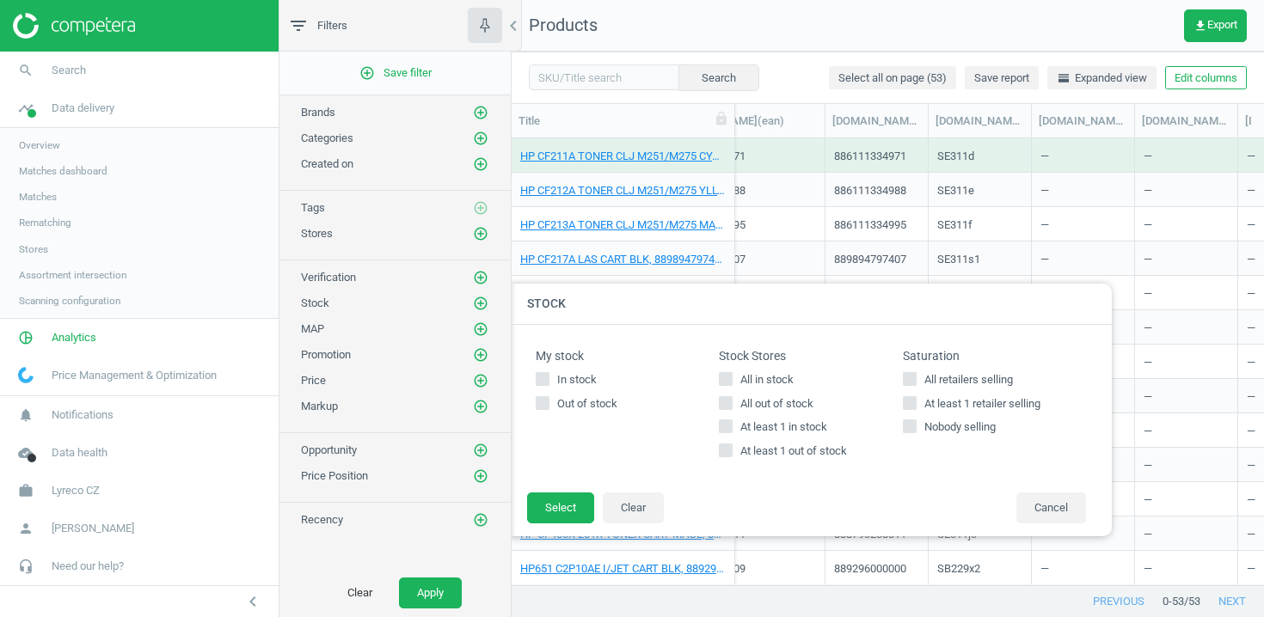
click at [952, 402] on span "At least 1 retailer selling" at bounding box center [982, 403] width 123 height 15
click at [915, 402] on input "At least 1 retailer selling" at bounding box center [909, 402] width 11 height 11
click at [920, 402] on label "At least 1 retailer selling" at bounding box center [994, 403] width 183 height 15
click at [915, 402] on input "At least 1 retailer selling" at bounding box center [909, 402] width 11 height 11
checkbox input "false"
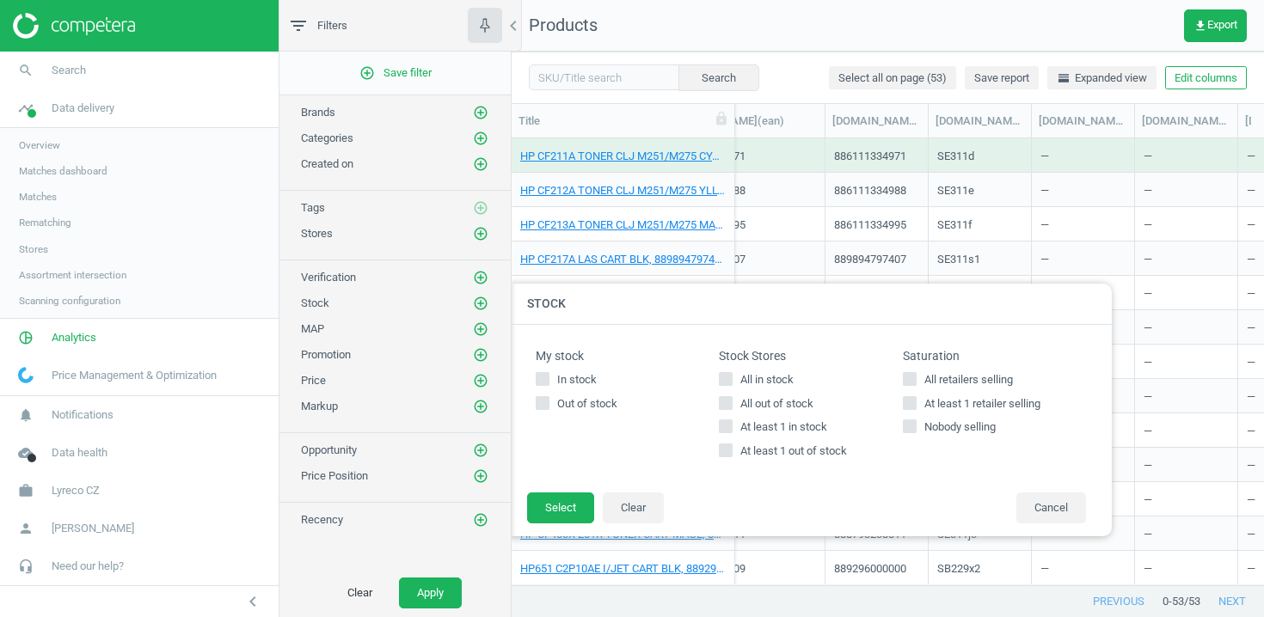
click at [804, 420] on span "At least 1 in stock" at bounding box center [784, 427] width 94 height 15
click at [732, 421] on input "At least 1 in stock" at bounding box center [726, 426] width 11 height 11
checkbox input "true"
click at [584, 505] on button "Select" at bounding box center [560, 508] width 67 height 31
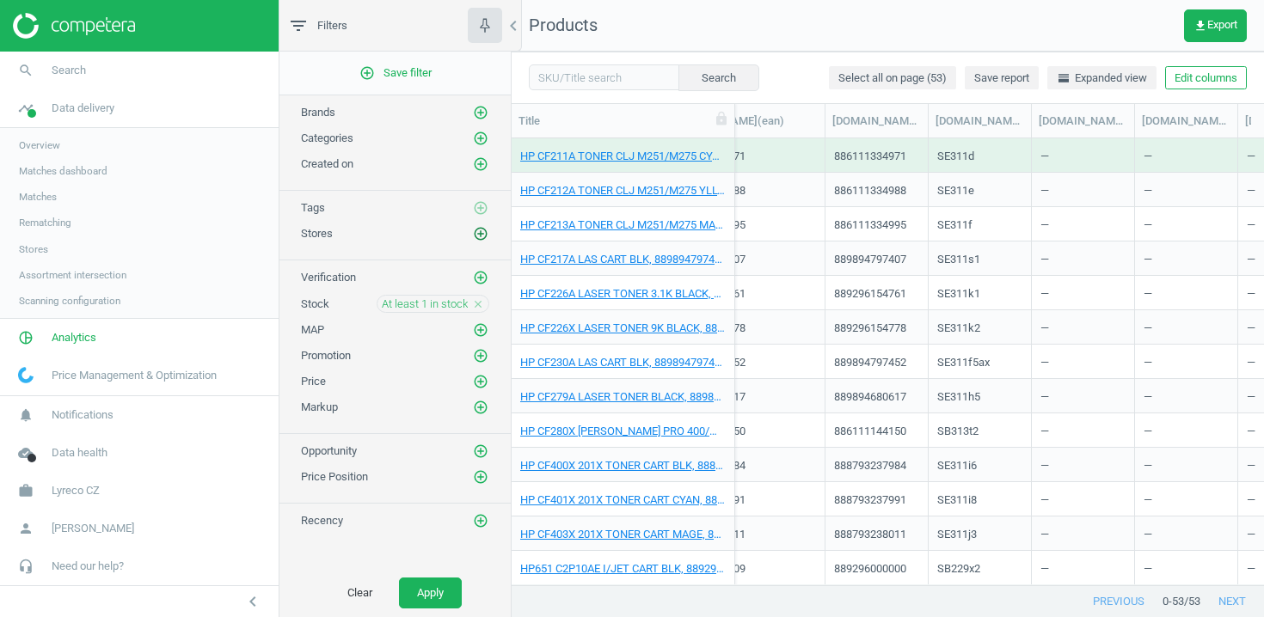
click at [483, 231] on icon "add_circle_outline" at bounding box center [480, 233] width 15 height 15
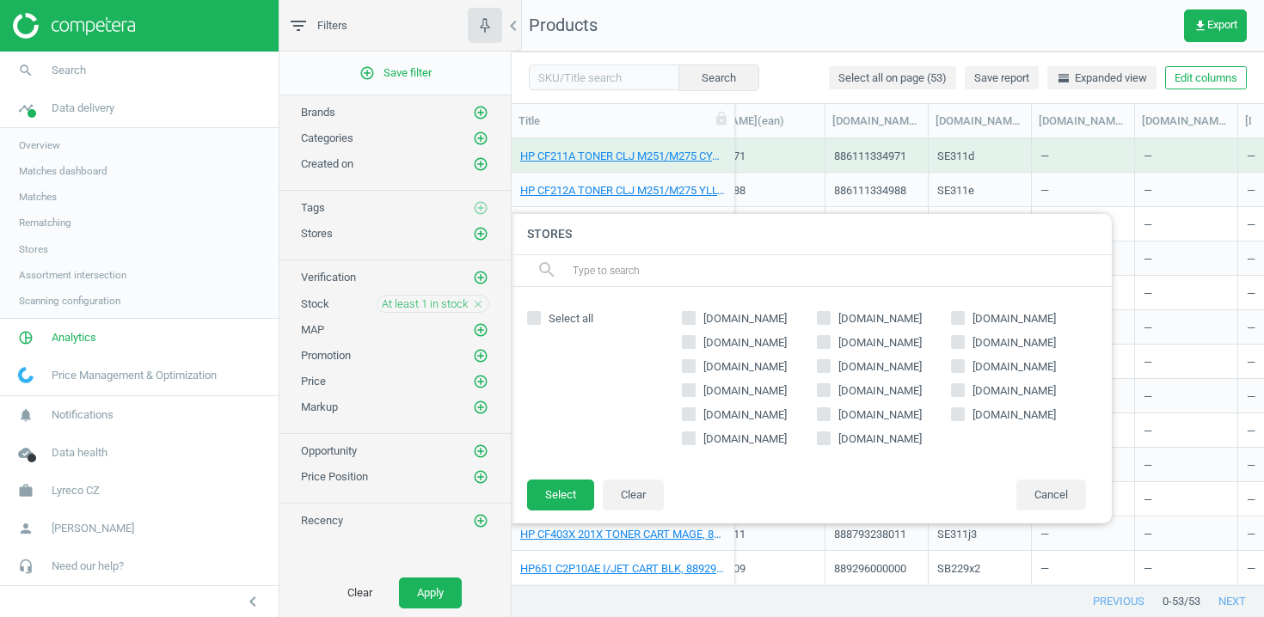
click at [1001, 334] on div "hygotrend.com lari.cz papera.cz obchod.activa.cz eshop.smero.cz officeo.cz alza…" at bounding box center [883, 383] width 421 height 158
click at [995, 342] on span "[DOMAIN_NAME]" at bounding box center [1014, 342] width 90 height 15
click at [964, 342] on input "[DOMAIN_NAME]" at bounding box center [958, 341] width 11 height 11
checkbox input "true"
click at [577, 494] on button "Select" at bounding box center [560, 495] width 67 height 31
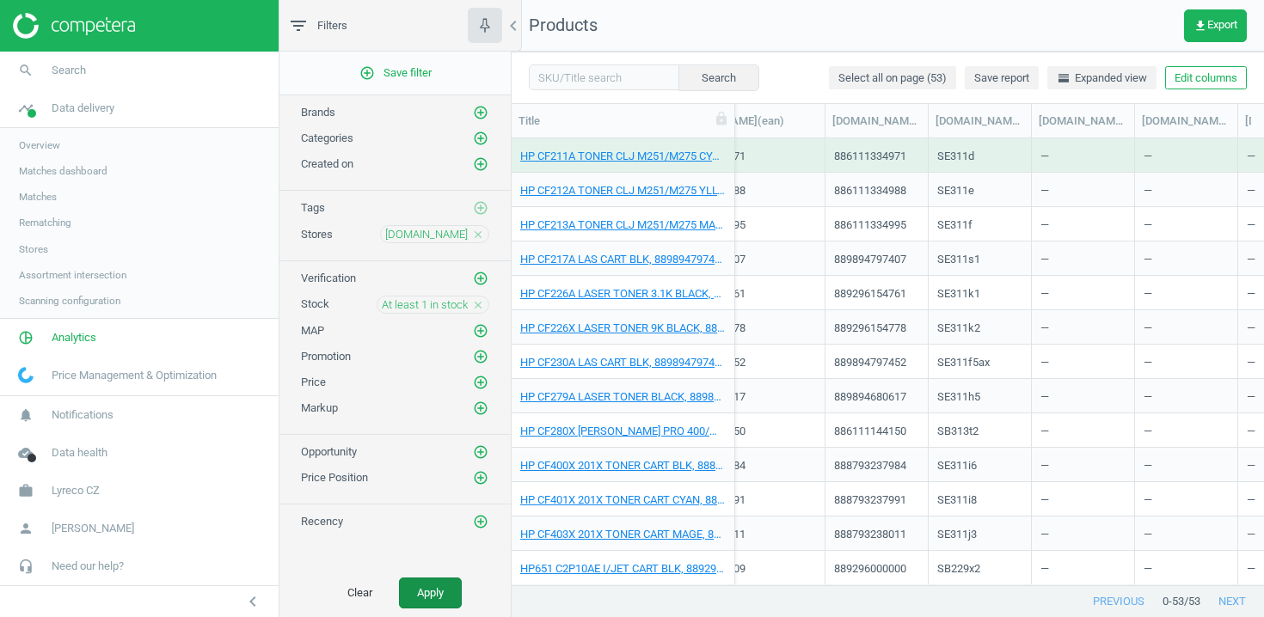
click at [416, 606] on button "Apply" at bounding box center [430, 593] width 63 height 31
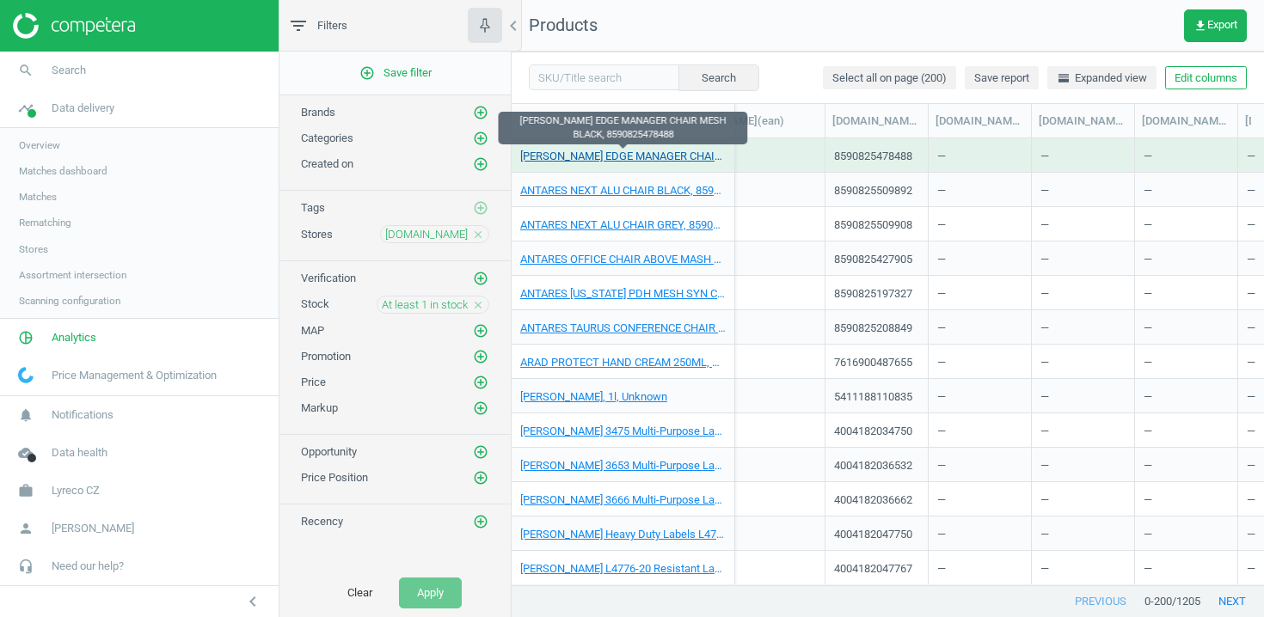
click at [684, 158] on link "[PERSON_NAME] EDGE MANAGER CHAIR MESH BLACK, 8590825478488" at bounding box center [622, 156] width 205 height 15
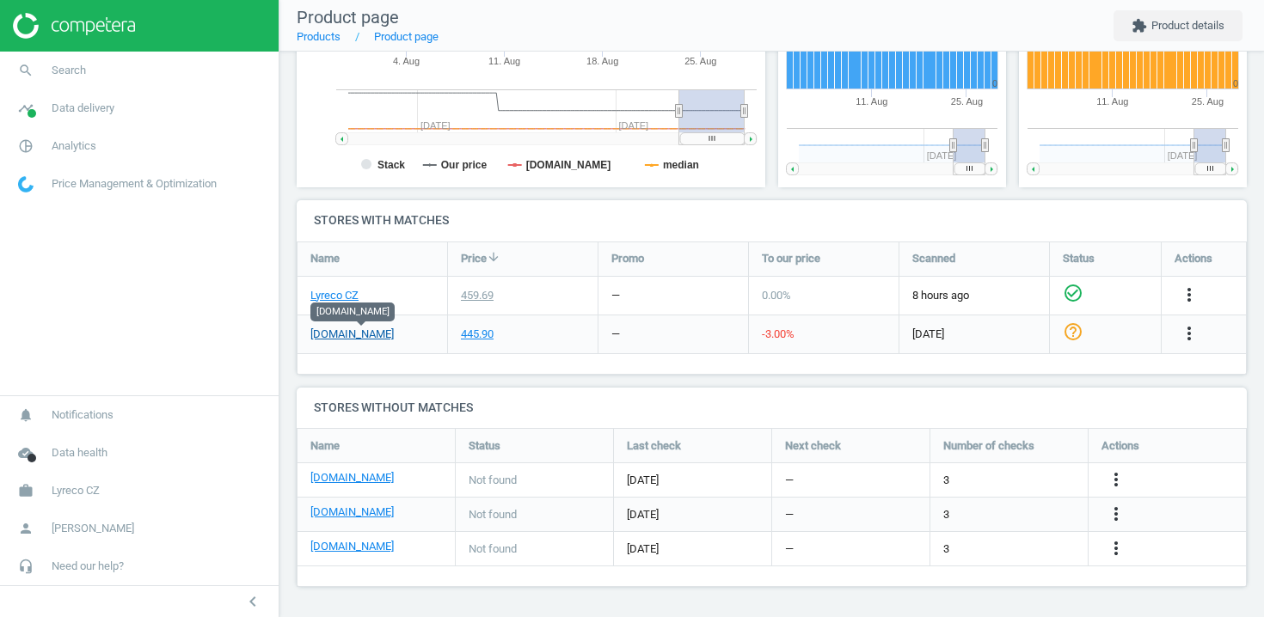
click at [355, 338] on link "holoubekprotect.cz" at bounding box center [351, 334] width 83 height 15
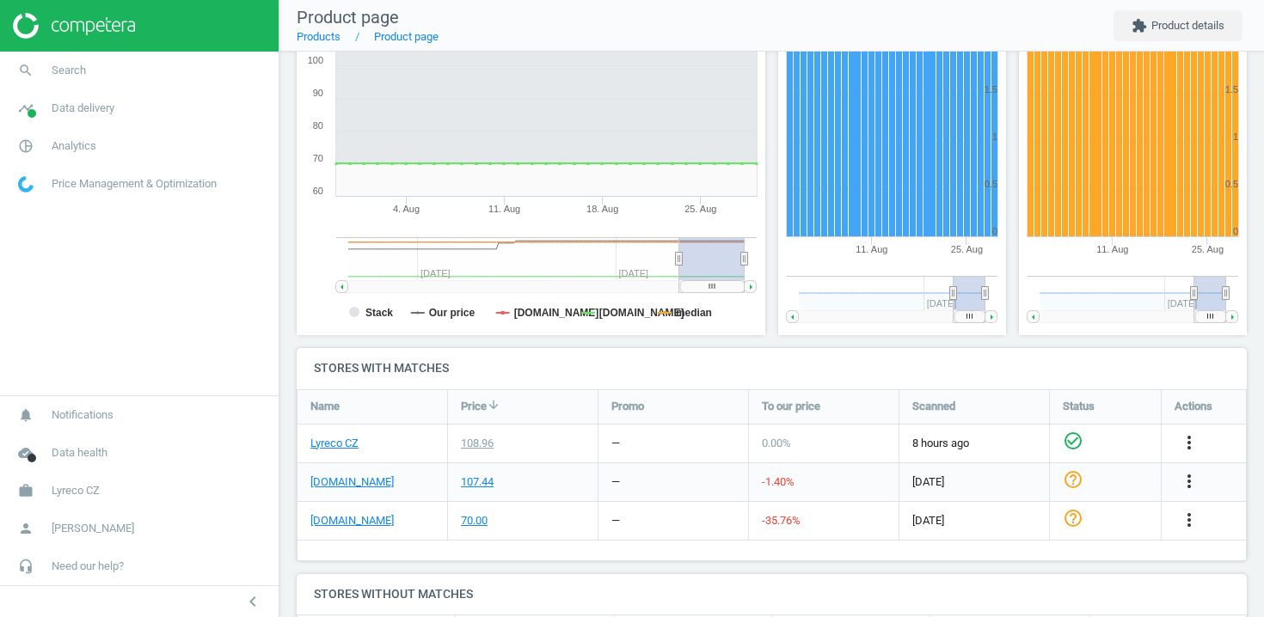
scroll to position [437, 0]
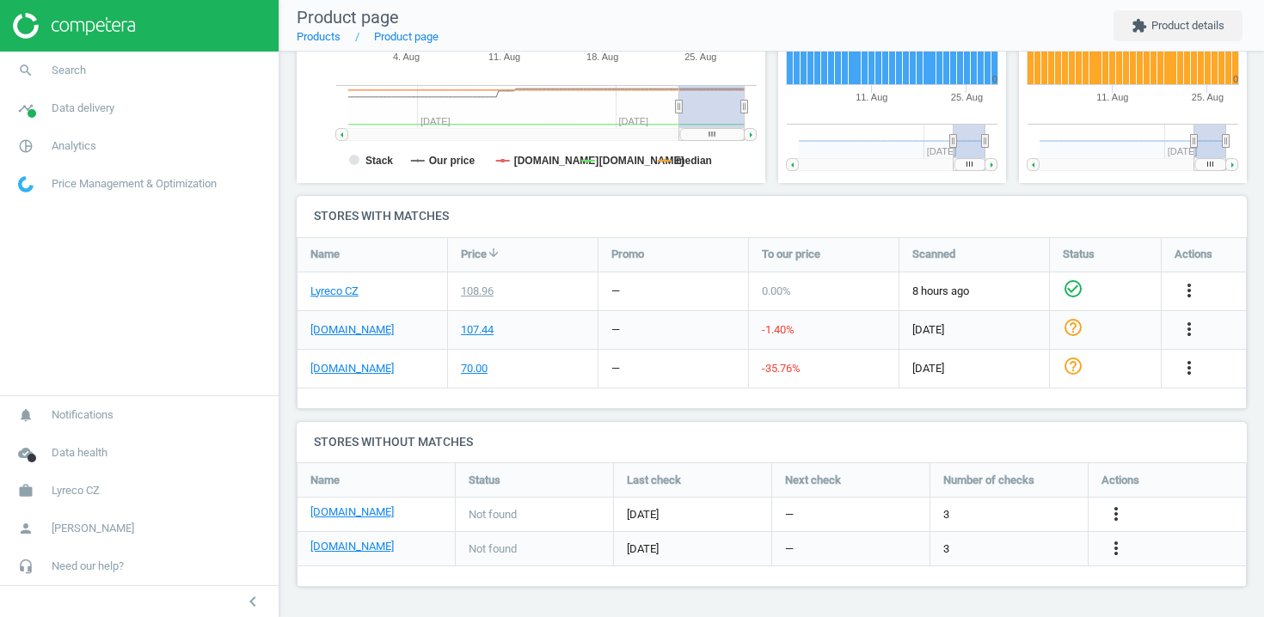
click at [341, 338] on div "brudra.cz" at bounding box center [372, 330] width 150 height 38
click at [341, 328] on link "brudra.cz" at bounding box center [351, 329] width 83 height 15
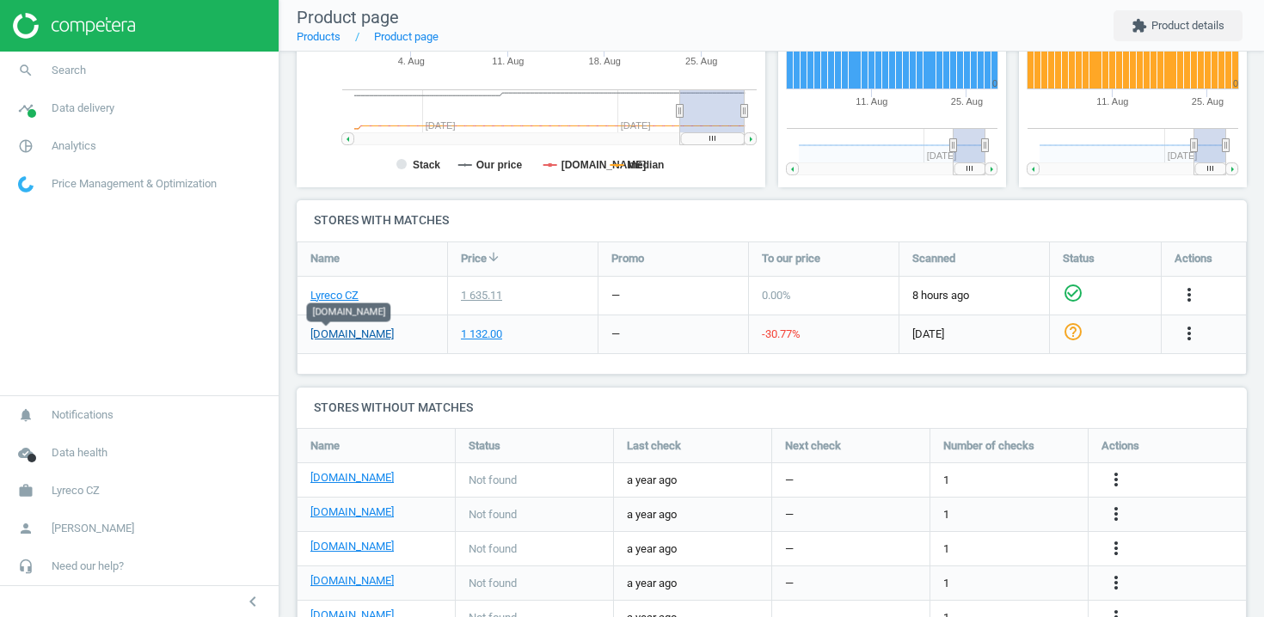
click at [329, 334] on link "lari.cz" at bounding box center [351, 334] width 83 height 15
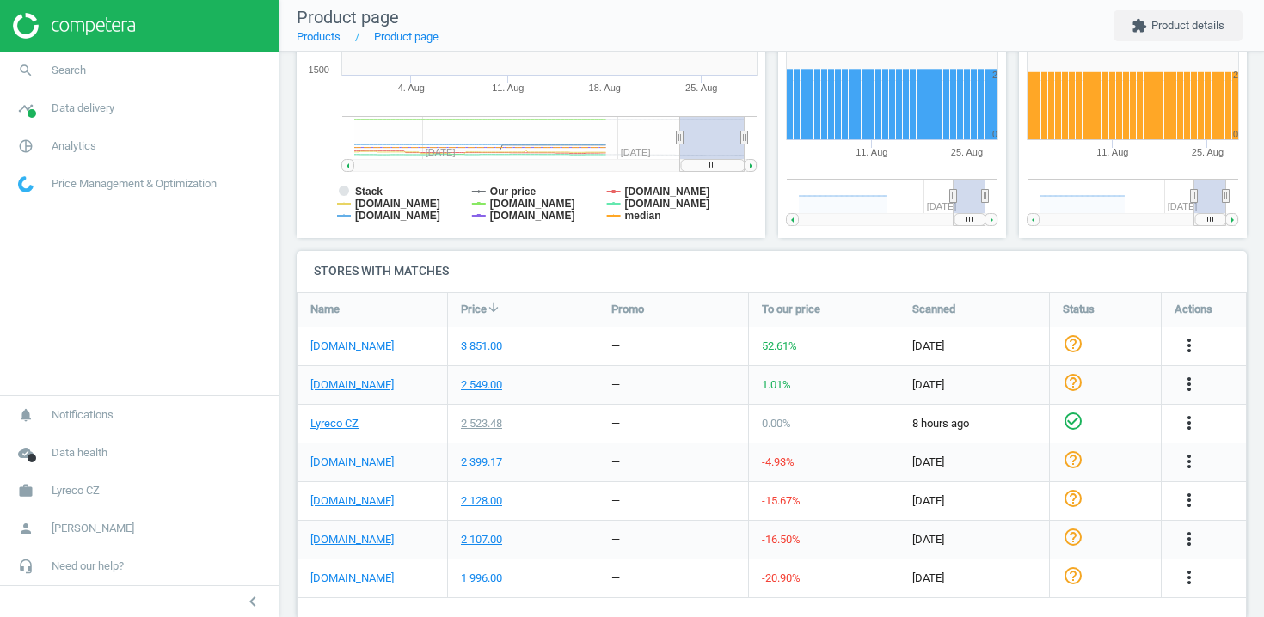
scroll to position [393, 0]
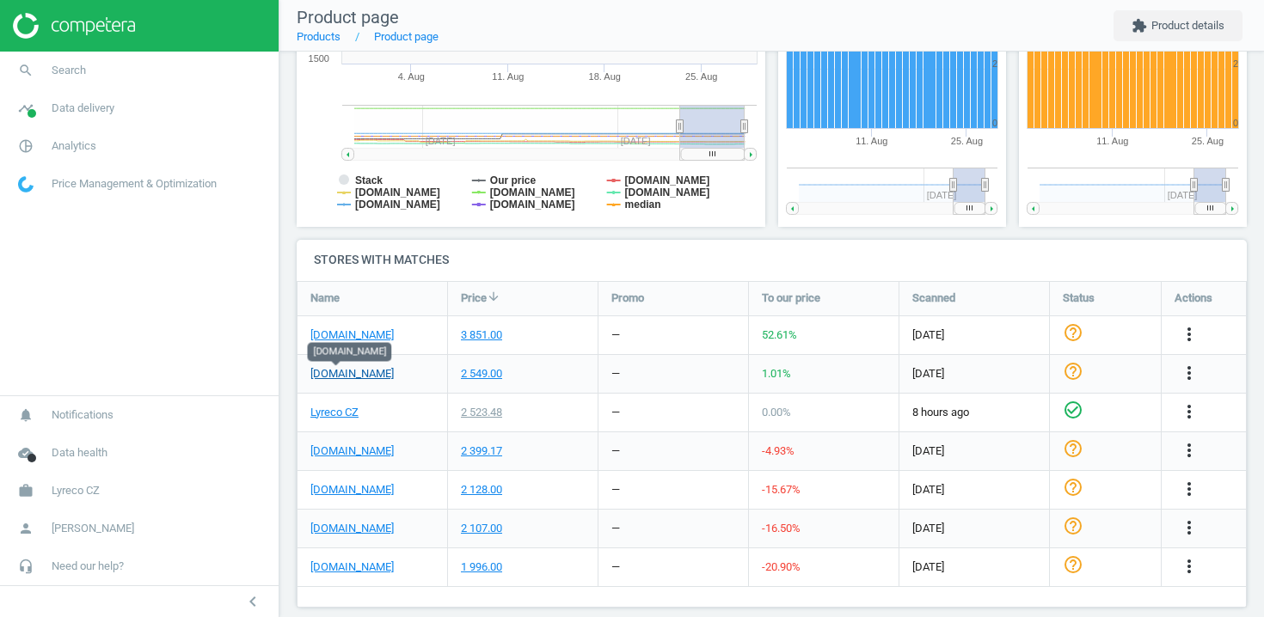
click at [350, 376] on link "[DOMAIN_NAME]" at bounding box center [351, 373] width 83 height 15
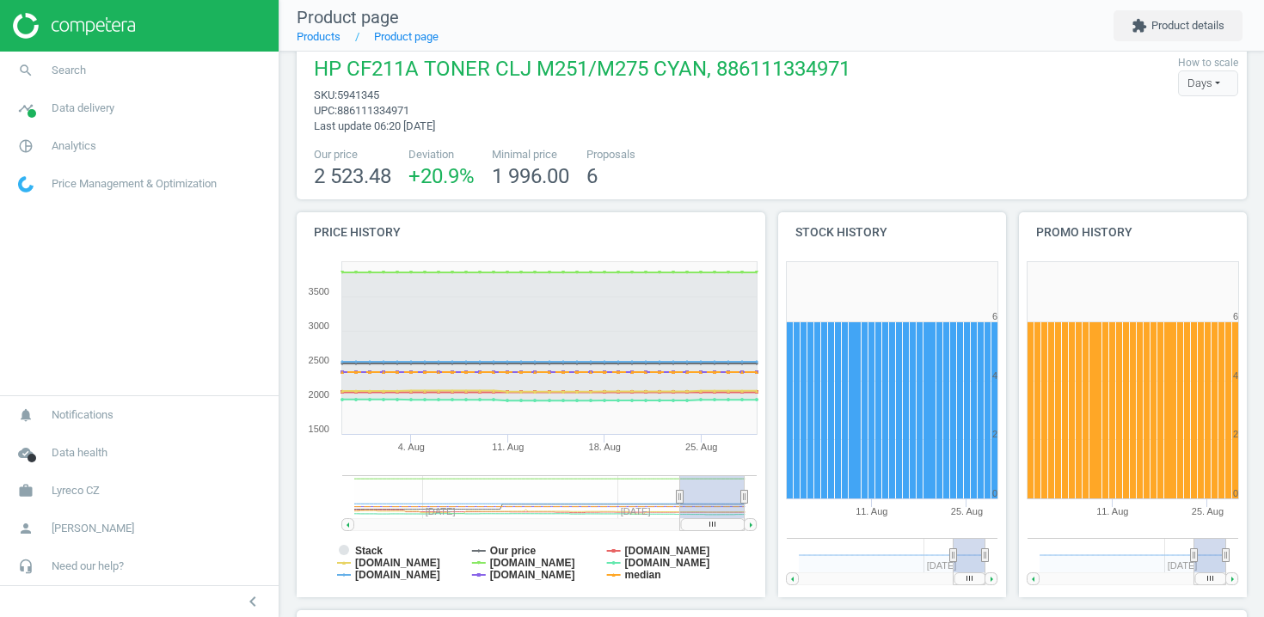
scroll to position [21, 0]
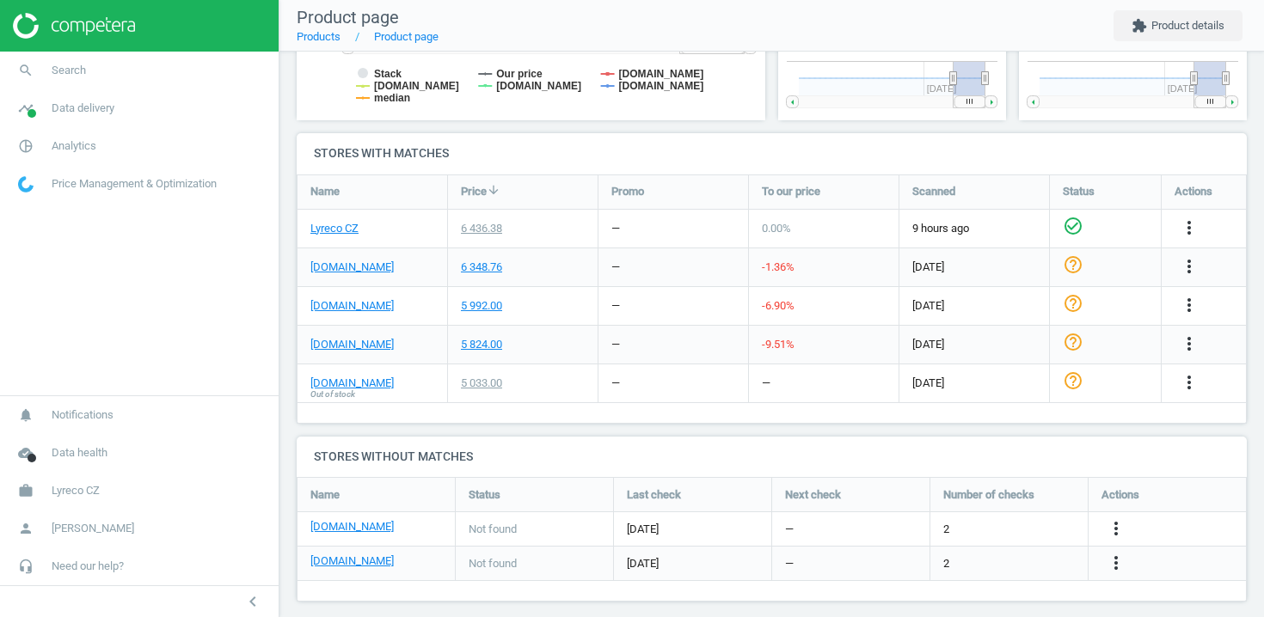
scroll to position [514, 0]
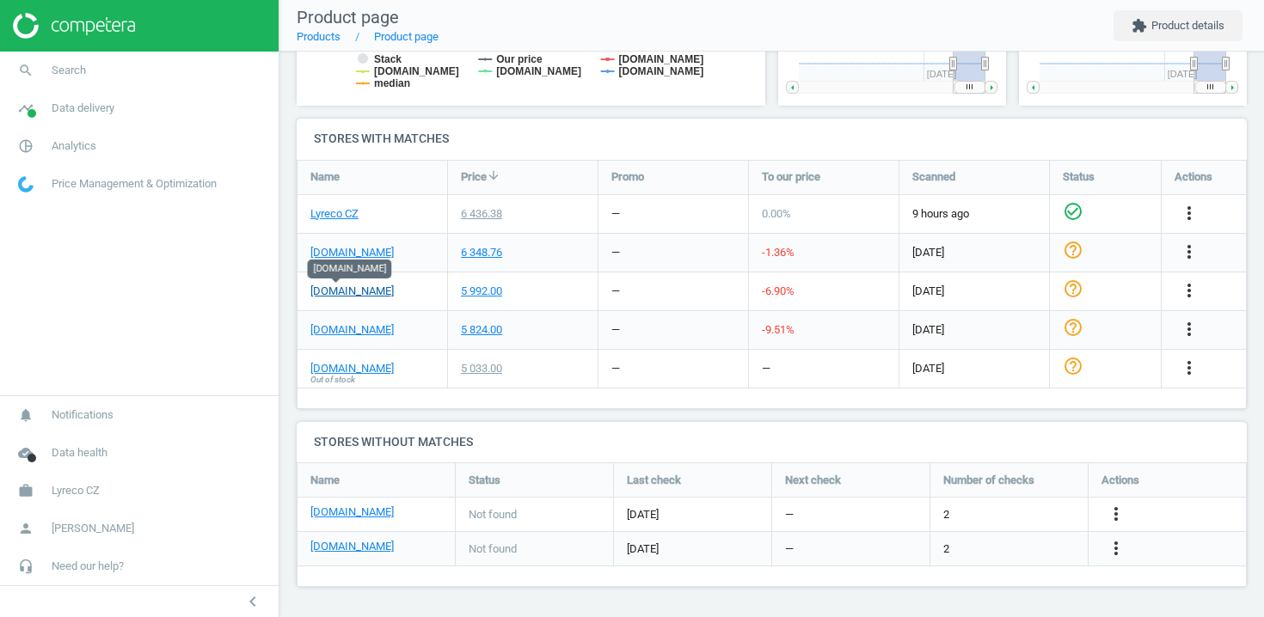
click at [344, 290] on link "[DOMAIN_NAME]" at bounding box center [351, 291] width 83 height 15
